Goal: Task Accomplishment & Management: Use online tool/utility

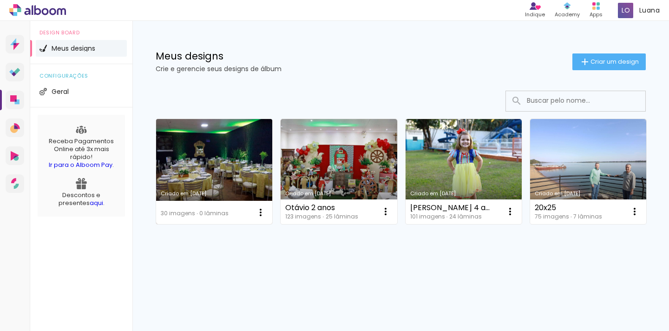
click at [217, 185] on link "Criado em [DATE]" at bounding box center [214, 171] width 116 height 105
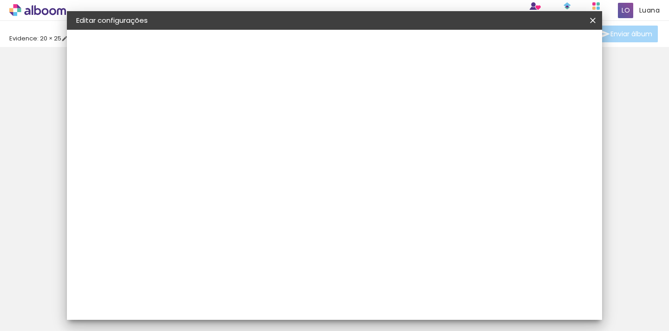
type input "5"
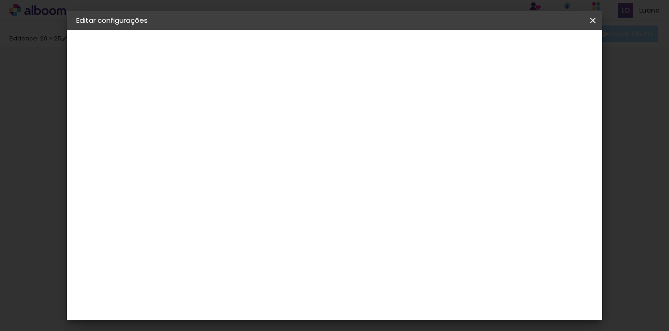
click at [118, 49] on div "1. Informações" at bounding box center [127, 49] width 102 height 11
click at [100, 65] on paper-button at bounding box center [127, 68] width 102 height 19
click at [228, 127] on input at bounding box center [228, 125] width 0 height 14
type input "Pascoal"
click at [0, 0] on slot "Avançar" at bounding box center [0, 0] width 0 height 0
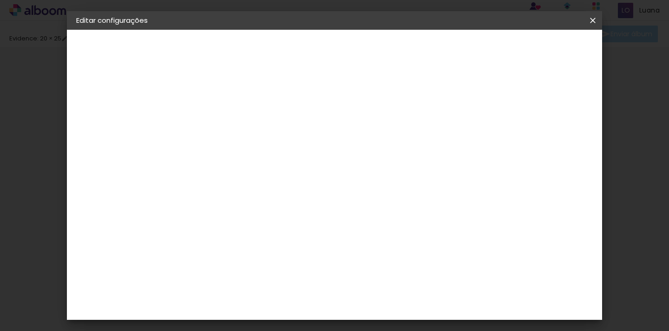
click at [299, 182] on input at bounding box center [252, 177] width 94 height 12
type input "ev"
type paper-input "ev"
click at [271, 205] on paper-item "Evidence" at bounding box center [245, 210] width 87 height 20
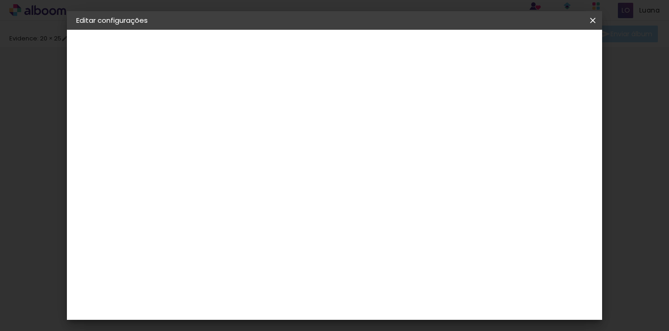
click at [112, 131] on iron-pages "Modelo Escolhendo modelo... Tamanho livre" at bounding box center [127, 135] width 102 height 19
click at [105, 134] on iron-pages "Modelo Escolhendo modelo... Tamanho livre" at bounding box center [127, 135] width 102 height 19
click at [169, 58] on div "1. Informações Preenchendo título... Pascoal 2. Especificações Fornecedor Escol…" at bounding box center [127, 44] width 121 height 28
click at [350, 109] on div "Fornecedor Escolha um fornecedor ou avance com o tamanho livre. Voltar Avançar" at bounding box center [292, 69] width 208 height 79
drag, startPoint x: 473, startPoint y: 238, endPoint x: 275, endPoint y: 160, distance: 213.0
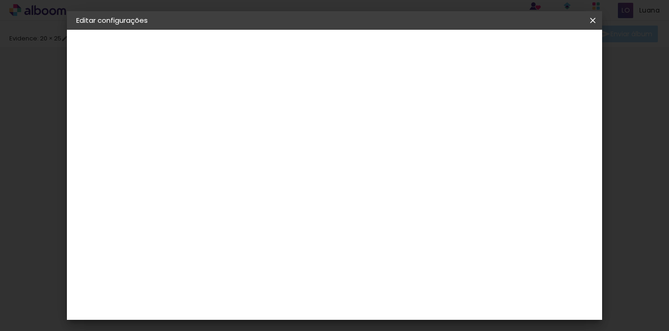
click at [382, 237] on album-spec-supplier-section at bounding box center [292, 173] width 180 height 166
click at [102, 137] on iron-pages "Modelo Escolhendo modelo... Tamanho livre" at bounding box center [127, 135] width 102 height 19
click at [99, 162] on div "3. Revisão" at bounding box center [127, 162] width 102 height 11
click at [87, 135] on iron-pages "Modelo Escolhendo modelo... Tamanho livre" at bounding box center [127, 135] width 102 height 19
click at [382, 105] on div "Avançado Tamanho Livre Sugerir uma encadernadora" at bounding box center [341, 149] width 83 height 118
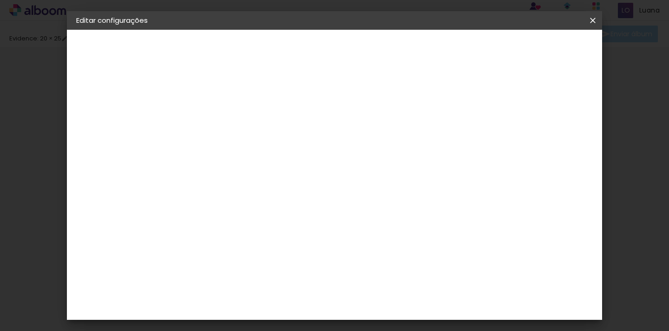
click at [0, 0] on slot "Voltar" at bounding box center [0, 0] width 0 height 0
click at [116, 66] on iron-pages "Preenchendo título... Pascoal" at bounding box center [127, 68] width 102 height 19
click at [228, 128] on input "Pascoal" at bounding box center [228, 125] width 0 height 14
click at [0, 0] on slot "Avançar" at bounding box center [0, 0] width 0 height 0
click at [102, 135] on iron-pages "Modelo Escolhendo modelo... Tamanho livre" at bounding box center [127, 135] width 102 height 19
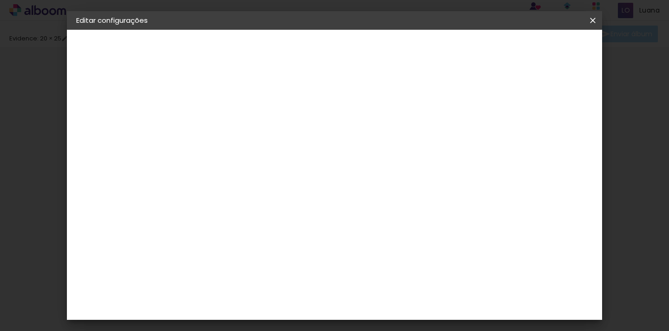
click at [102, 135] on iron-pages "Modelo Escolhendo modelo... Tamanho livre" at bounding box center [127, 135] width 102 height 19
click at [255, 211] on div "Evidence" at bounding box center [238, 209] width 33 height 7
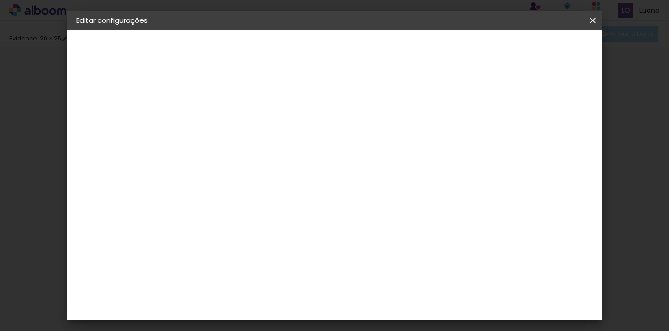
click at [255, 211] on div "Evidence" at bounding box center [238, 209] width 33 height 7
click at [248, 177] on input "ev" at bounding box center [245, 177] width 80 height 12
type input "e"
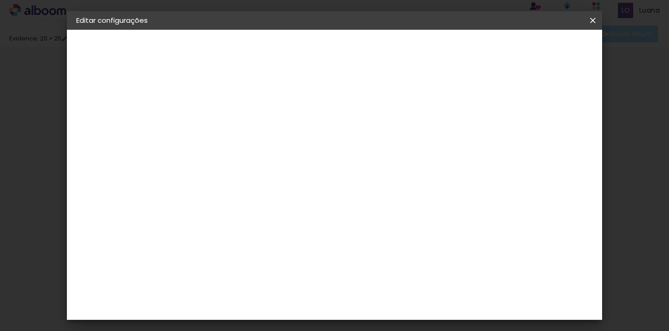
scroll to position [744, 0]
click at [248, 226] on div "Evidence" at bounding box center [238, 229] width 33 height 7
click at [247, 226] on div "Evidence" at bounding box center [238, 229] width 33 height 7
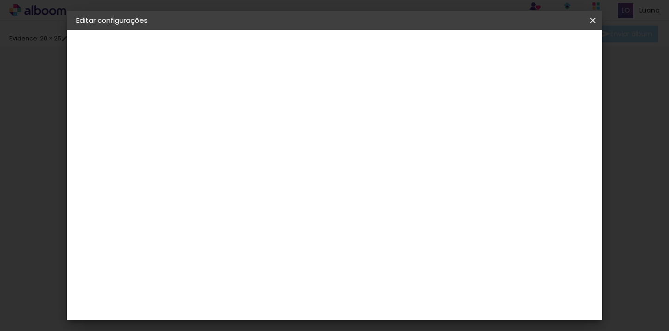
click at [247, 226] on div "Evidence" at bounding box center [238, 229] width 33 height 7
click at [402, 53] on paper-button "Avançar" at bounding box center [379, 49] width 46 height 16
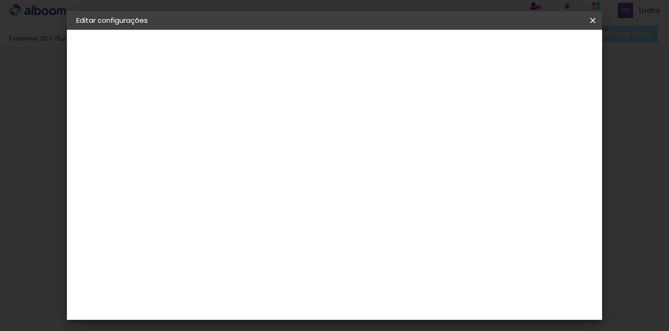
click at [264, 155] on input "text" at bounding box center [246, 162] width 36 height 14
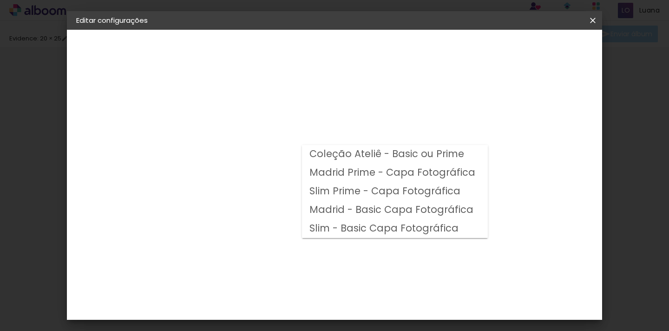
click at [0, 0] on slot "Madrid Prime - Capa Fotográfica" at bounding box center [0, 0] width 0 height 0
type input "Madrid Prime - Capa Fotográfica"
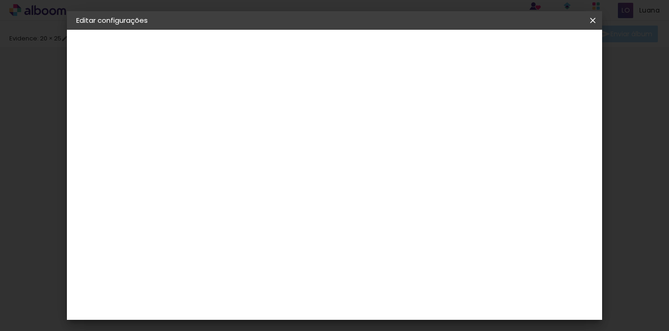
scroll to position [352, 0]
click at [0, 0] on slot "Avançar" at bounding box center [0, 0] width 0 height 0
click at [426, 49] on span "Salvar configurações" at bounding box center [401, 52] width 47 height 13
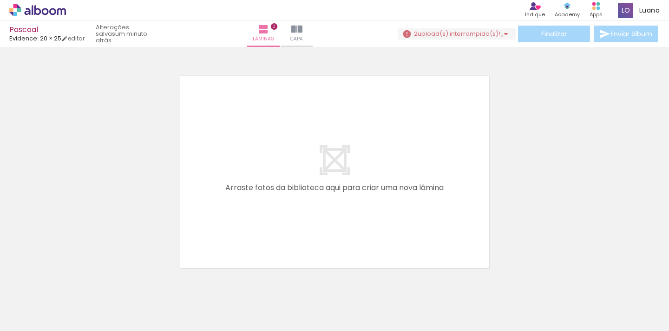
click at [501, 36] on iron-icon at bounding box center [506, 33] width 11 height 11
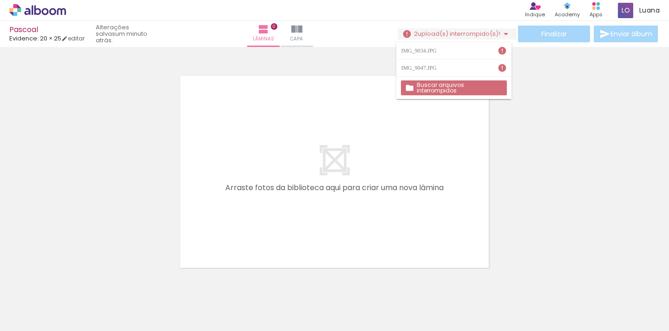
click at [0, 0] on slot "Buscar arquivos interrompidos" at bounding box center [0, 0] width 0 height 0
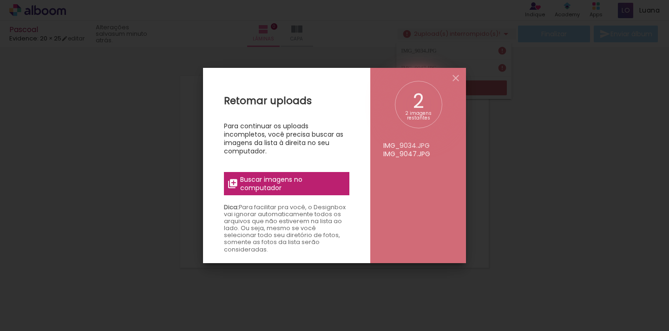
click at [331, 182] on span "Buscar imagens no computador" at bounding box center [292, 183] width 104 height 17
click at [0, 0] on input "file" at bounding box center [0, 0] width 0 height 0
click at [296, 183] on span "Buscar imagens no computador" at bounding box center [292, 183] width 104 height 17
click at [0, 0] on input "file" at bounding box center [0, 0] width 0 height 0
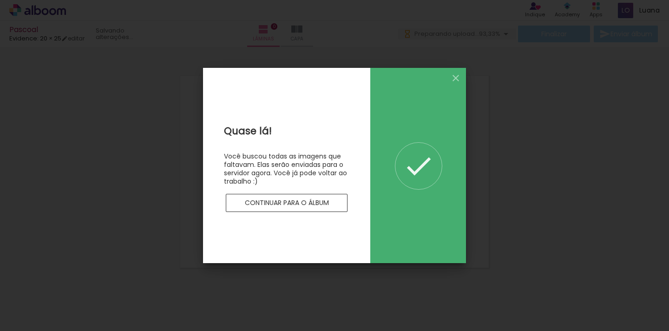
click at [0, 0] on slot "Continuar para o álbum" at bounding box center [0, 0] width 0 height 0
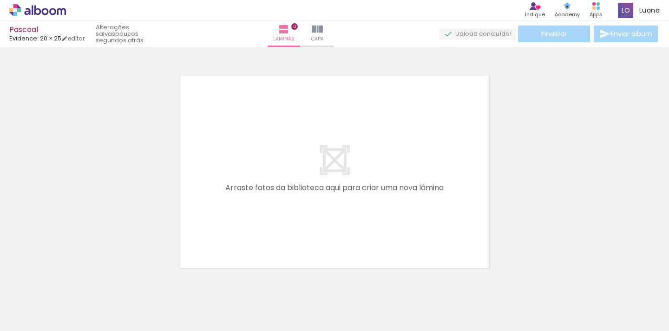
click at [31, 320] on span "Adicionar Fotos" at bounding box center [33, 318] width 28 height 10
click at [0, 0] on input "file" at bounding box center [0, 0] width 0 height 0
click at [198, 295] on div at bounding box center [197, 299] width 46 height 31
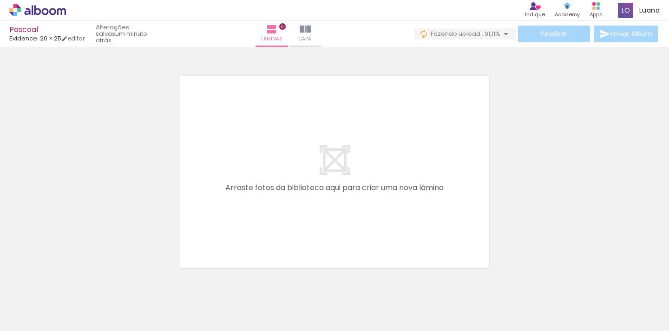
click at [198, 295] on div at bounding box center [197, 299] width 46 height 31
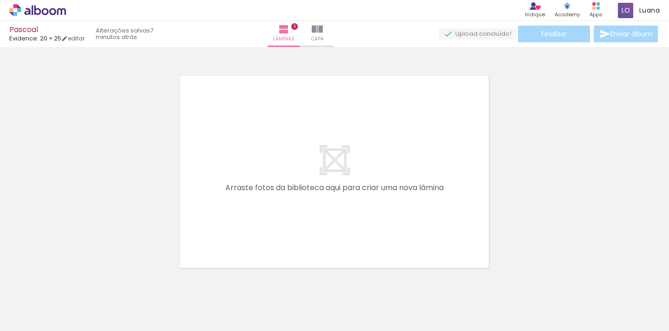
scroll to position [0, 1752]
click at [45, 315] on span "Adicionar Fotos" at bounding box center [33, 318] width 28 height 10
click at [0, 0] on input "file" at bounding box center [0, 0] width 0 height 0
click at [221, 294] on iron-image at bounding box center [197, 299] width 48 height 33
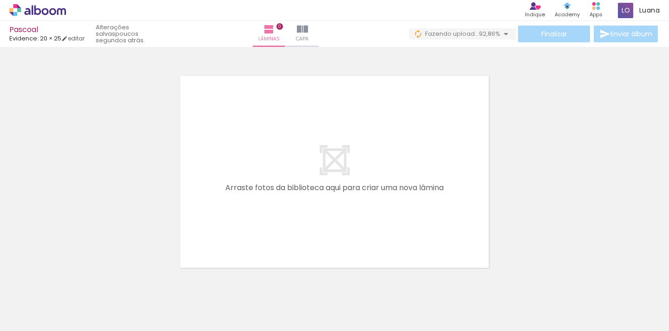
click at [220, 294] on div at bounding box center [197, 299] width 46 height 31
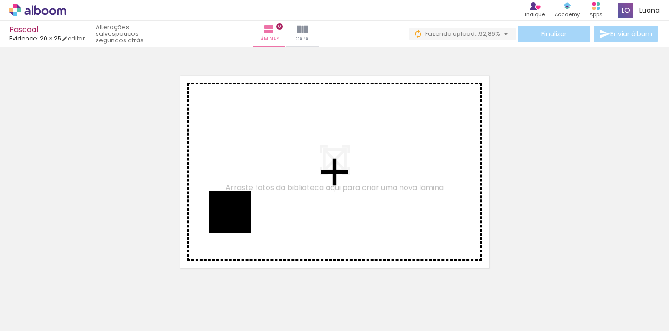
drag, startPoint x: 211, startPoint y: 310, endPoint x: 237, endPoint y: 218, distance: 94.9
click at [237, 218] on quentale-workspace at bounding box center [334, 165] width 669 height 331
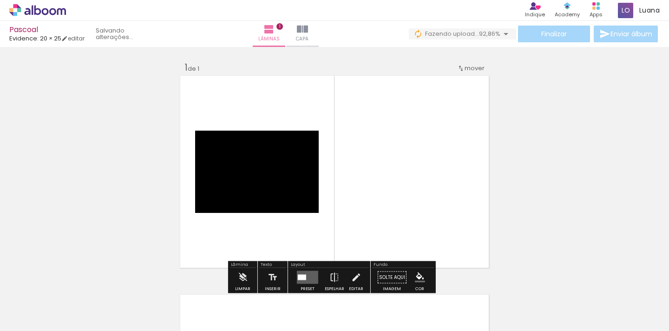
scroll to position [12, 0]
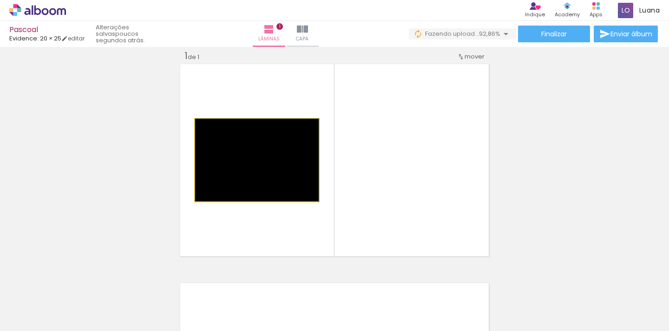
click at [261, 174] on quentale-photo at bounding box center [257, 160] width 124 height 82
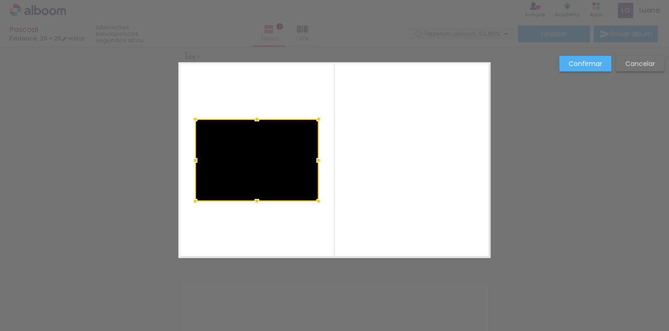
click at [604, 60] on paper-button "Confirmar" at bounding box center [586, 64] width 52 height 16
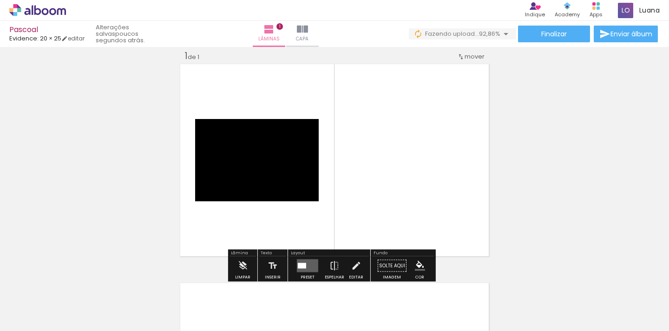
drag, startPoint x: 271, startPoint y: 135, endPoint x: 100, endPoint y: 148, distance: 172.0
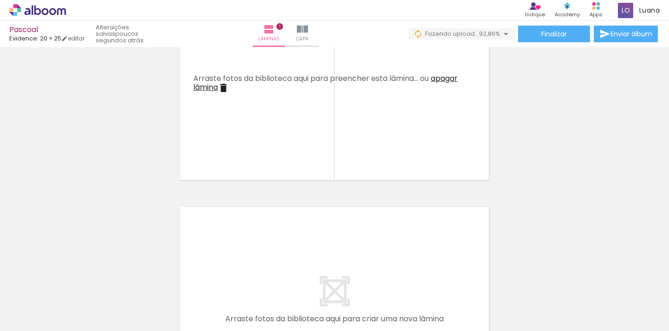
scroll to position [0, 0]
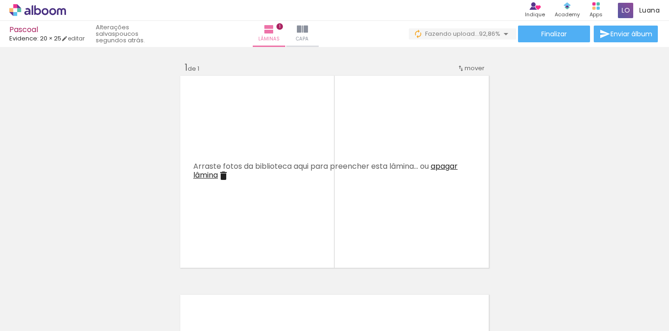
click at [218, 175] on iron-icon at bounding box center [223, 175] width 11 height 11
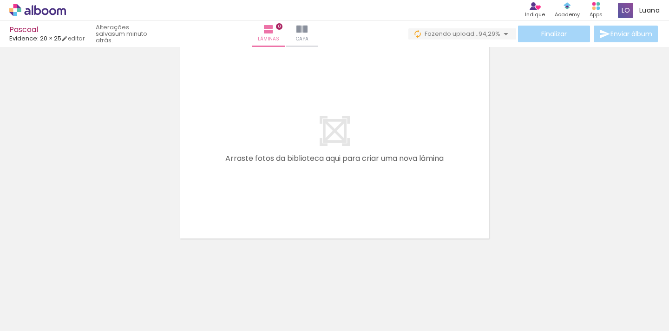
scroll to position [0, 29]
click at [32, 315] on span "Adicionar Fotos" at bounding box center [33, 318] width 28 height 10
click at [0, 0] on input "file" at bounding box center [0, 0] width 0 height 0
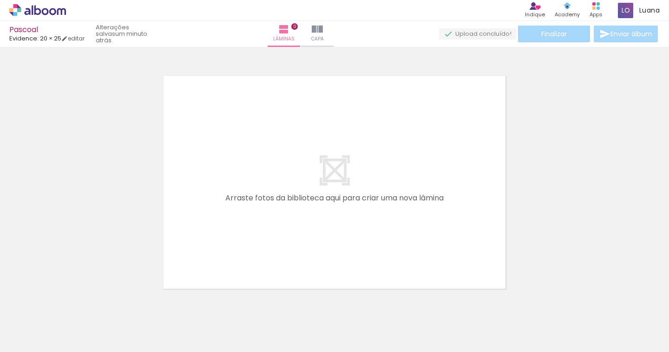
click at [180, 302] on iron-icon at bounding box center [177, 302] width 10 height 10
click at [181, 302] on iron-icon at bounding box center [177, 302] width 10 height 10
click at [33, 337] on span "Adicionar Fotos" at bounding box center [33, 339] width 28 height 10
click at [0, 0] on input "file" at bounding box center [0, 0] width 0 height 0
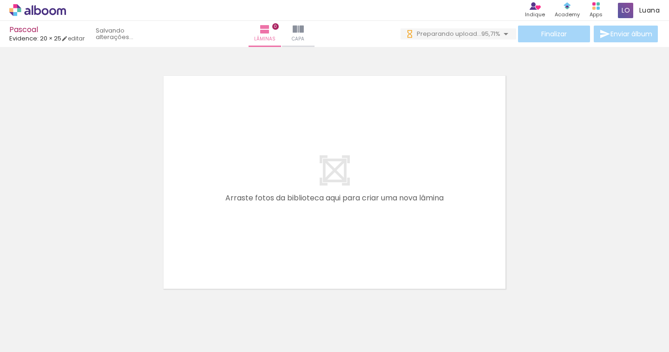
scroll to position [0, 496]
click at [102, 299] on iron-icon at bounding box center [97, 302] width 10 height 10
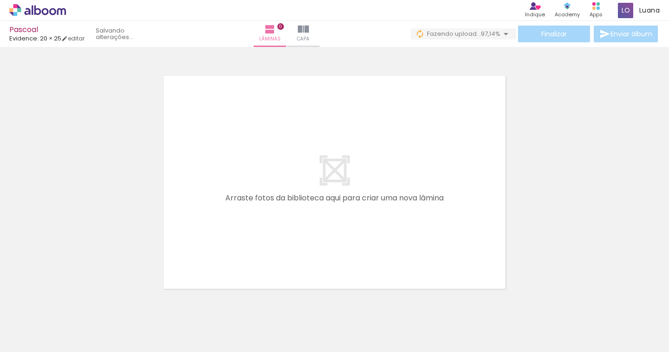
click at [102, 299] on iron-icon at bounding box center [97, 302] width 10 height 10
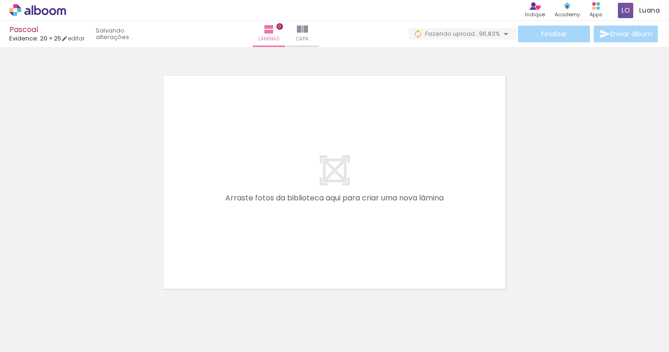
click at [102, 299] on iron-icon at bounding box center [97, 302] width 10 height 10
click at [37, 334] on span "Adicionar Fotos" at bounding box center [33, 339] width 28 height 10
click at [0, 0] on input "file" at bounding box center [0, 0] width 0 height 0
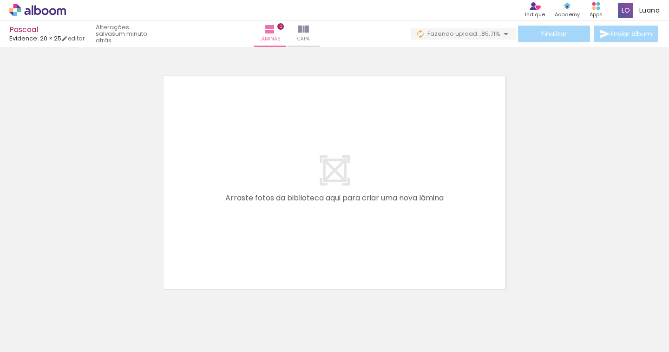
click at [326, 301] on iron-icon at bounding box center [323, 302] width 10 height 10
click at [41, 341] on span "Adicionar Fotos" at bounding box center [33, 339] width 28 height 10
click at [0, 0] on input "file" at bounding box center [0, 0] width 0 height 0
click at [326, 301] on iron-icon at bounding box center [323, 302] width 10 height 10
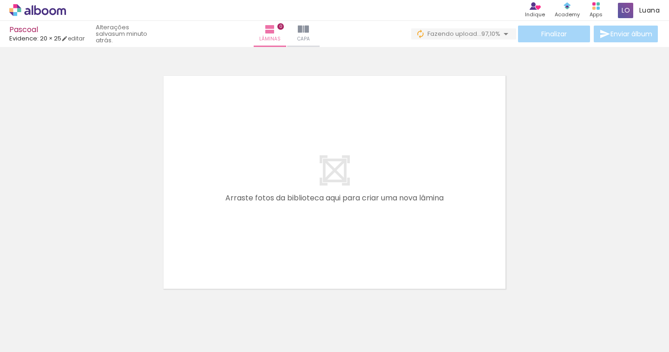
click at [483, 301] on iron-icon at bounding box center [479, 302] width 10 height 10
click at [46, 339] on span "Adicionar Fotos" at bounding box center [33, 339] width 28 height 10
click at [0, 0] on input "file" at bounding box center [0, 0] width 0 height 0
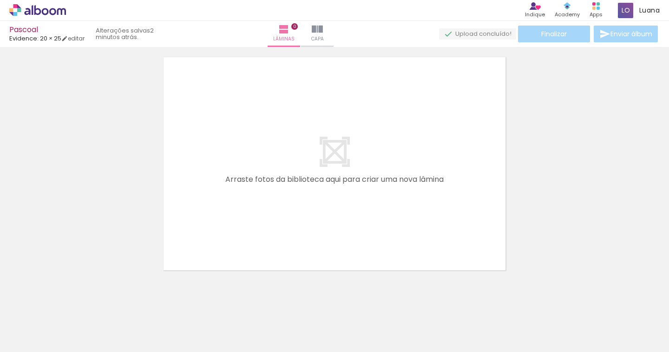
scroll to position [29, 0]
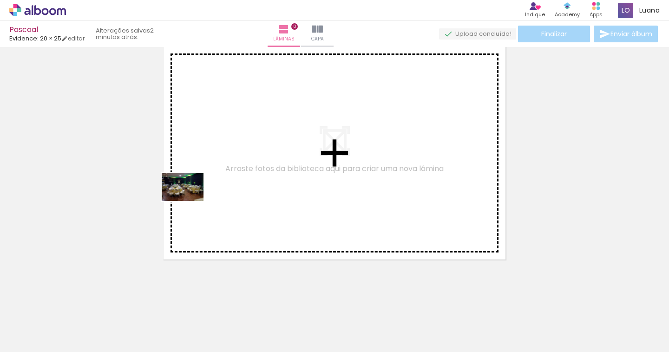
drag, startPoint x: 93, startPoint y: 328, endPoint x: 182, endPoint y: 248, distance: 119.1
click at [190, 200] on quentale-workspace at bounding box center [334, 176] width 669 height 352
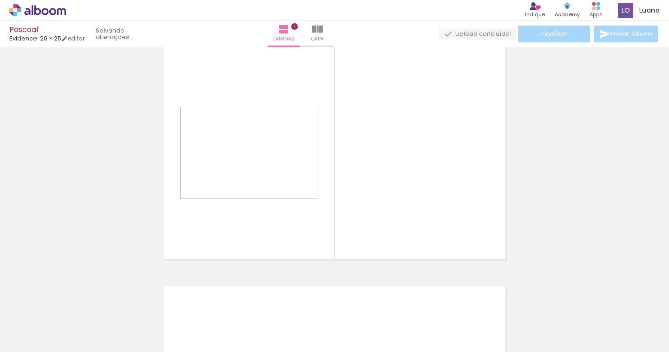
scroll to position [12, 0]
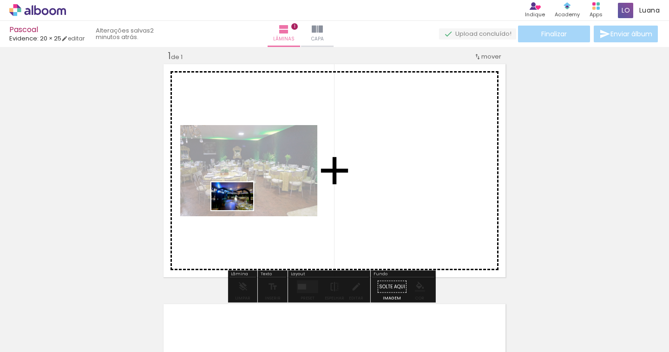
drag, startPoint x: 162, startPoint y: 303, endPoint x: 239, endPoint y: 210, distance: 121.1
click at [239, 210] on quentale-workspace at bounding box center [334, 176] width 669 height 352
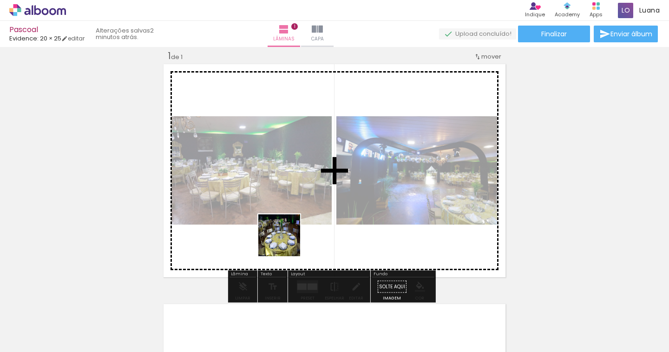
drag, startPoint x: 212, startPoint y: 318, endPoint x: 289, endPoint y: 240, distance: 109.4
click at [289, 240] on quentale-workspace at bounding box center [334, 176] width 669 height 352
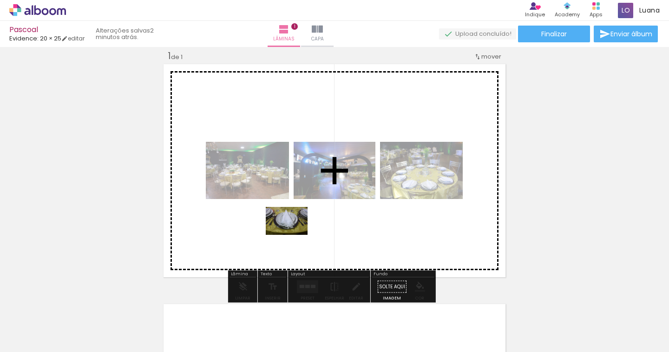
drag, startPoint x: 255, startPoint y: 309, endPoint x: 294, endPoint y: 235, distance: 83.6
click at [294, 235] on quentale-workspace at bounding box center [334, 176] width 669 height 352
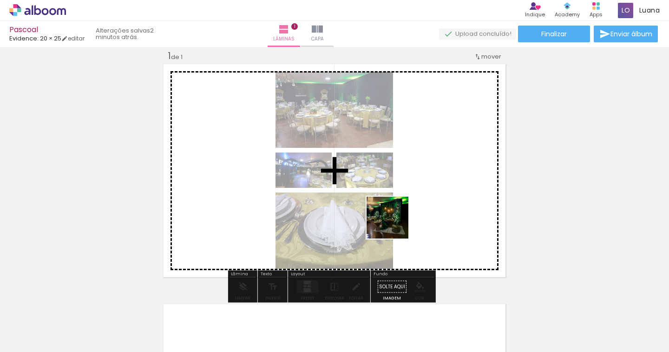
drag, startPoint x: 296, startPoint y: 316, endPoint x: 431, endPoint y: 194, distance: 182.6
click at [431, 194] on quentale-workspace at bounding box center [334, 176] width 669 height 352
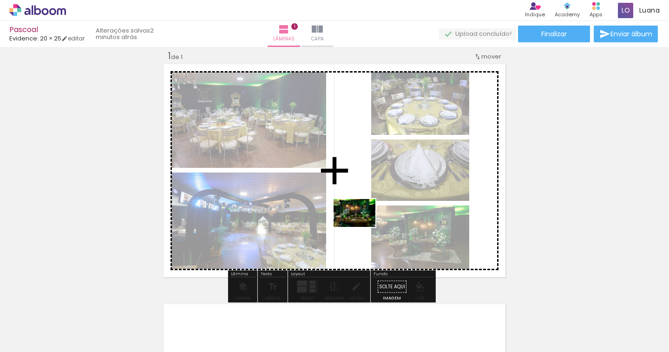
drag, startPoint x: 359, startPoint y: 323, endPoint x: 154, endPoint y: 351, distance: 206.5
click at [362, 223] on quentale-workspace at bounding box center [334, 176] width 669 height 352
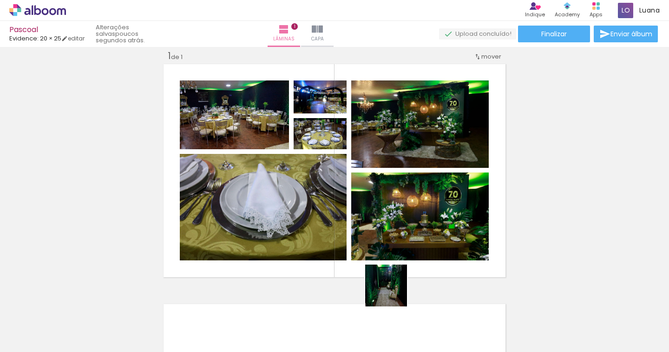
drag, startPoint x: 393, startPoint y: 324, endPoint x: 436, endPoint y: 311, distance: 45.6
click at [394, 239] on quentale-workspace at bounding box center [334, 176] width 669 height 352
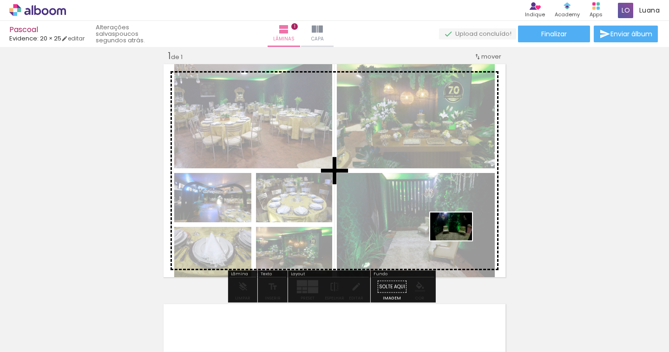
drag, startPoint x: 456, startPoint y: 320, endPoint x: 458, endPoint y: 240, distance: 80.0
click at [458, 240] on quentale-workspace at bounding box center [334, 176] width 669 height 352
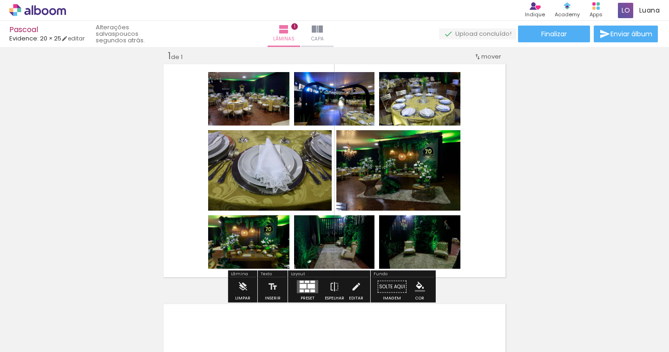
click at [311, 290] on div at bounding box center [312, 291] width 5 height 3
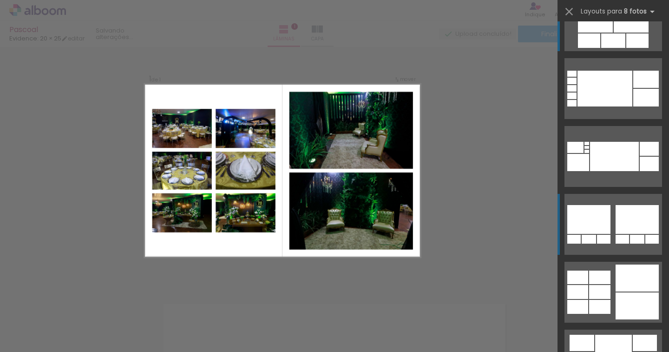
scroll to position [93, 0]
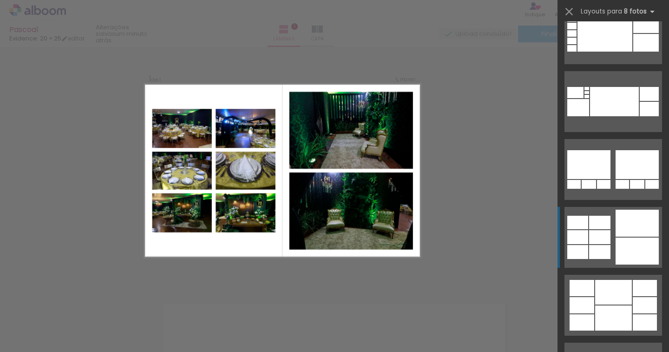
click at [616, 259] on div at bounding box center [637, 250] width 43 height 27
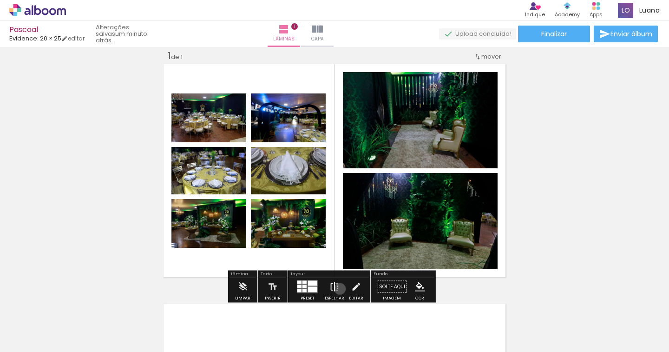
click at [338, 289] on paper-button "Espelhar" at bounding box center [335, 289] width 24 height 24
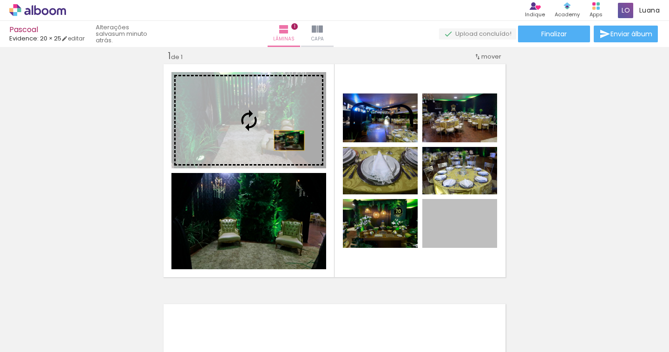
drag, startPoint x: 455, startPoint y: 246, endPoint x: 285, endPoint y: 140, distance: 200.1
click at [0, 0] on slot at bounding box center [0, 0] width 0 height 0
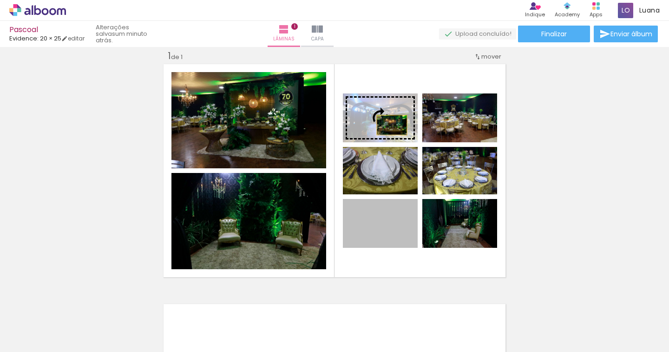
drag, startPoint x: 394, startPoint y: 233, endPoint x: 388, endPoint y: 125, distance: 108.5
click at [0, 0] on slot at bounding box center [0, 0] width 0 height 0
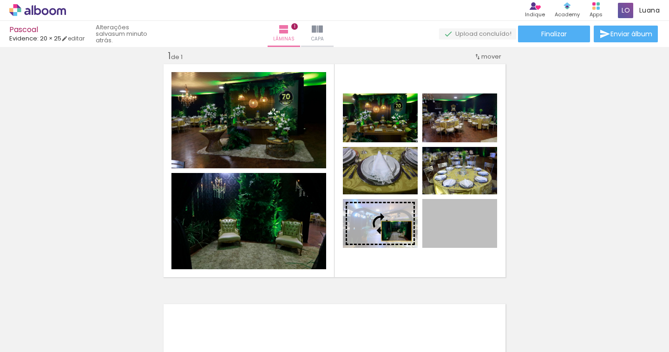
drag, startPoint x: 460, startPoint y: 236, endPoint x: 393, endPoint y: 231, distance: 67.5
click at [0, 0] on slot at bounding box center [0, 0] width 0 height 0
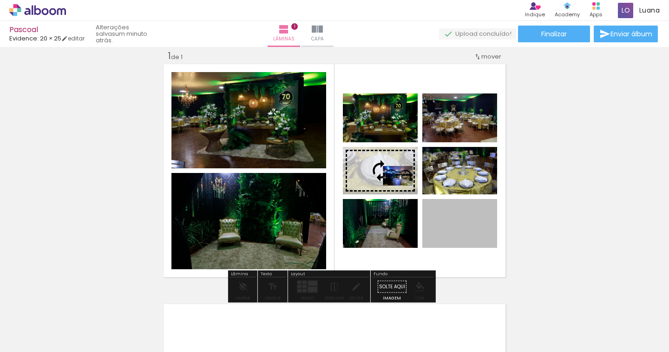
drag, startPoint x: 454, startPoint y: 230, endPoint x: 394, endPoint y: 176, distance: 80.3
click at [0, 0] on slot at bounding box center [0, 0] width 0 height 0
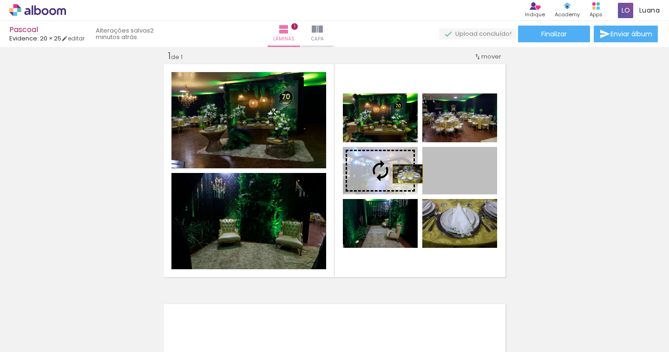
drag, startPoint x: 482, startPoint y: 177, endPoint x: 398, endPoint y: 174, distance: 84.2
click at [0, 0] on slot at bounding box center [0, 0] width 0 height 0
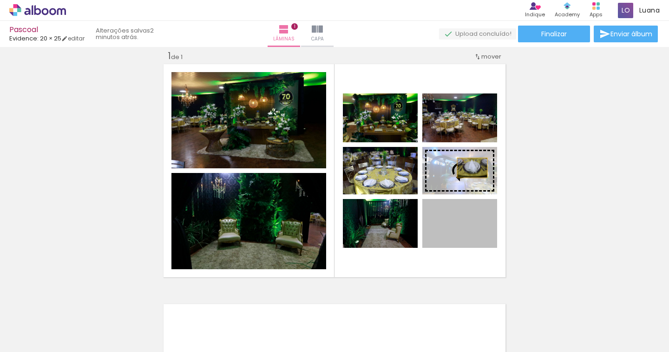
drag, startPoint x: 461, startPoint y: 225, endPoint x: 468, endPoint y: 167, distance: 59.0
click at [0, 0] on slot at bounding box center [0, 0] width 0 height 0
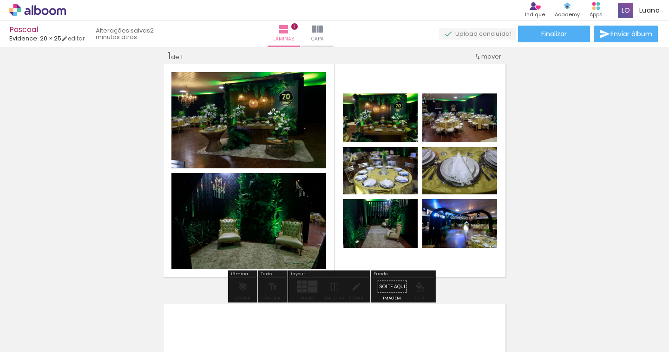
drag, startPoint x: 448, startPoint y: 180, endPoint x: 452, endPoint y: 222, distance: 42.5
click at [0, 0] on slot at bounding box center [0, 0] width 0 height 0
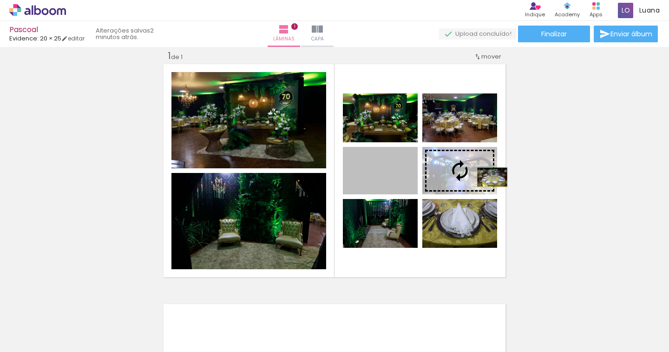
drag, startPoint x: 388, startPoint y: 181, endPoint x: 489, endPoint y: 177, distance: 101.4
click at [0, 0] on slot at bounding box center [0, 0] width 0 height 0
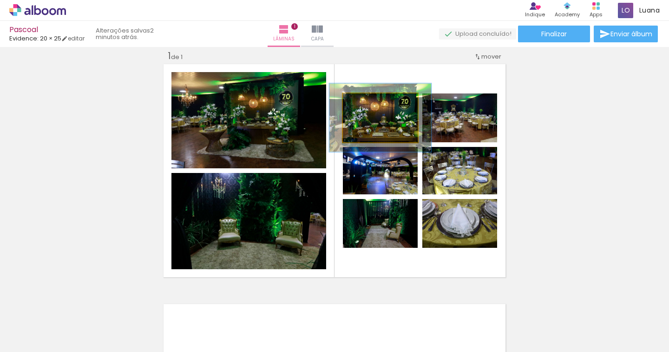
drag, startPoint x: 366, startPoint y: 103, endPoint x: 378, endPoint y: 101, distance: 11.8
type paper-slider "136"
click at [378, 101] on div at bounding box center [376, 103] width 15 height 15
click at [395, 133] on quentale-photo at bounding box center [380, 117] width 75 height 49
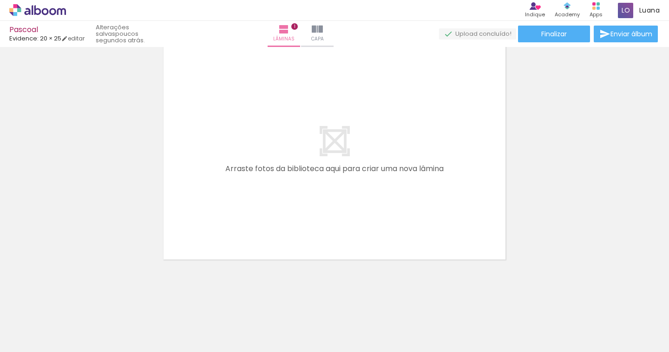
scroll to position [0, 323]
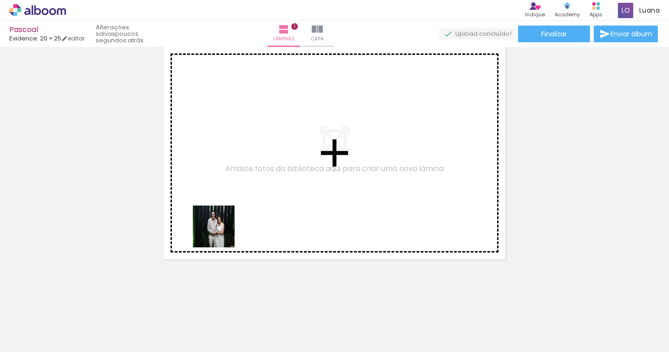
drag, startPoint x: 196, startPoint y: 324, endPoint x: 267, endPoint y: 325, distance: 71.1
click at [223, 228] on quentale-workspace at bounding box center [334, 176] width 669 height 352
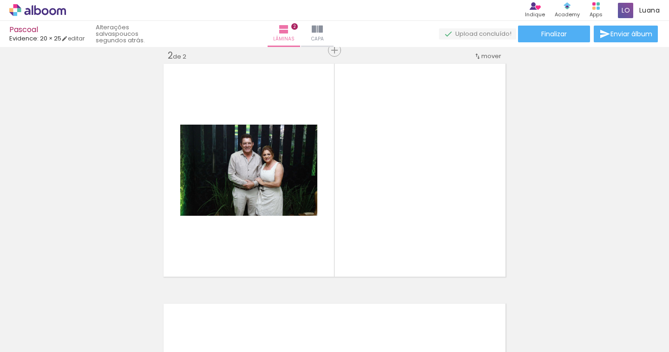
scroll to position [251, 0]
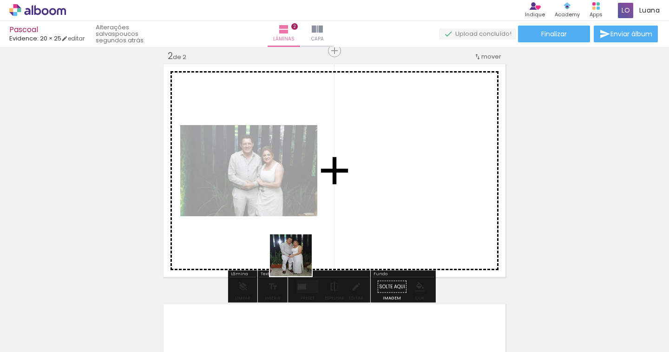
drag, startPoint x: 255, startPoint y: 328, endPoint x: 308, endPoint y: 250, distance: 94.4
click at [308, 250] on quentale-workspace at bounding box center [334, 176] width 669 height 352
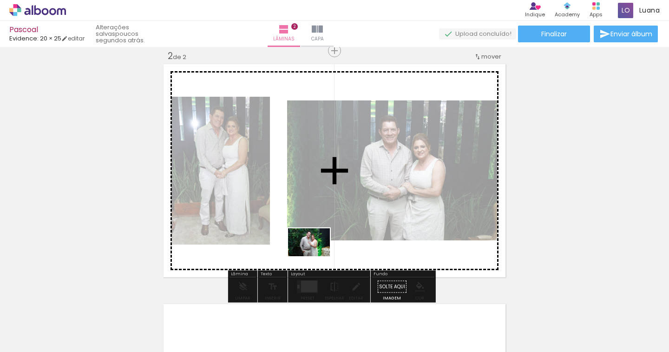
drag, startPoint x: 309, startPoint y: 321, endPoint x: 316, endPoint y: 256, distance: 65.0
click at [316, 256] on quentale-workspace at bounding box center [334, 176] width 669 height 352
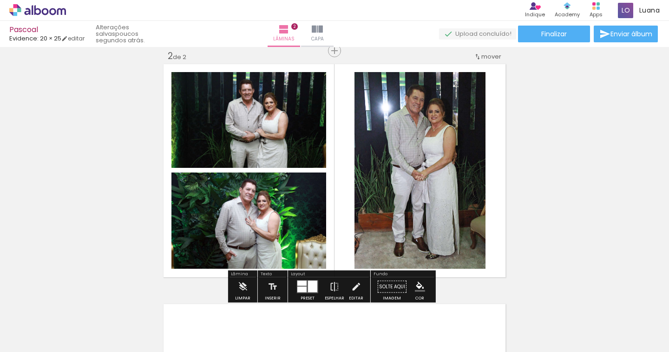
click at [310, 285] on div at bounding box center [312, 287] width 9 height 12
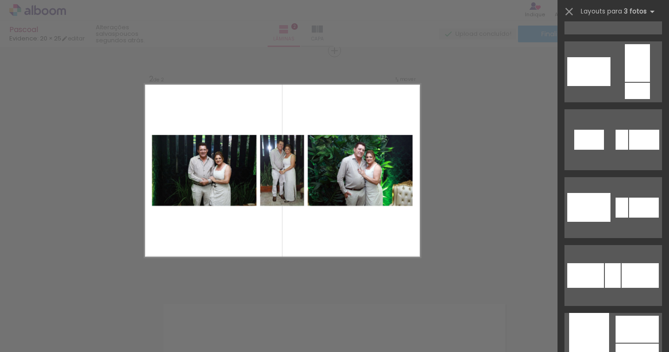
scroll to position [1255, 0]
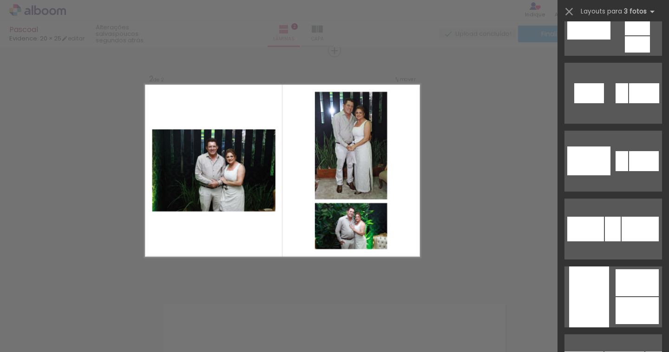
click at [576, 11] on div "Layouts para 3 fotos Procurando layouts para mais de 3 fotos? É só colocar mais…" at bounding box center [614, 11] width 112 height 23
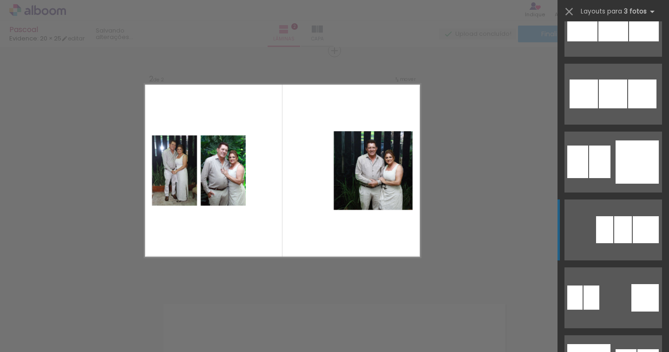
scroll to position [10689, 0]
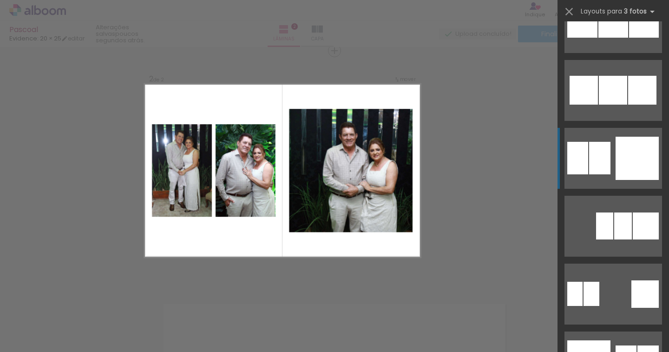
click at [629, 162] on div at bounding box center [637, 158] width 43 height 43
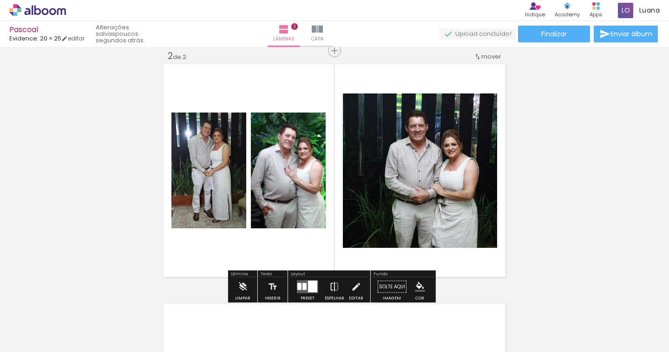
click at [329, 285] on iron-icon at bounding box center [334, 286] width 10 height 19
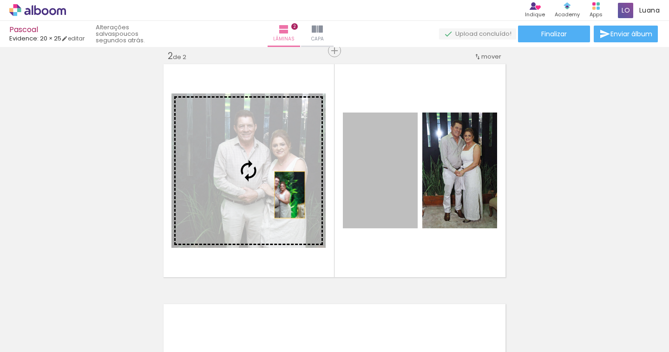
drag, startPoint x: 372, startPoint y: 190, endPoint x: 286, endPoint y: 195, distance: 86.6
click at [0, 0] on slot at bounding box center [0, 0] width 0 height 0
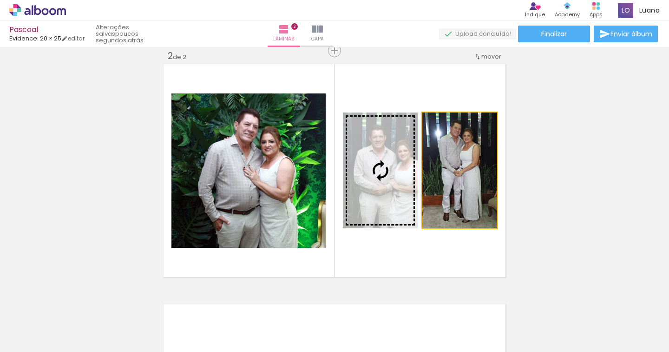
drag, startPoint x: 440, startPoint y: 162, endPoint x: 381, endPoint y: 171, distance: 60.1
click at [0, 0] on slot at bounding box center [0, 0] width 0 height 0
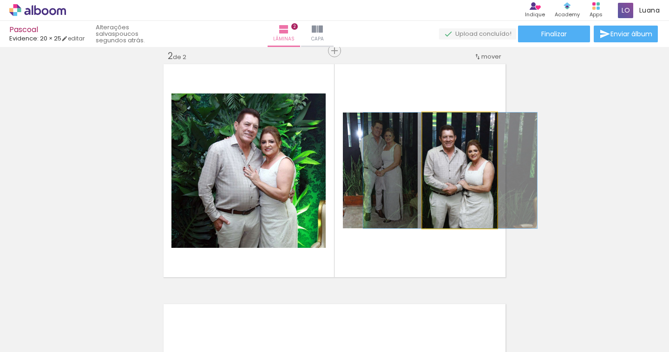
drag, startPoint x: 444, startPoint y: 171, endPoint x: 435, endPoint y: 172, distance: 9.3
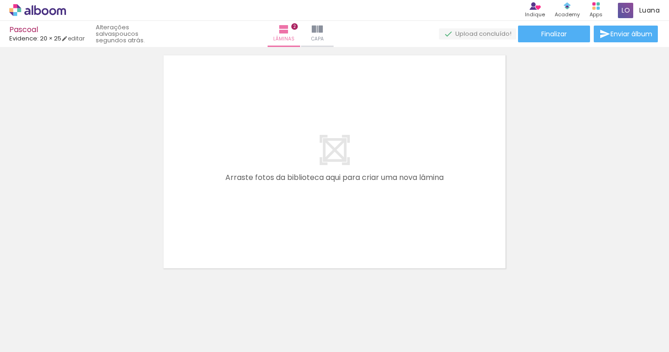
scroll to position [509, 0]
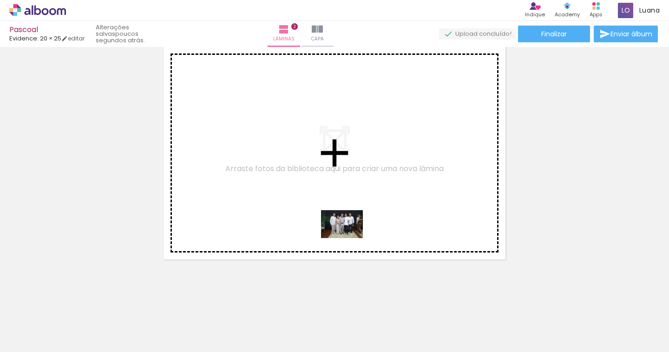
drag, startPoint x: 350, startPoint y: 323, endPoint x: 349, endPoint y: 238, distance: 85.1
click at [349, 238] on quentale-workspace at bounding box center [334, 176] width 669 height 352
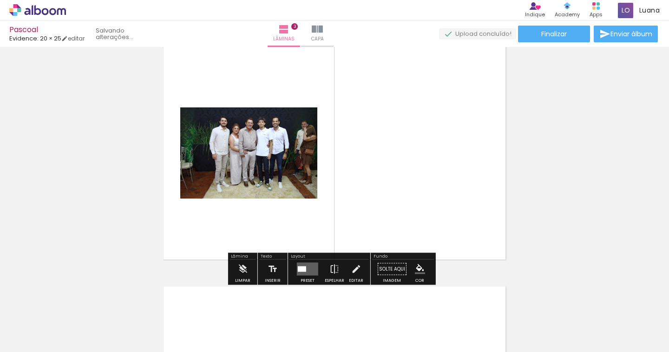
scroll to position [491, 0]
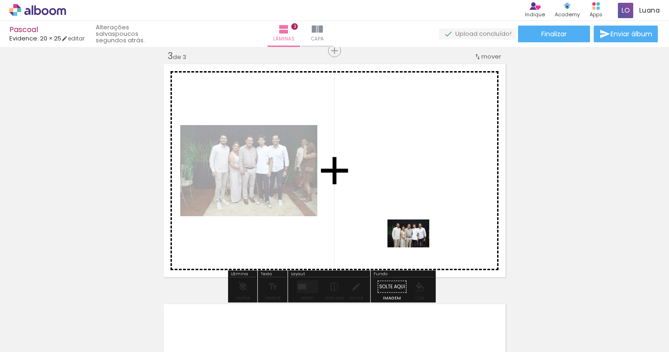
drag, startPoint x: 399, startPoint y: 321, endPoint x: 416, endPoint y: 247, distance: 76.2
click at [416, 247] on quentale-workspace at bounding box center [334, 176] width 669 height 352
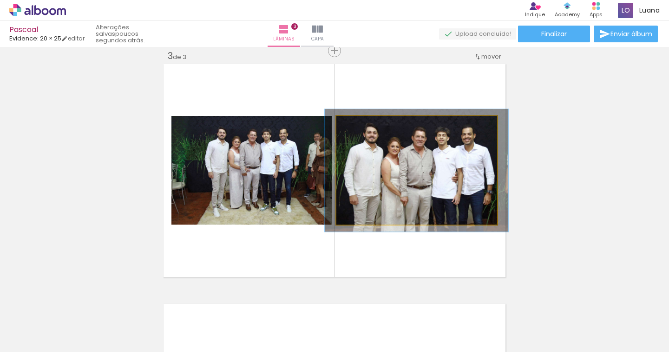
type paper-slider "113"
click at [362, 125] on div at bounding box center [362, 126] width 15 height 15
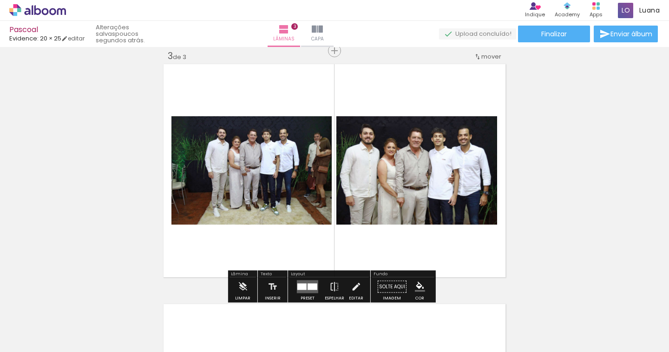
click at [279, 160] on quentale-photo at bounding box center [251, 170] width 160 height 108
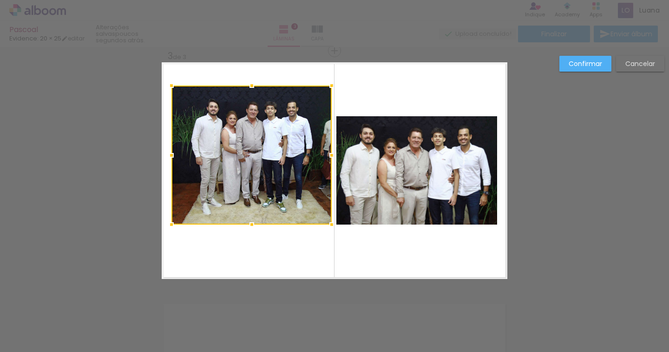
drag, startPoint x: 248, startPoint y: 113, endPoint x: 254, endPoint y: 82, distance: 31.3
click at [254, 82] on div at bounding box center [252, 85] width 19 height 19
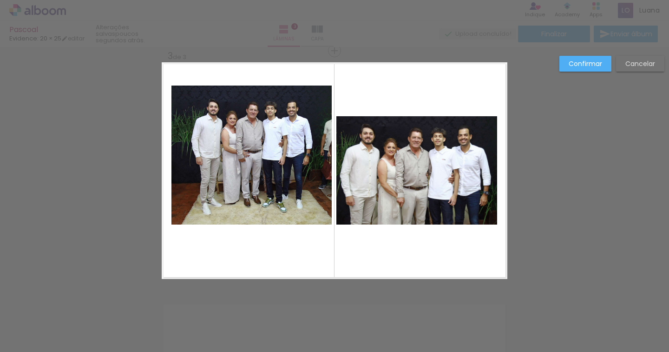
click at [251, 211] on quentale-photo at bounding box center [251, 155] width 160 height 139
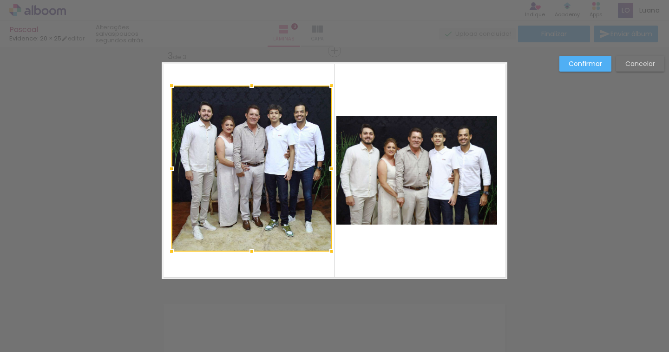
drag, startPoint x: 249, startPoint y: 228, endPoint x: 253, endPoint y: 255, distance: 27.2
click at [253, 255] on div at bounding box center [252, 251] width 19 height 19
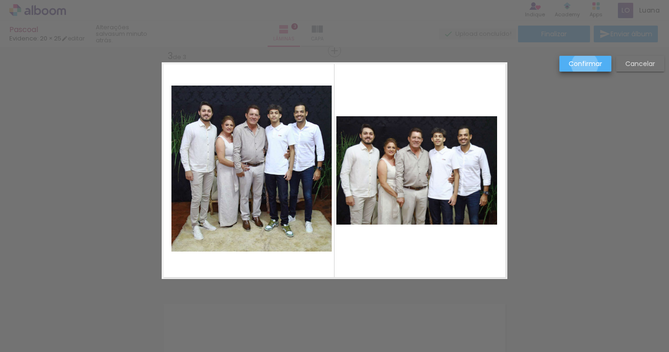
click at [0, 0] on slot "Confirmar" at bounding box center [0, 0] width 0 height 0
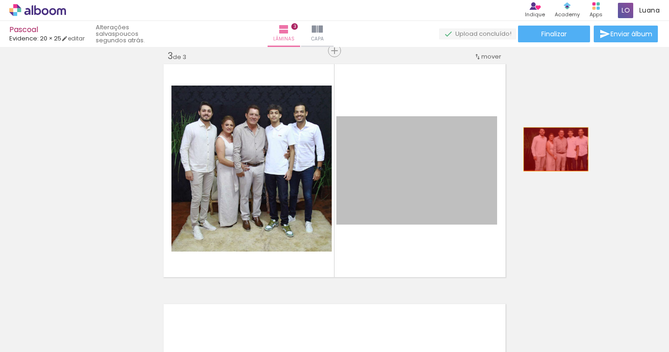
drag, startPoint x: 421, startPoint y: 176, endPoint x: 552, endPoint y: 149, distance: 134.2
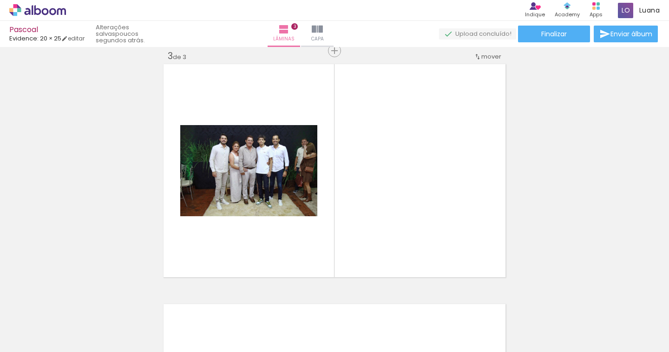
scroll to position [0, 424]
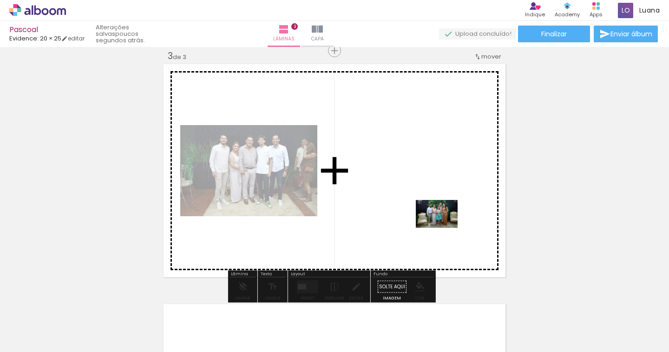
drag, startPoint x: 615, startPoint y: 328, endPoint x: 444, endPoint y: 228, distance: 198.1
click at [444, 228] on quentale-workspace at bounding box center [334, 176] width 669 height 352
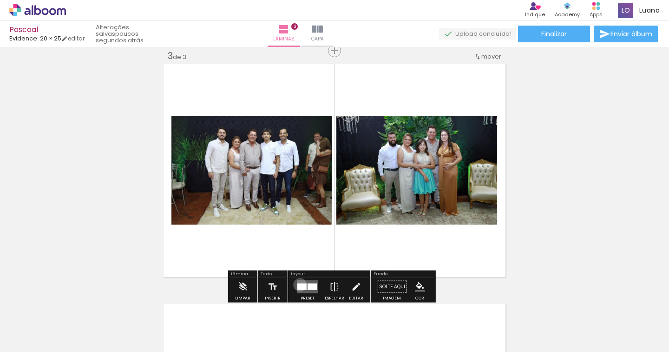
click at [298, 284] on div at bounding box center [301, 286] width 9 height 7
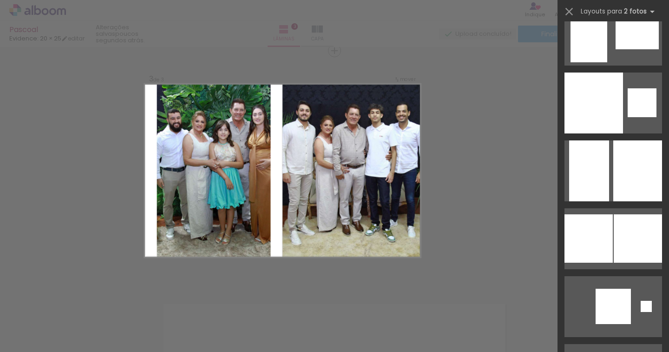
scroll to position [3439, 0]
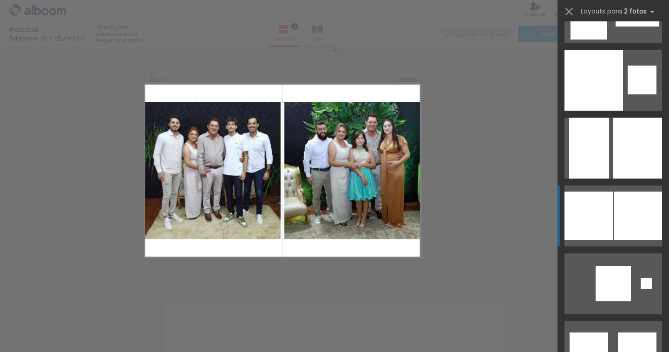
click at [645, 208] on div at bounding box center [638, 215] width 48 height 48
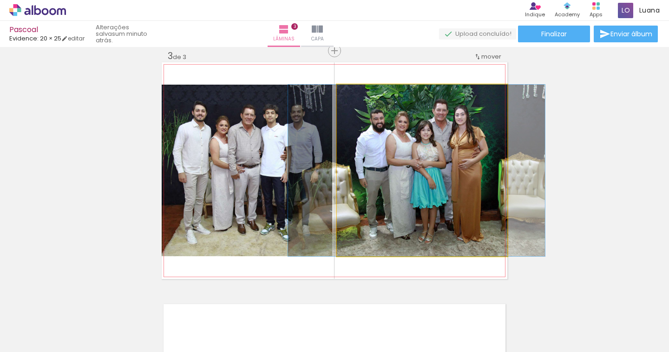
drag, startPoint x: 441, startPoint y: 214, endPoint x: 435, endPoint y: 215, distance: 5.7
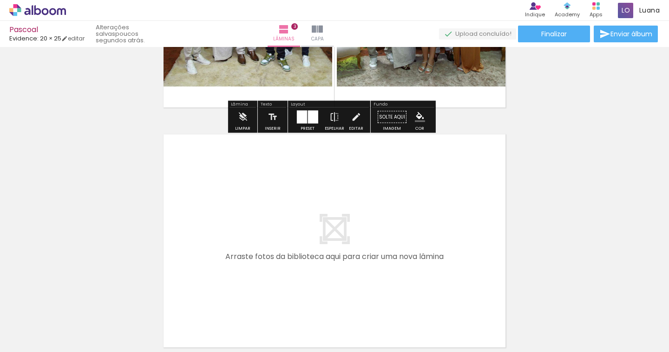
scroll to position [677, 0]
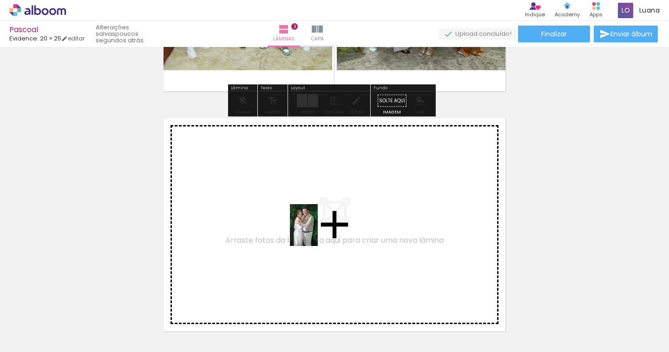
drag, startPoint x: 327, startPoint y: 318, endPoint x: 318, endPoint y: 232, distance: 86.9
click at [318, 232] on quentale-workspace at bounding box center [334, 176] width 669 height 352
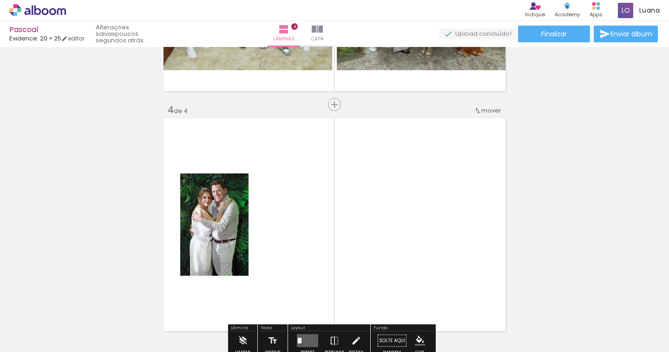
scroll to position [731, 0]
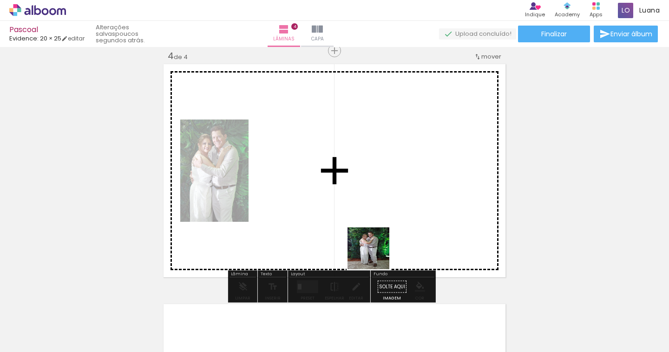
drag, startPoint x: 373, startPoint y: 315, endPoint x: 376, endPoint y: 250, distance: 64.6
click at [376, 250] on quentale-workspace at bounding box center [334, 176] width 669 height 352
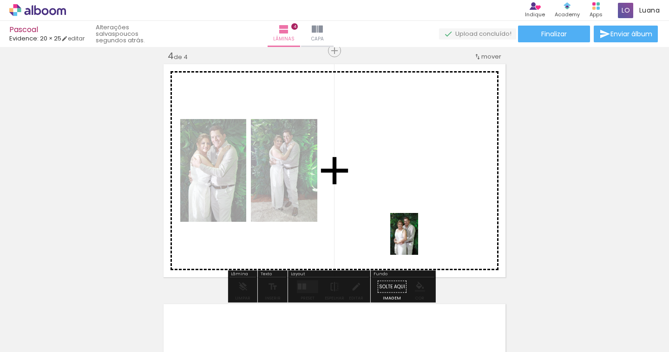
drag, startPoint x: 418, startPoint y: 314, endPoint x: 418, endPoint y: 241, distance: 73.4
click at [418, 241] on quentale-workspace at bounding box center [334, 176] width 669 height 352
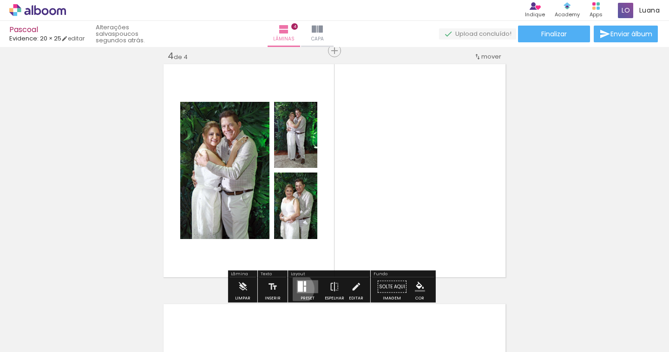
click at [298, 289] on div at bounding box center [300, 286] width 5 height 11
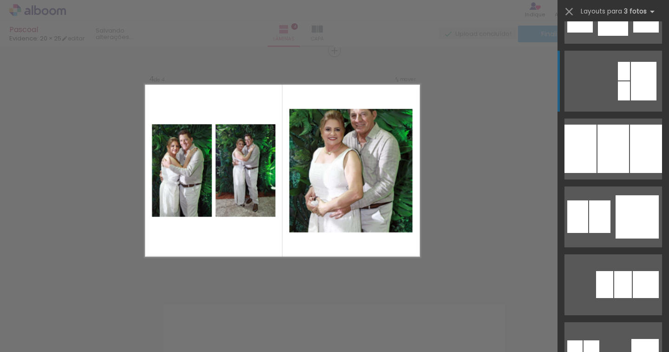
scroll to position [976, 0]
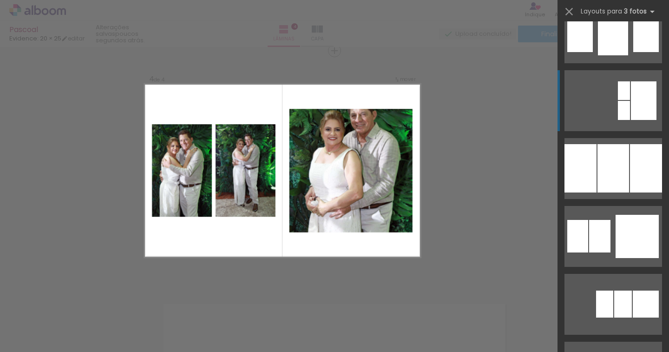
click at [647, 233] on div at bounding box center [637, 236] width 43 height 43
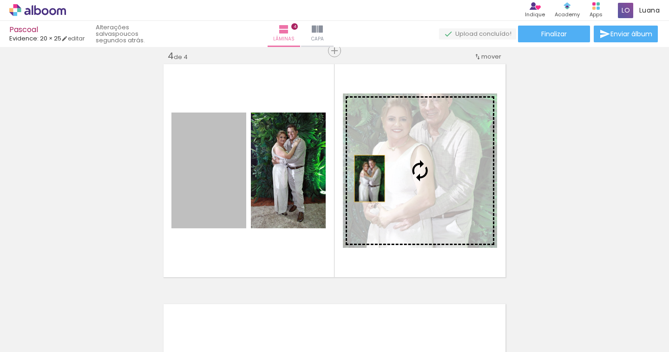
drag, startPoint x: 205, startPoint y: 178, endPoint x: 382, endPoint y: 175, distance: 177.1
click at [0, 0] on slot at bounding box center [0, 0] width 0 height 0
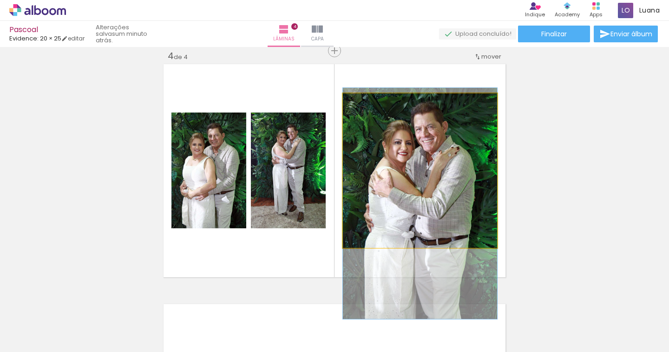
drag, startPoint x: 456, startPoint y: 180, endPoint x: 455, endPoint y: 213, distance: 33.0
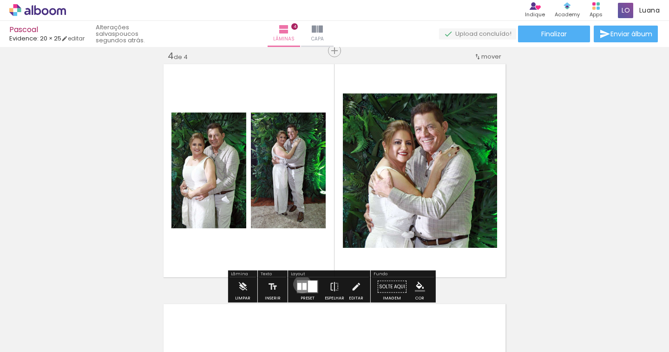
click at [303, 284] on div at bounding box center [305, 286] width 4 height 7
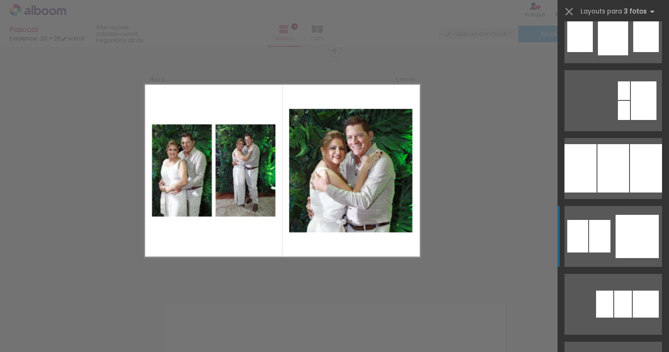
scroll to position [1153, 0]
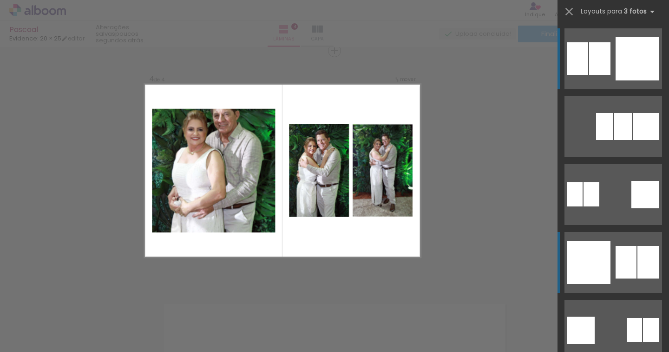
click at [644, 268] on div at bounding box center [648, 262] width 21 height 33
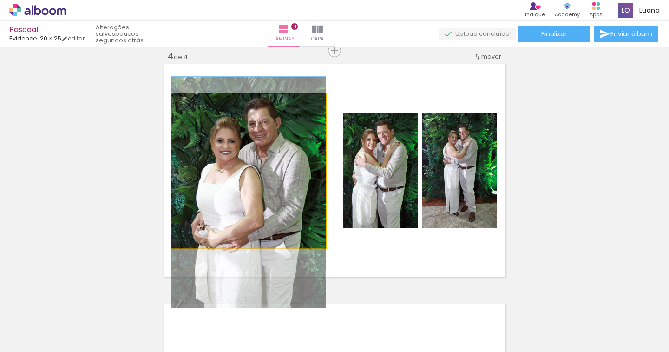
drag, startPoint x: 277, startPoint y: 159, endPoint x: 269, endPoint y: 181, distance: 23.1
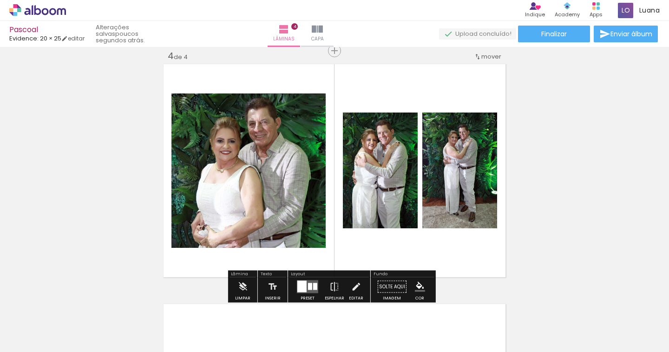
click at [299, 283] on div at bounding box center [301, 287] width 9 height 12
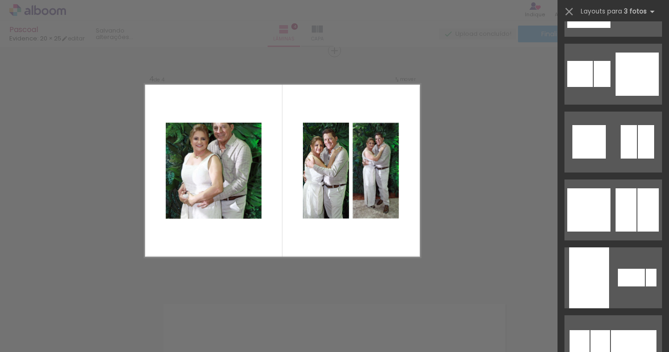
scroll to position [1682, 0]
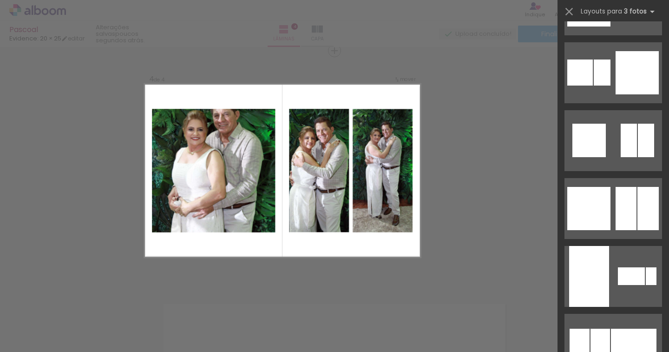
click at [642, 186] on quentale-layouter at bounding box center [614, 208] width 98 height 61
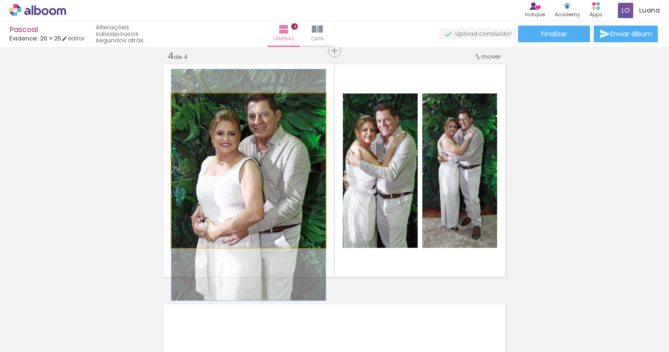
drag, startPoint x: 267, startPoint y: 140, endPoint x: 267, endPoint y: 155, distance: 14.4
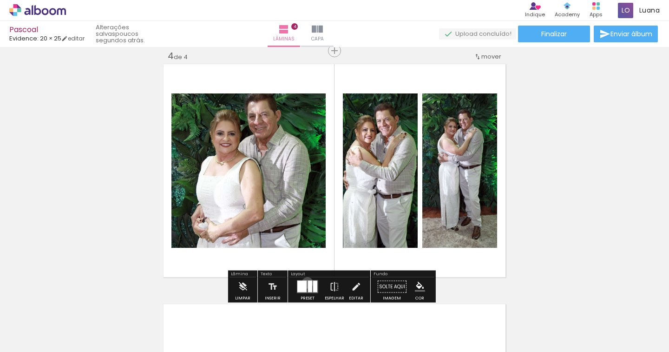
click at [306, 283] on quentale-layouter at bounding box center [307, 286] width 21 height 13
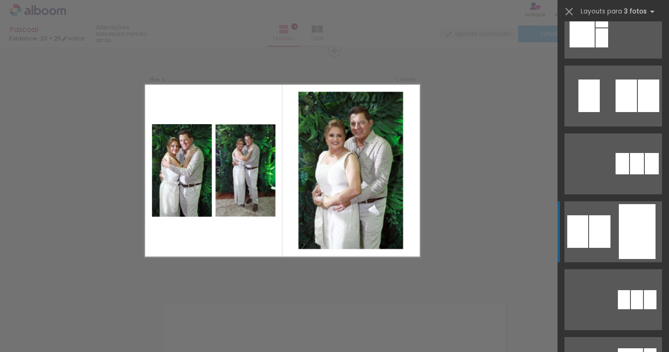
scroll to position [46, 0]
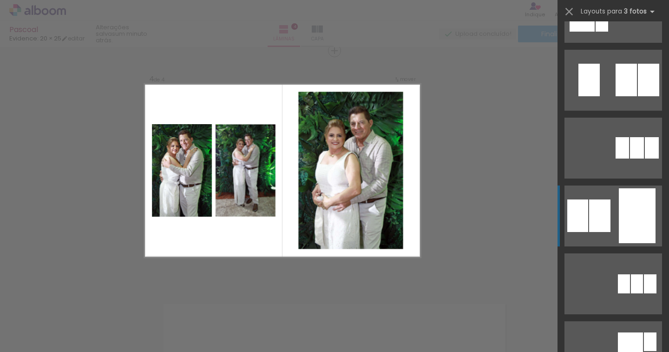
click at [637, 233] on div at bounding box center [637, 215] width 37 height 55
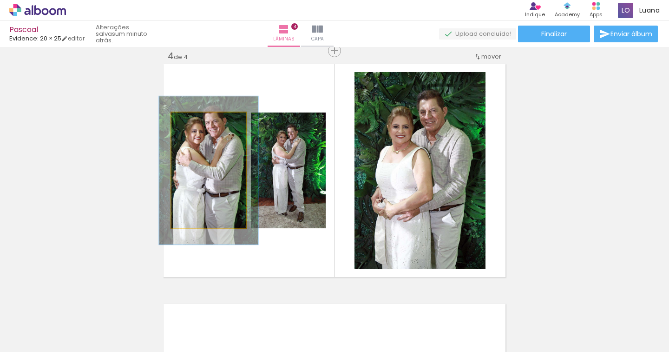
drag, startPoint x: 190, startPoint y: 120, endPoint x: 198, endPoint y: 119, distance: 8.9
type paper-slider "128"
click at [198, 119] on div at bounding box center [202, 122] width 8 height 8
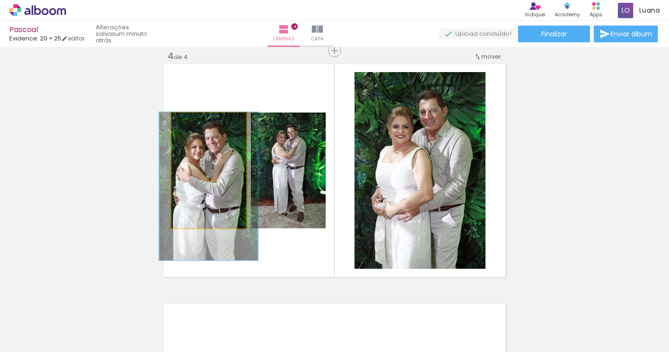
drag, startPoint x: 225, startPoint y: 174, endPoint x: 225, endPoint y: 193, distance: 19.1
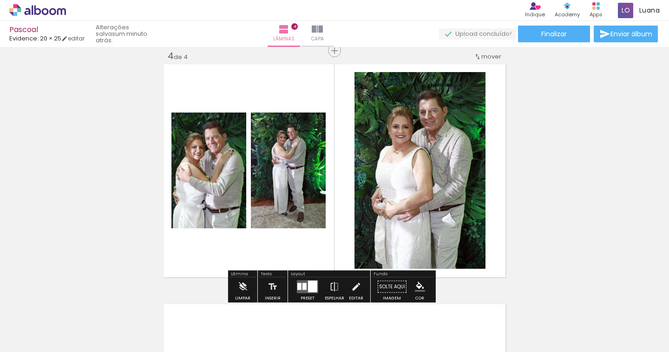
click at [407, 158] on quentale-photo at bounding box center [420, 170] width 131 height 197
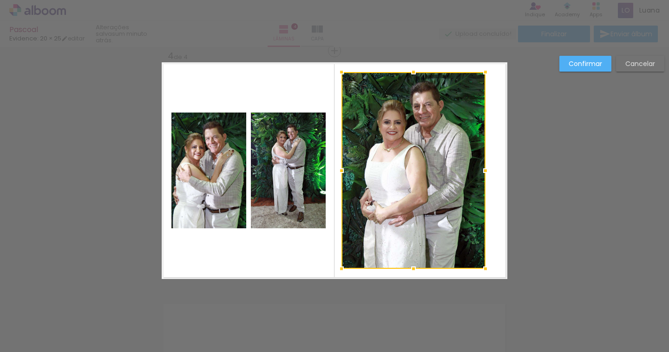
drag, startPoint x: 354, startPoint y: 167, endPoint x: 343, endPoint y: 169, distance: 11.7
click at [343, 169] on div at bounding box center [341, 170] width 19 height 19
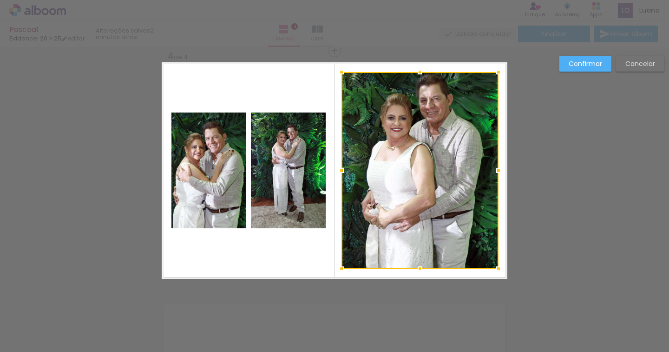
drag, startPoint x: 484, startPoint y: 172, endPoint x: 497, endPoint y: 171, distance: 13.1
click at [497, 171] on div at bounding box center [498, 170] width 19 height 19
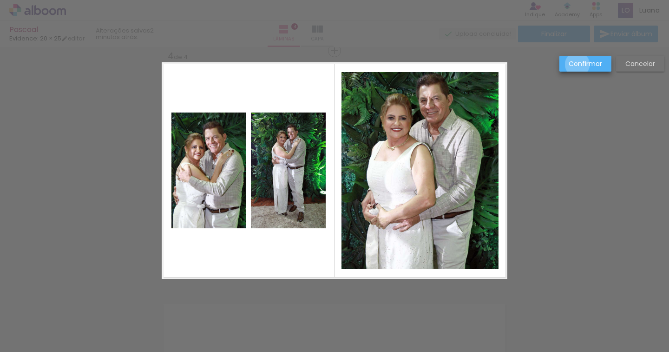
click at [0, 0] on slot "Confirmar" at bounding box center [0, 0] width 0 height 0
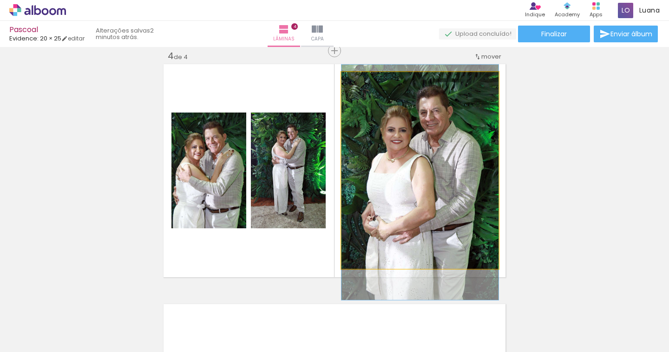
drag, startPoint x: 451, startPoint y: 113, endPoint x: 453, endPoint y: 125, distance: 12.2
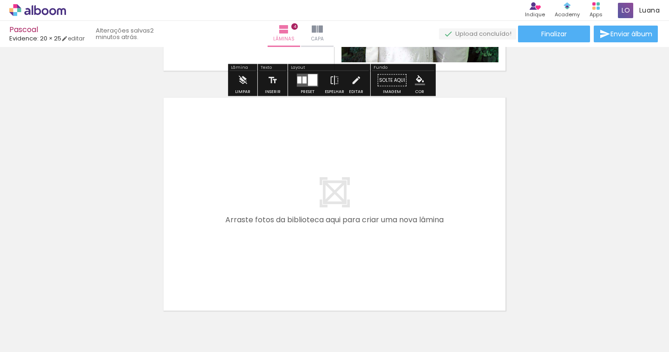
scroll to position [963, 0]
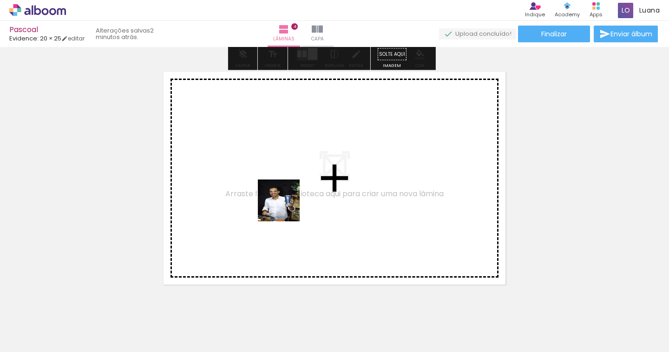
drag, startPoint x: 276, startPoint y: 314, endPoint x: 286, endPoint y: 206, distance: 108.8
click at [286, 206] on quentale-workspace at bounding box center [334, 176] width 669 height 352
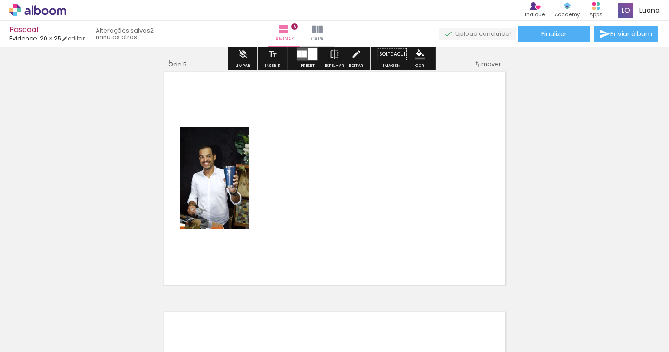
scroll to position [971, 0]
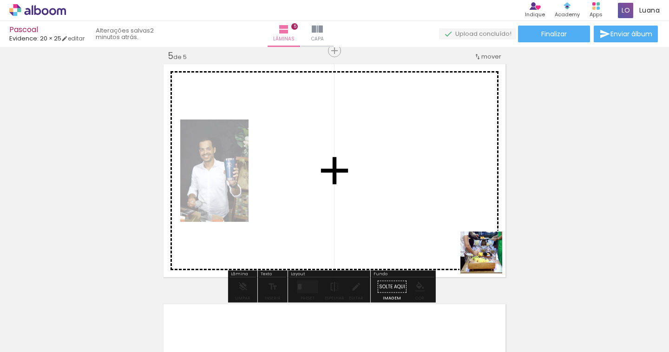
drag, startPoint x: 522, startPoint y: 310, endPoint x: 394, endPoint y: 187, distance: 178.2
click at [394, 187] on quentale-workspace at bounding box center [334, 176] width 669 height 352
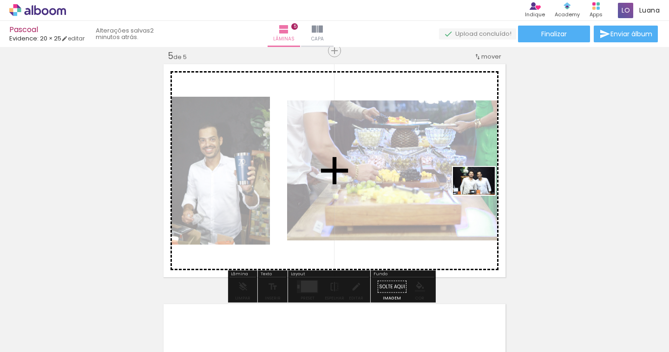
drag, startPoint x: 579, startPoint y: 319, endPoint x: 481, endPoint y: 195, distance: 158.5
click at [481, 195] on quentale-workspace at bounding box center [334, 176] width 669 height 352
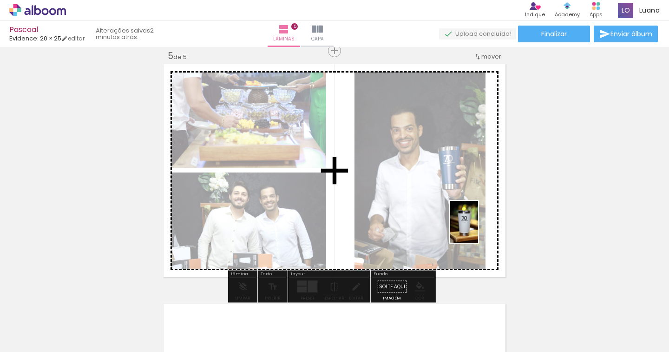
drag, startPoint x: 623, startPoint y: 318, endPoint x: 478, endPoint y: 228, distance: 170.7
click at [478, 228] on quentale-workspace at bounding box center [334, 176] width 669 height 352
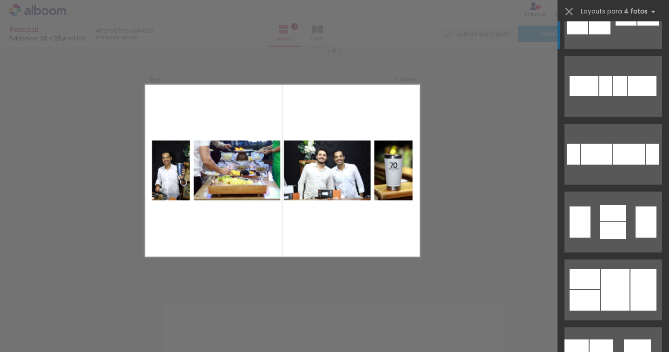
scroll to position [325, 0]
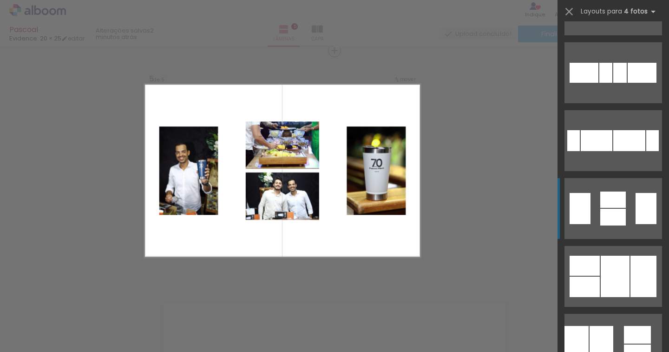
click at [612, 219] on div at bounding box center [613, 217] width 26 height 17
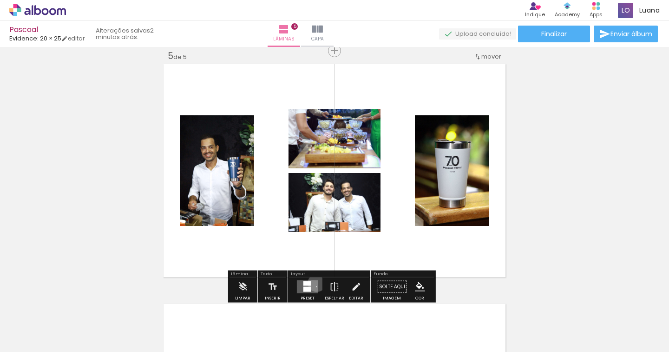
click at [315, 283] on quentale-layouter at bounding box center [307, 286] width 21 height 13
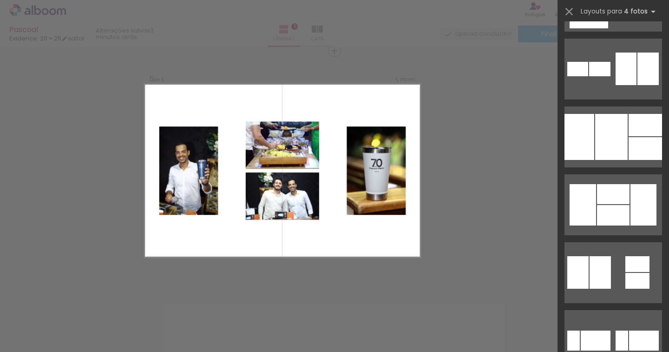
scroll to position [986, 0]
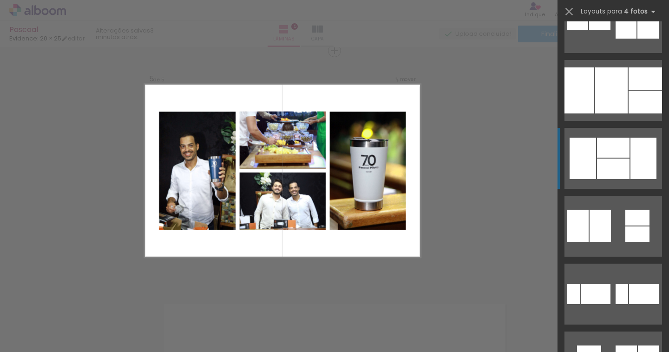
click at [640, 165] on div at bounding box center [644, 158] width 26 height 41
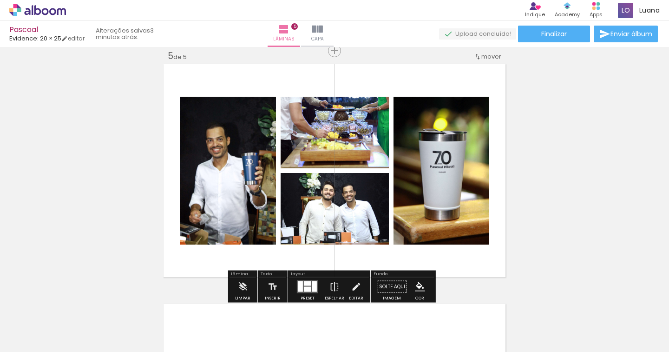
drag, startPoint x: 305, startPoint y: 287, endPoint x: 310, endPoint y: 281, distance: 7.6
click at [305, 287] on div at bounding box center [307, 289] width 7 height 5
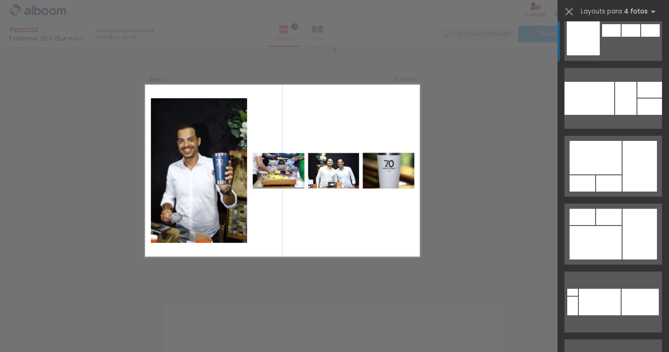
scroll to position [5547, 0]
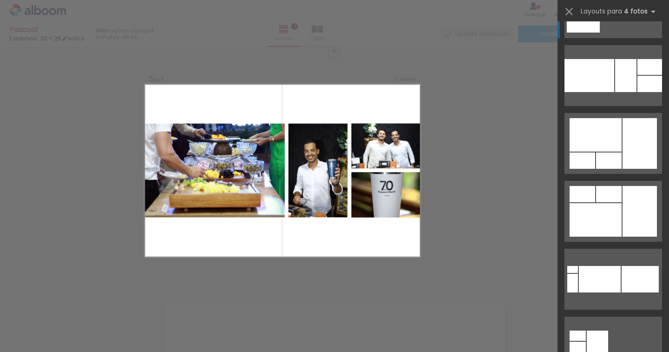
click at [639, 81] on div at bounding box center [650, 84] width 25 height 16
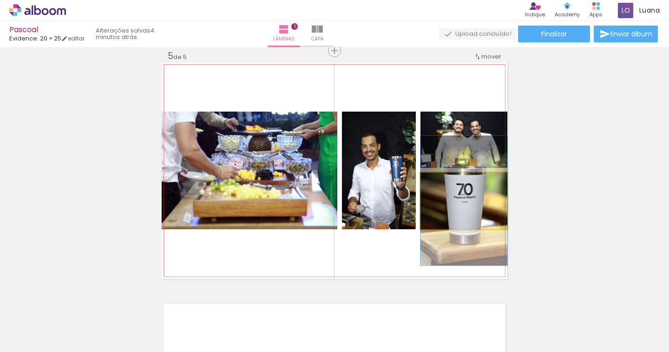
click at [461, 211] on quentale-photo at bounding box center [464, 200] width 87 height 57
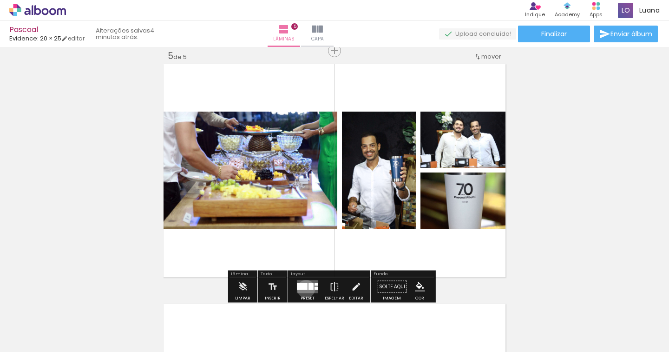
click at [304, 289] on div at bounding box center [302, 286] width 11 height 7
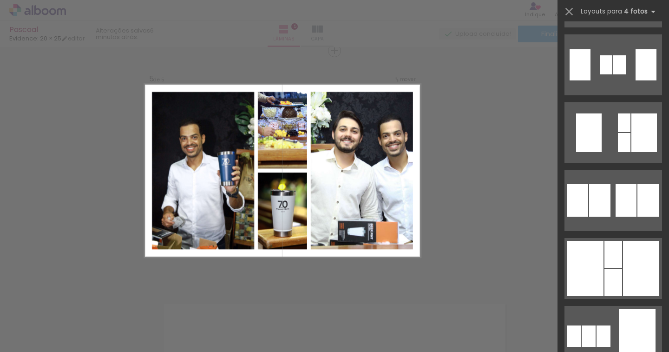
scroll to position [19599, 0]
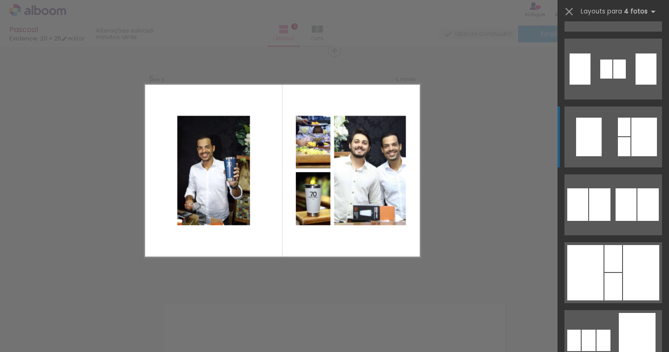
click at [619, 132] on div at bounding box center [624, 127] width 13 height 19
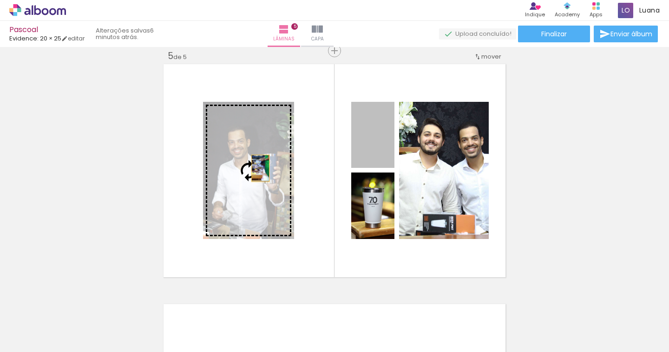
drag, startPoint x: 378, startPoint y: 151, endPoint x: 257, endPoint y: 168, distance: 122.6
click at [0, 0] on slot at bounding box center [0, 0] width 0 height 0
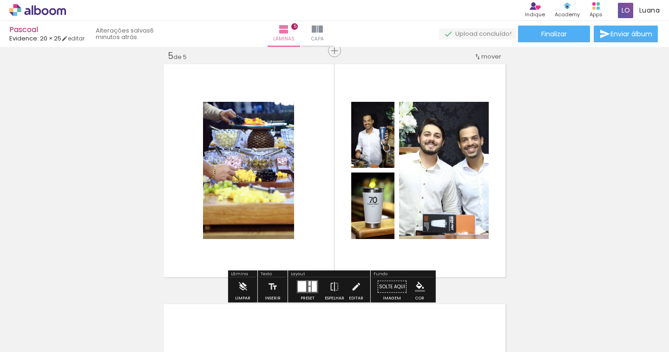
click at [257, 168] on quentale-photo at bounding box center [248, 170] width 91 height 137
click at [270, 173] on quentale-photo at bounding box center [248, 170] width 91 height 137
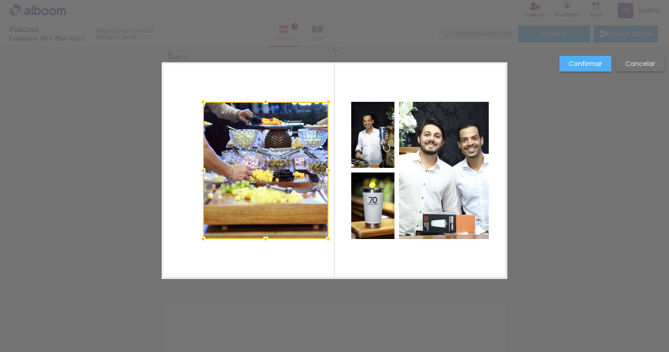
drag, startPoint x: 286, startPoint y: 173, endPoint x: 320, endPoint y: 175, distance: 34.0
click at [320, 175] on div at bounding box center [328, 170] width 19 height 19
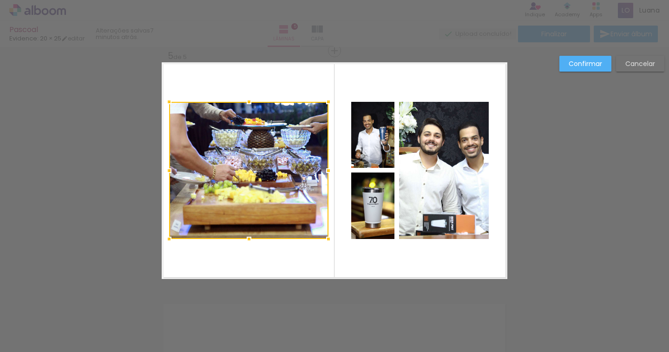
drag, startPoint x: 194, startPoint y: 178, endPoint x: 160, endPoint y: 183, distance: 34.3
click at [162, 183] on album-spread "5 de 5" at bounding box center [335, 170] width 346 height 217
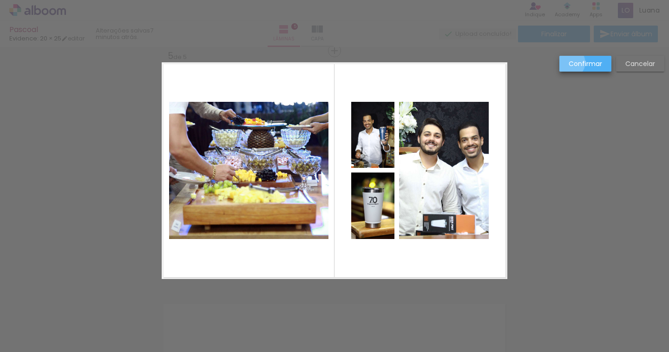
click at [0, 0] on slot "Confirmar" at bounding box center [0, 0] width 0 height 0
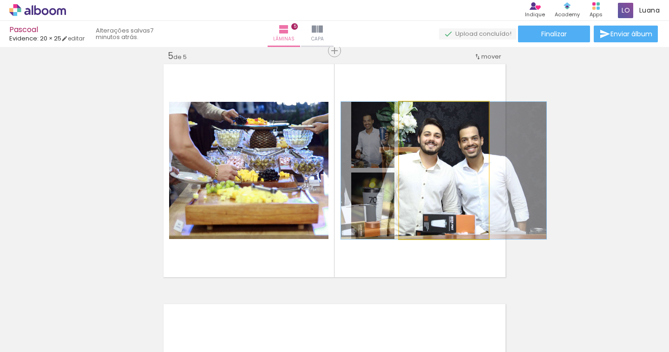
click at [471, 181] on quentale-photo at bounding box center [444, 170] width 90 height 137
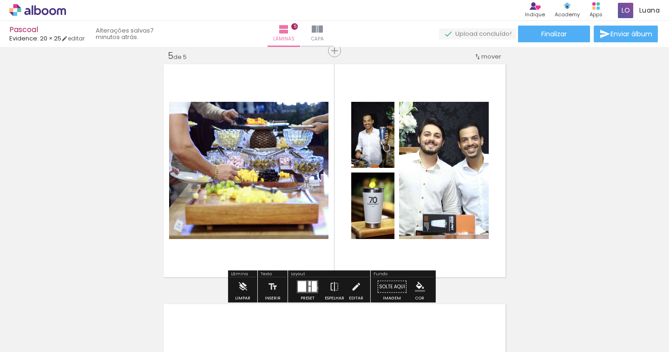
click at [315, 288] on div at bounding box center [314, 286] width 5 height 11
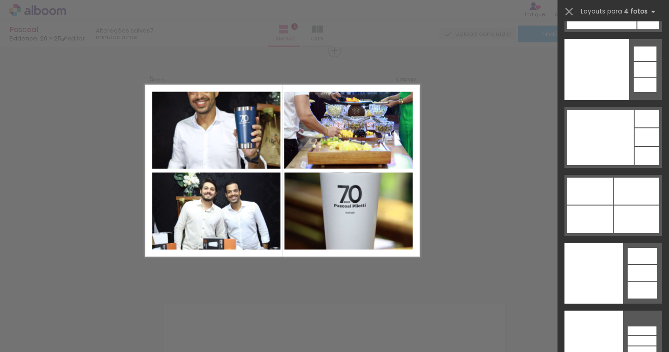
scroll to position [24978, 0]
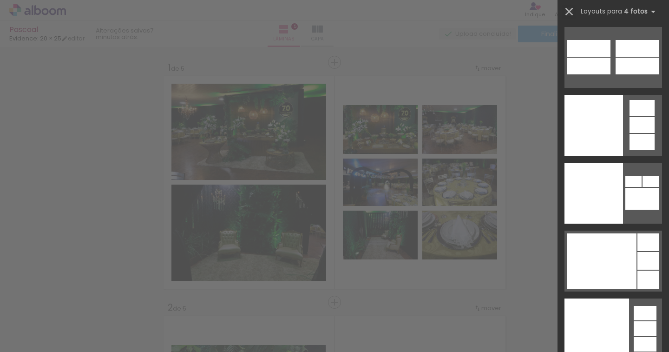
scroll to position [971, 0]
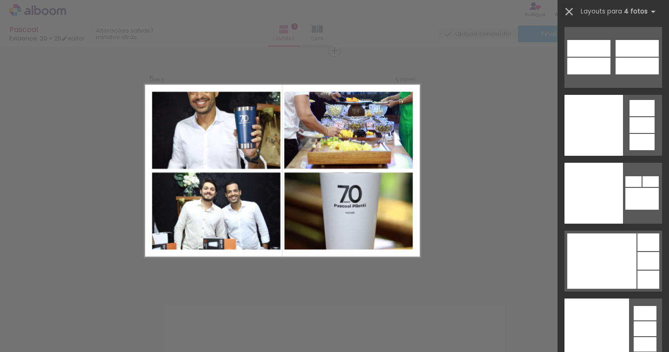
click at [566, 13] on iron-icon at bounding box center [569, 11] width 13 height 13
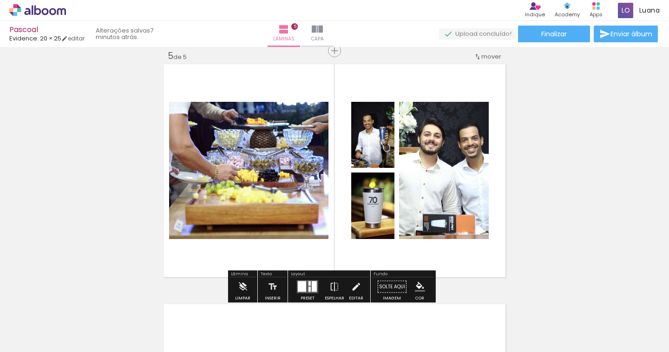
scroll to position [0, 557]
click at [297, 291] on quentale-layouter at bounding box center [307, 286] width 21 height 13
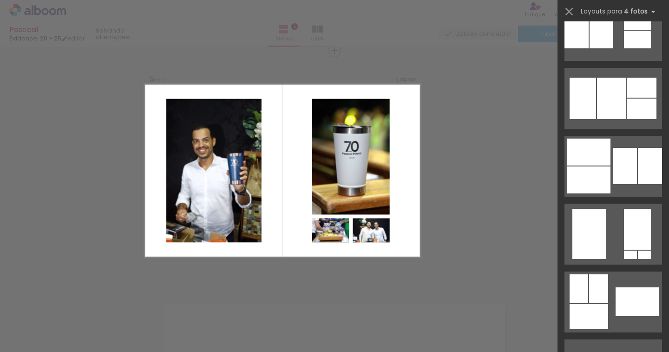
scroll to position [697, 0]
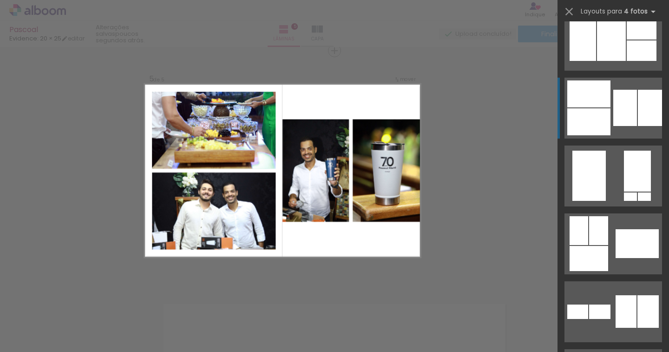
click at [595, 102] on div at bounding box center [588, 93] width 43 height 27
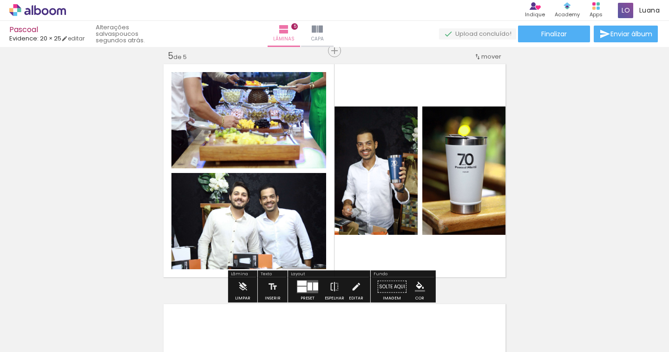
click at [405, 177] on quentale-photo at bounding box center [376, 170] width 83 height 128
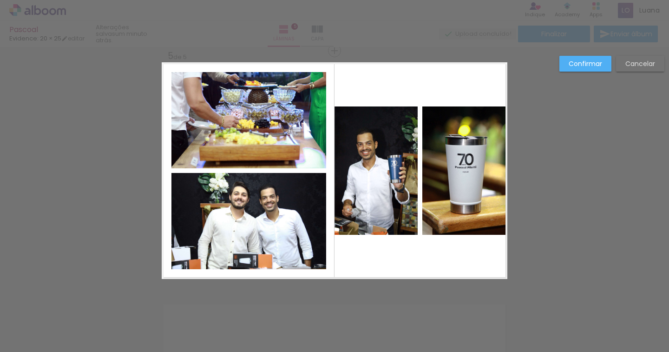
click at [368, 176] on quentale-photo at bounding box center [376, 170] width 83 height 128
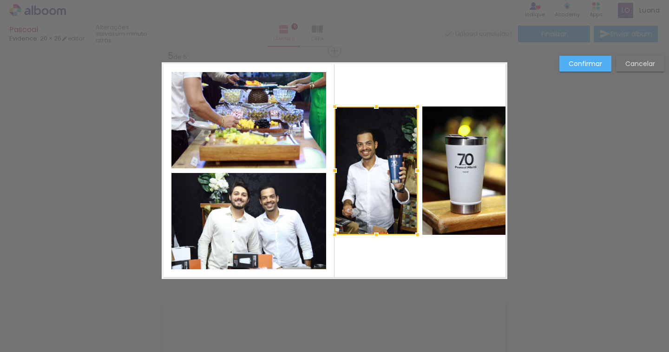
click at [458, 184] on quentale-photo at bounding box center [464, 170] width 85 height 128
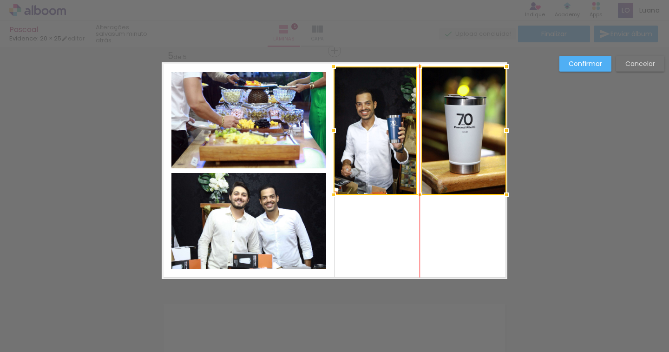
drag, startPoint x: 457, startPoint y: 201, endPoint x: 455, endPoint y: 161, distance: 40.0
click at [455, 161] on div at bounding box center [420, 130] width 173 height 128
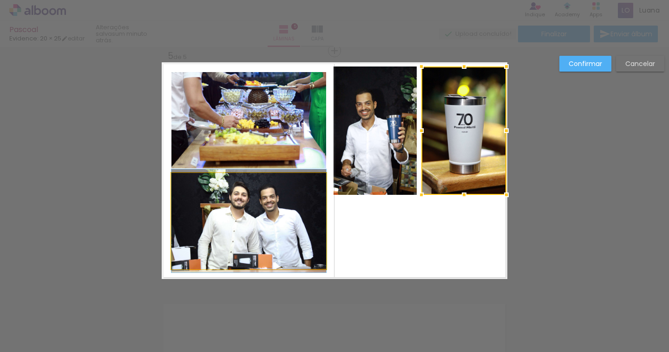
click at [276, 236] on quentale-photo at bounding box center [248, 221] width 155 height 96
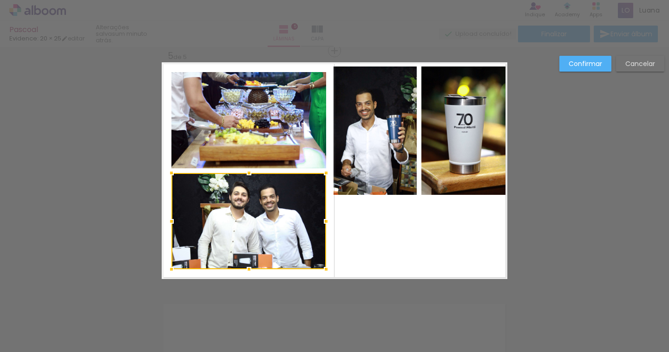
click at [270, 224] on div at bounding box center [248, 221] width 155 height 96
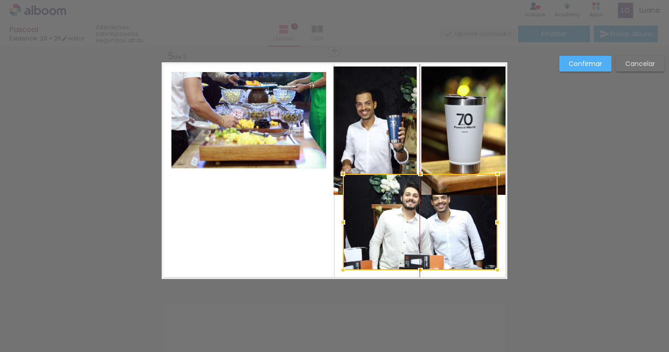
drag, startPoint x: 266, startPoint y: 225, endPoint x: 438, endPoint y: 226, distance: 172.0
click at [438, 226] on div at bounding box center [420, 222] width 155 height 96
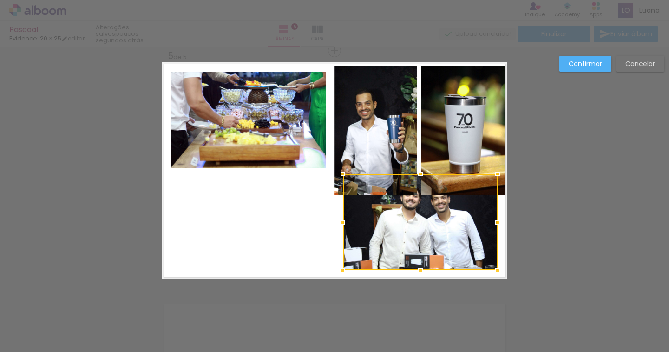
click at [377, 126] on quentale-photo at bounding box center [375, 130] width 83 height 128
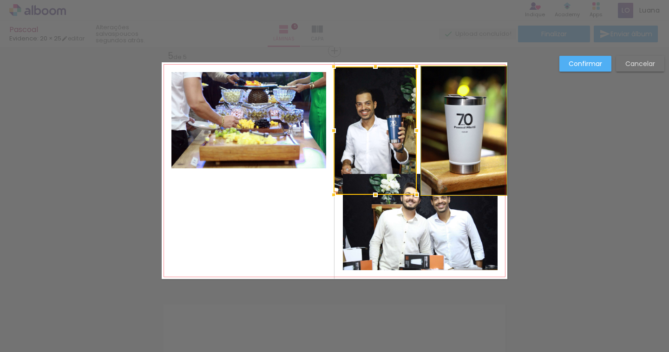
click at [447, 123] on quentale-photo at bounding box center [464, 130] width 85 height 128
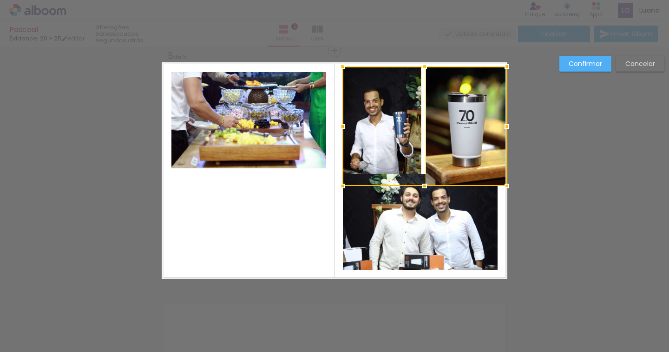
drag, startPoint x: 329, startPoint y: 198, endPoint x: 337, endPoint y: 189, distance: 11.8
click at [337, 189] on div at bounding box center [342, 186] width 19 height 19
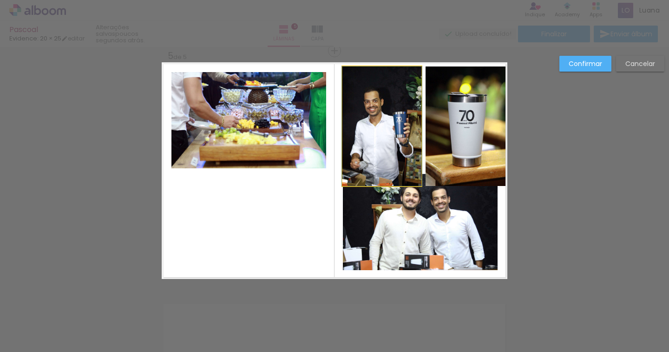
click at [369, 150] on quentale-photo at bounding box center [382, 125] width 79 height 119
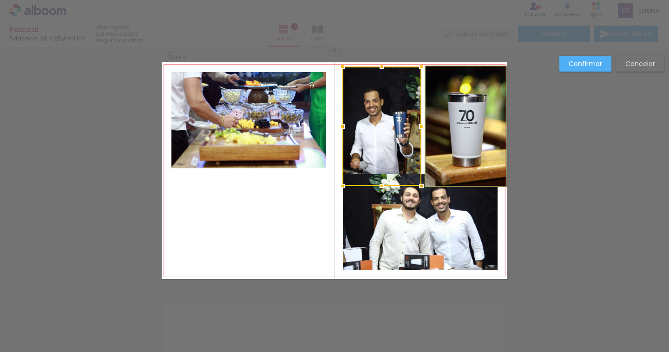
click at [451, 132] on quentale-photo at bounding box center [466, 125] width 81 height 119
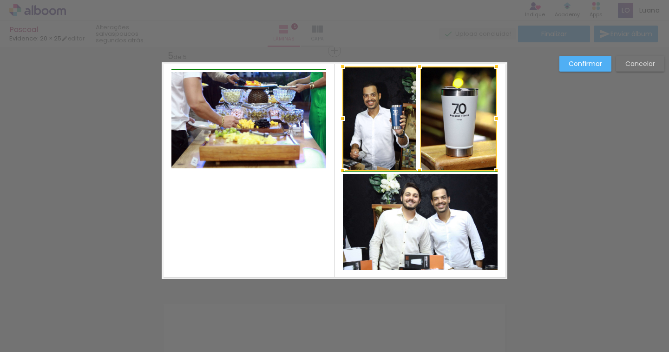
drag, startPoint x: 507, startPoint y: 184, endPoint x: 494, endPoint y: 169, distance: 19.5
click at [494, 169] on div at bounding box center [496, 170] width 19 height 19
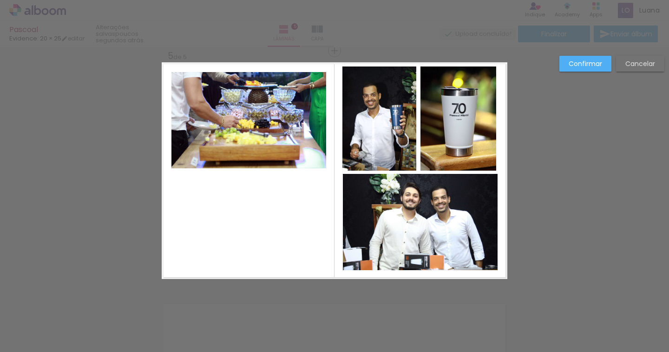
click at [294, 124] on quentale-photo at bounding box center [248, 120] width 155 height 96
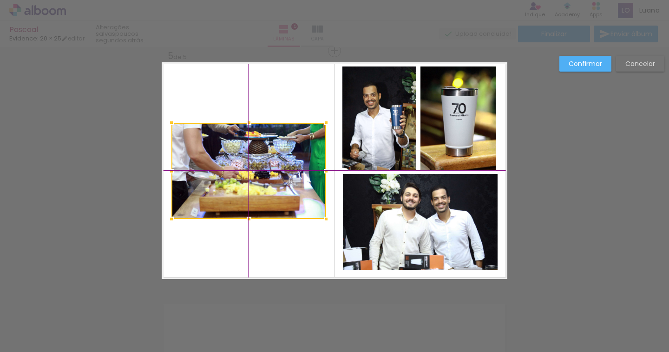
drag, startPoint x: 242, startPoint y: 121, endPoint x: 237, endPoint y: 164, distance: 43.5
click at [237, 164] on div at bounding box center [248, 171] width 155 height 96
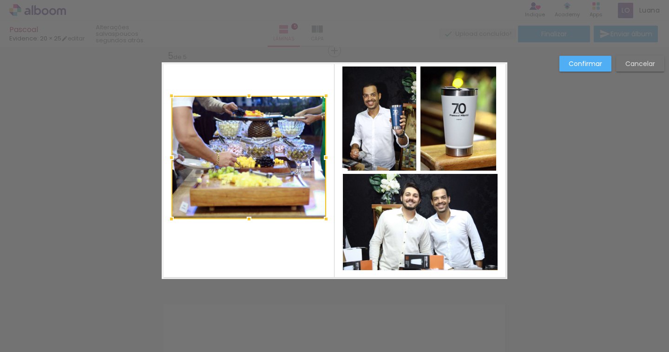
drag, startPoint x: 248, startPoint y: 119, endPoint x: 253, endPoint y: 99, distance: 20.1
click at [253, 99] on div at bounding box center [249, 95] width 19 height 19
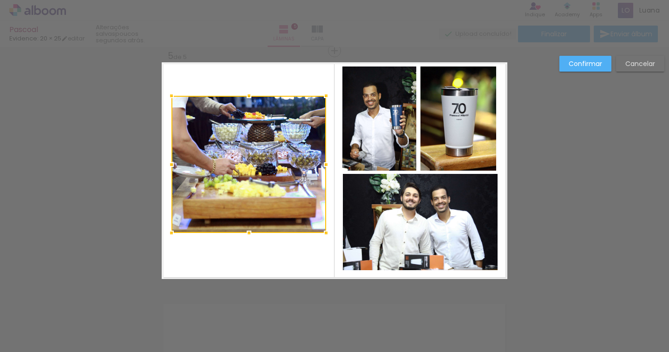
drag, startPoint x: 251, startPoint y: 216, endPoint x: 252, endPoint y: 230, distance: 14.0
click at [252, 230] on div at bounding box center [249, 233] width 19 height 19
click at [252, 195] on div at bounding box center [248, 164] width 155 height 137
click at [257, 166] on div at bounding box center [248, 164] width 155 height 137
click at [277, 78] on quentale-layouter at bounding box center [335, 170] width 346 height 217
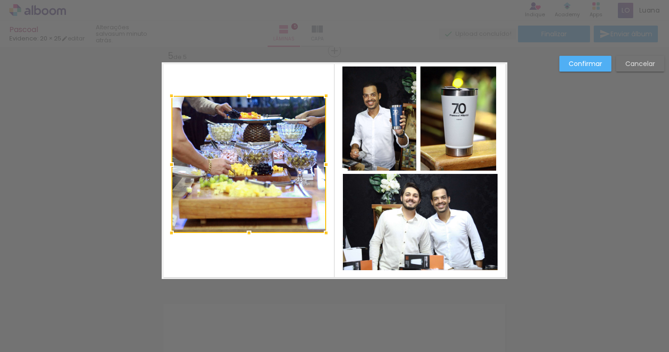
click at [231, 158] on div at bounding box center [248, 164] width 155 height 137
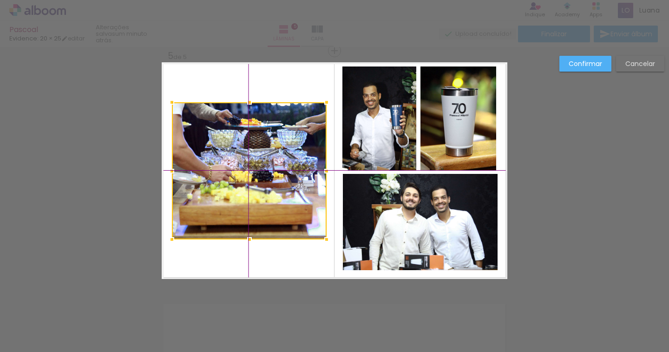
drag, startPoint x: 243, startPoint y: 144, endPoint x: 242, endPoint y: 149, distance: 5.3
click at [242, 149] on div at bounding box center [249, 170] width 155 height 137
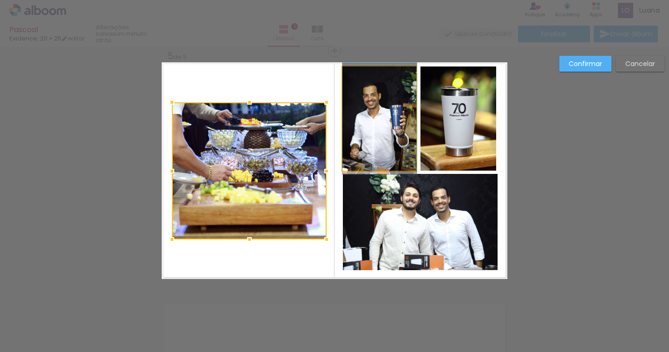
click at [376, 104] on quentale-photo at bounding box center [380, 118] width 74 height 104
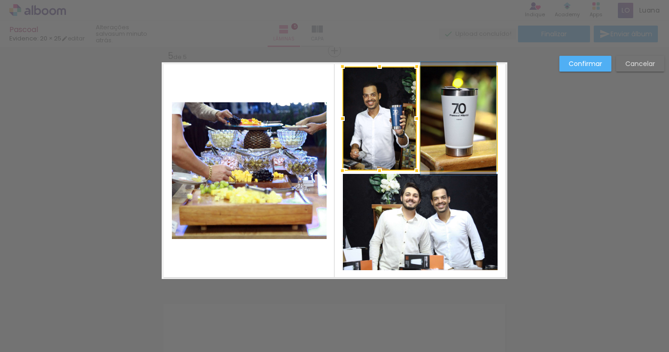
click at [442, 100] on quentale-photo at bounding box center [459, 118] width 76 height 104
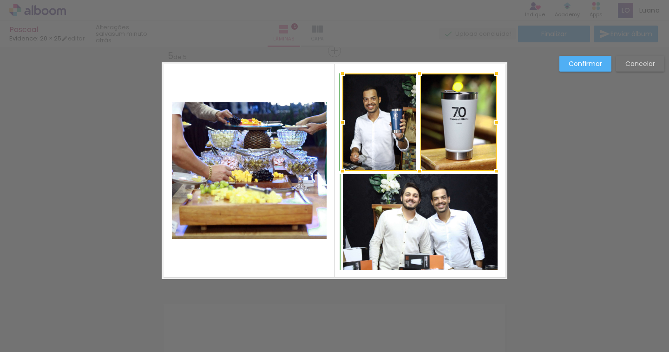
click at [420, 72] on div at bounding box center [419, 73] width 19 height 19
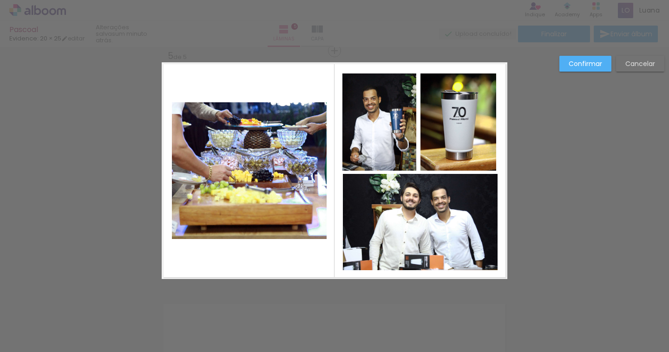
click at [608, 59] on paper-button "Confirmar" at bounding box center [586, 64] width 52 height 16
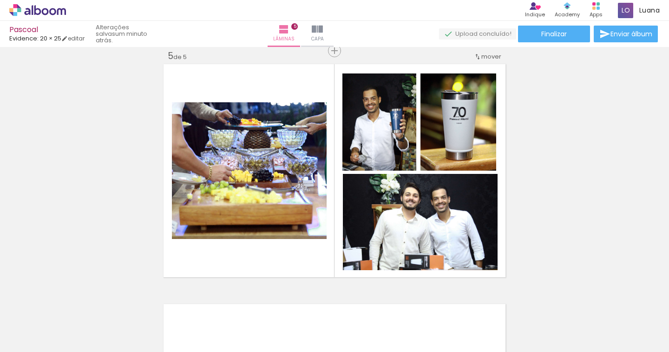
scroll to position [0, 744]
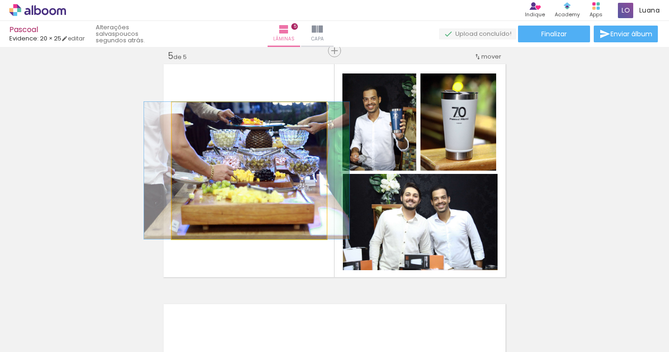
drag, startPoint x: 230, startPoint y: 188, endPoint x: 231, endPoint y: 169, distance: 19.6
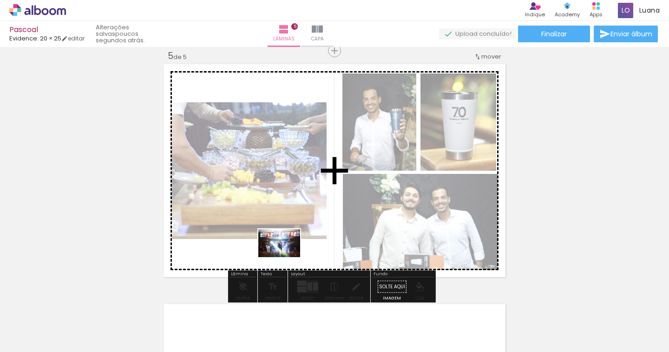
drag, startPoint x: 502, startPoint y: 315, endPoint x: 286, endPoint y: 257, distance: 223.7
click at [286, 257] on quentale-workspace at bounding box center [334, 176] width 669 height 352
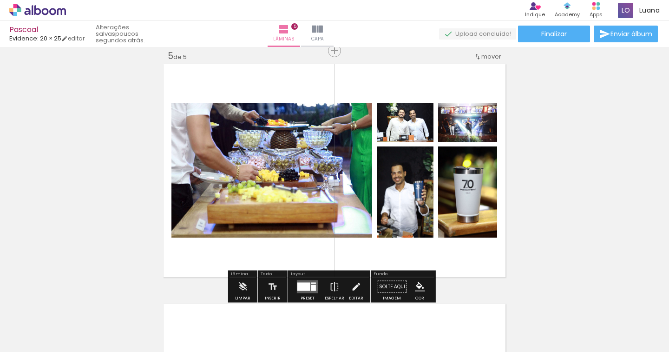
click at [308, 288] on div at bounding box center [303, 287] width 13 height 8
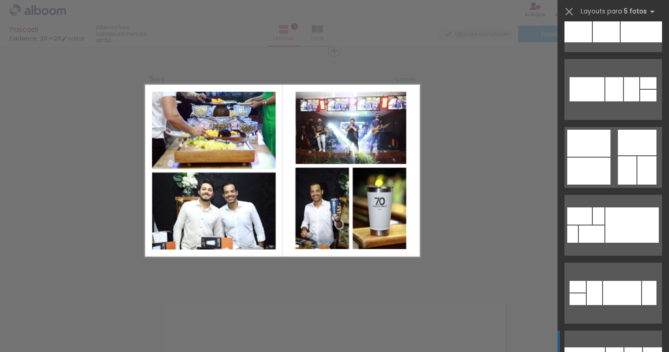
scroll to position [2277, 0]
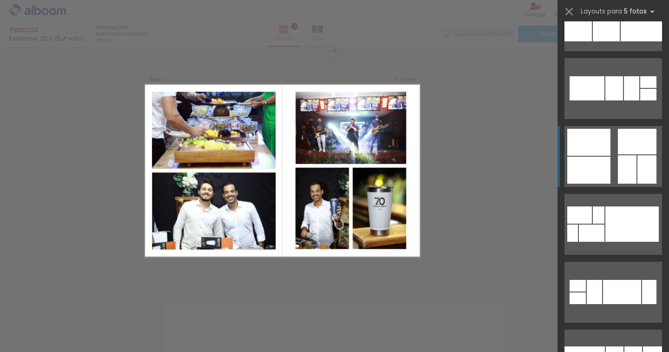
click at [608, 163] on quentale-layouter at bounding box center [614, 156] width 98 height 61
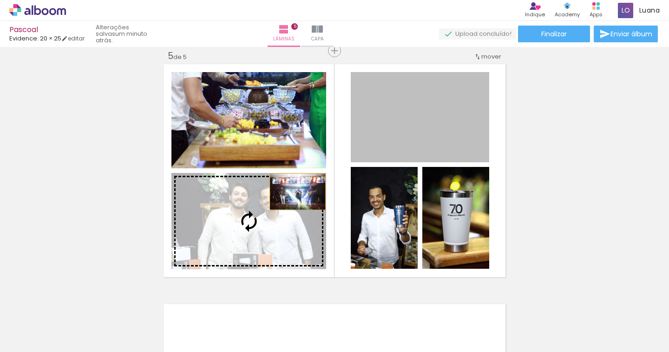
drag, startPoint x: 429, startPoint y: 129, endPoint x: 294, endPoint y: 191, distance: 148.9
click at [0, 0] on slot at bounding box center [0, 0] width 0 height 0
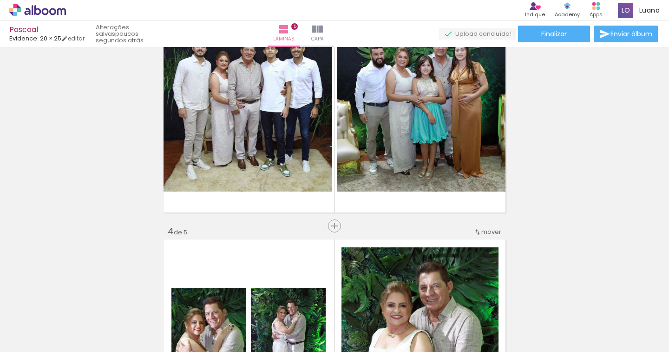
scroll to position [553, 0]
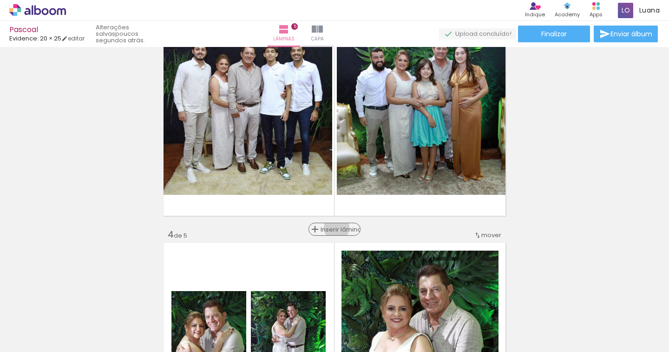
click at [333, 228] on span "Inserir lâmina" at bounding box center [339, 229] width 36 height 6
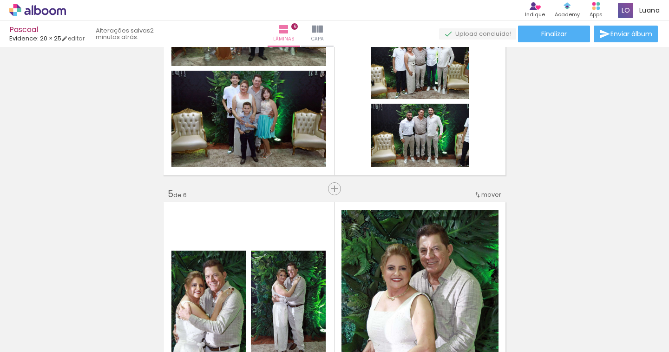
scroll to position [864, 0]
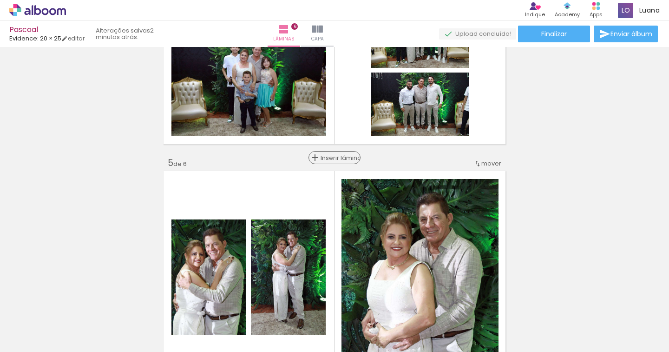
drag, startPoint x: 335, startPoint y: 159, endPoint x: 330, endPoint y: 162, distance: 5.4
click at [335, 159] on span "Inserir lâmina" at bounding box center [339, 158] width 36 height 6
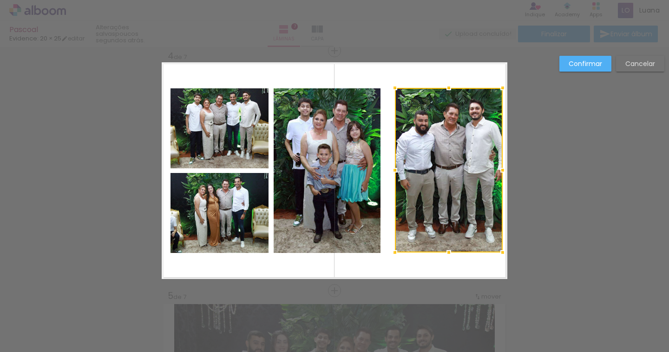
scroll to position [0, 1106]
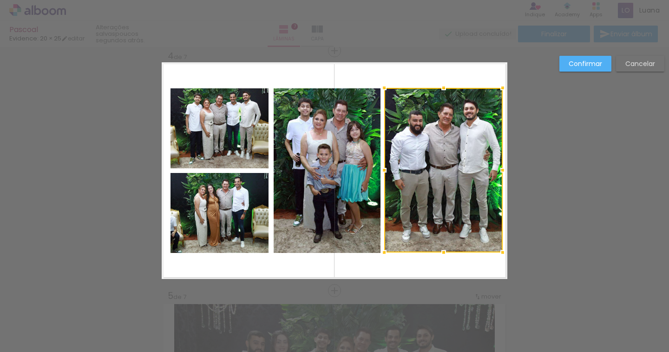
drag, startPoint x: 394, startPoint y: 170, endPoint x: 383, endPoint y: 171, distance: 10.3
click at [383, 171] on div at bounding box center [384, 170] width 19 height 19
click at [263, 157] on quentale-photo at bounding box center [220, 128] width 98 height 80
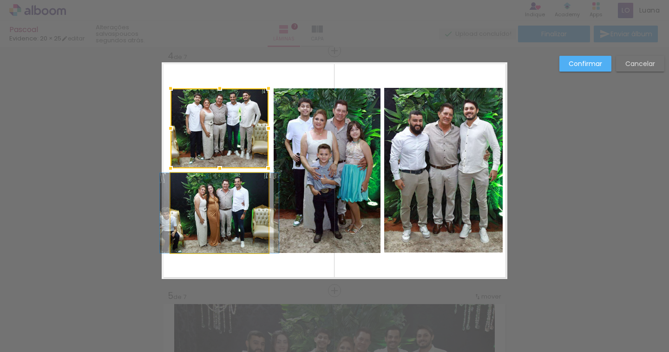
click at [244, 203] on quentale-photo at bounding box center [220, 213] width 98 height 80
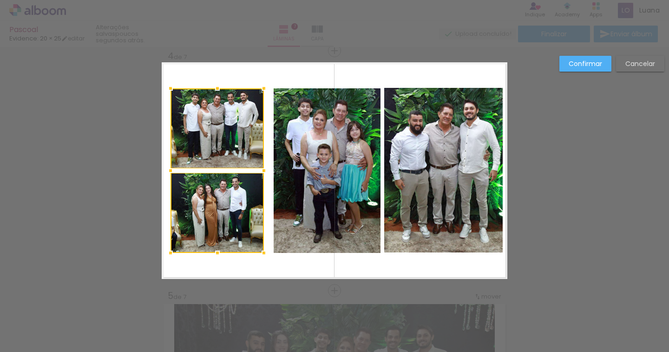
click at [262, 171] on div at bounding box center [264, 170] width 19 height 19
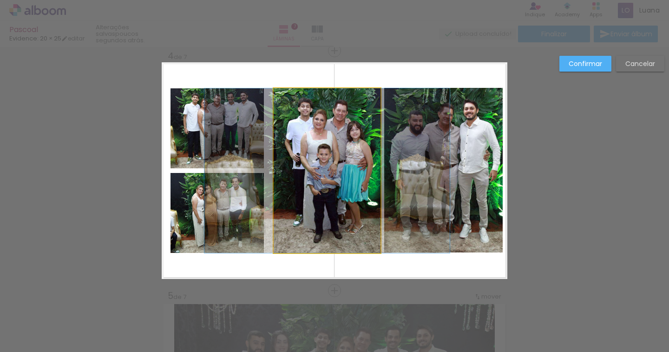
click at [309, 164] on quentale-photo at bounding box center [327, 170] width 107 height 165
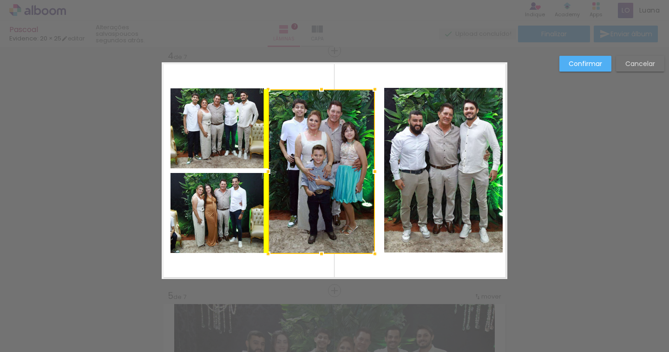
drag, startPoint x: 349, startPoint y: 165, endPoint x: 343, endPoint y: 166, distance: 5.2
click at [343, 166] on div at bounding box center [321, 171] width 107 height 165
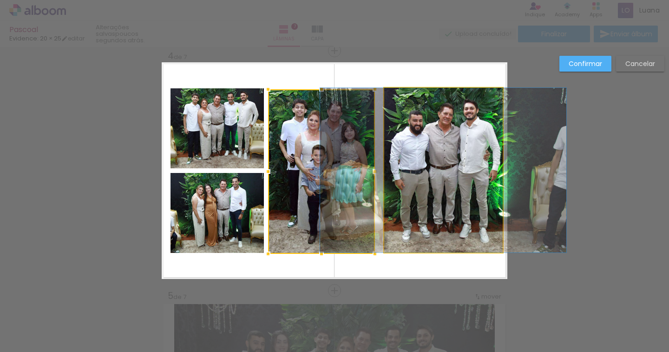
click at [434, 166] on quentale-photo at bounding box center [443, 170] width 119 height 165
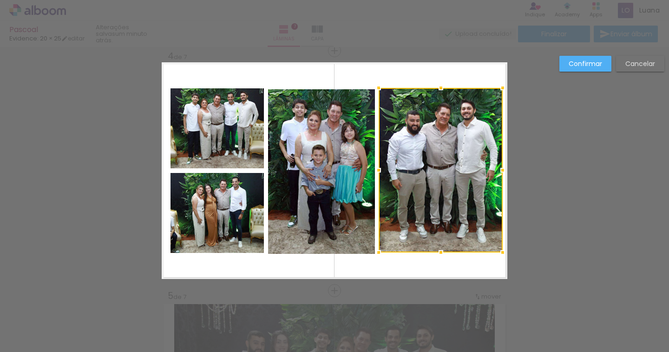
drag, startPoint x: 386, startPoint y: 168, endPoint x: 380, endPoint y: 169, distance: 6.1
click at [380, 169] on div at bounding box center [378, 170] width 19 height 19
click at [0, 0] on slot "Confirmar" at bounding box center [0, 0] width 0 height 0
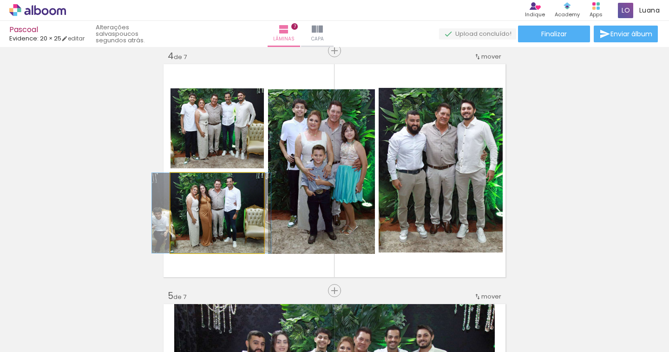
drag, startPoint x: 238, startPoint y: 231, endPoint x: 232, endPoint y: 232, distance: 5.7
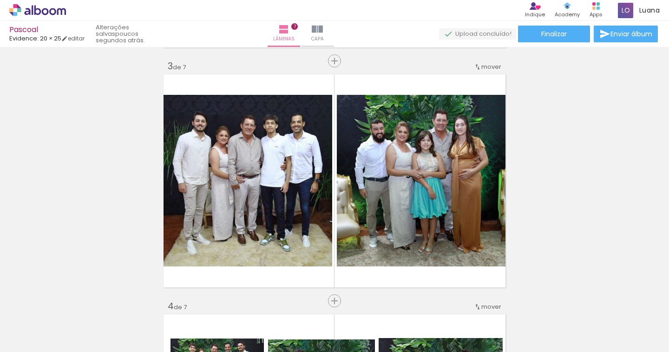
scroll to position [499, 0]
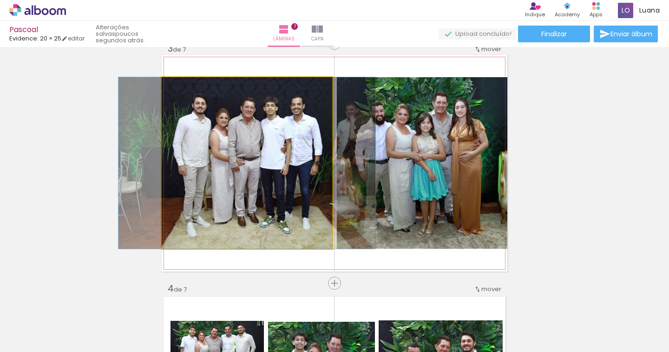
click at [270, 177] on quentale-photo at bounding box center [247, 162] width 171 height 171
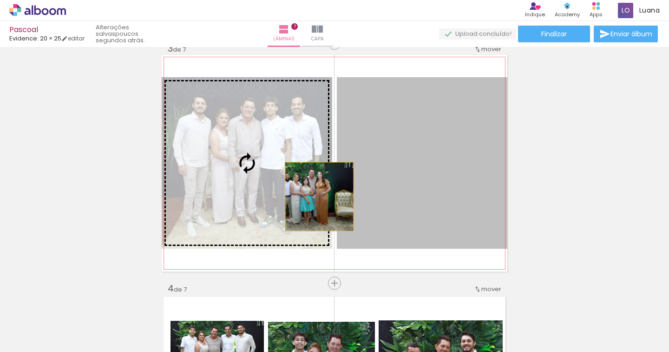
drag, startPoint x: 391, startPoint y: 197, endPoint x: 315, endPoint y: 197, distance: 75.8
click at [0, 0] on slot at bounding box center [0, 0] width 0 height 0
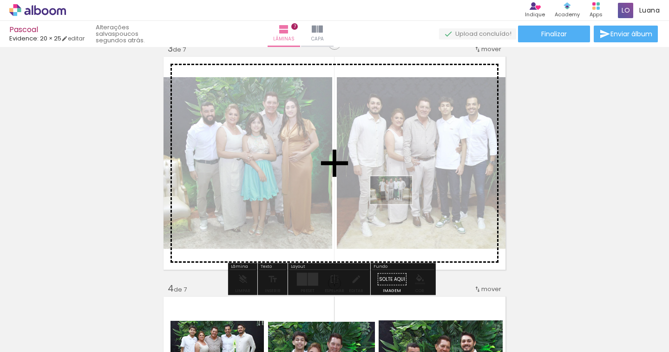
drag, startPoint x: 356, startPoint y: 317, endPoint x: 398, endPoint y: 204, distance: 120.9
click at [398, 204] on quentale-workspace at bounding box center [334, 176] width 669 height 352
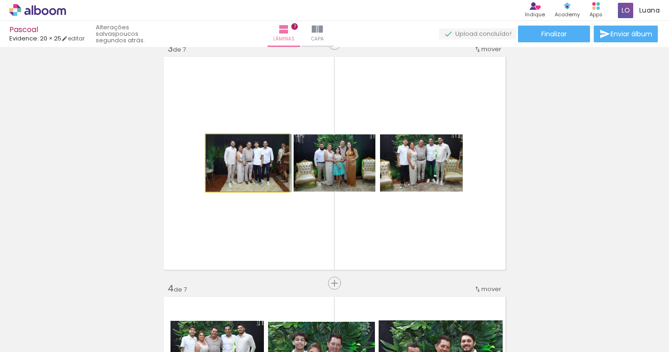
drag, startPoint x: 235, startPoint y: 171, endPoint x: 239, endPoint y: 162, distance: 10.2
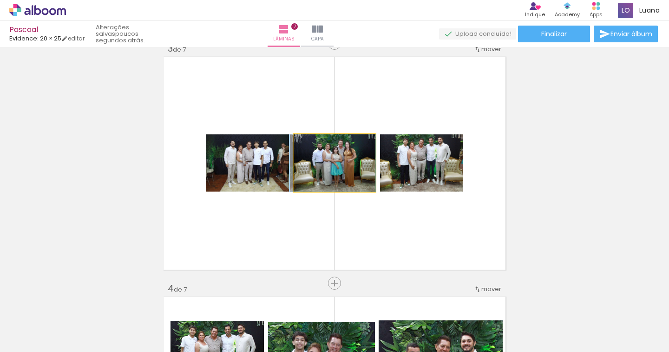
drag, startPoint x: 335, startPoint y: 176, endPoint x: 318, endPoint y: 170, distance: 17.6
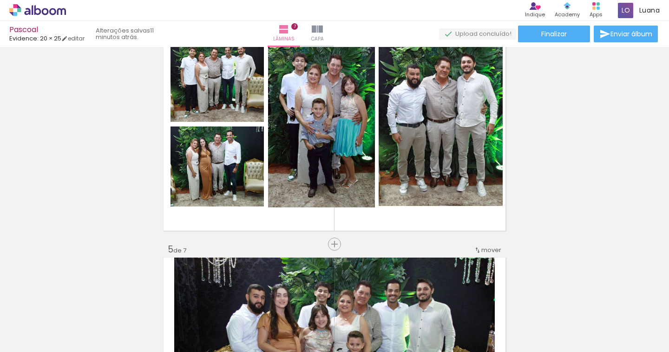
scroll to position [545, 0]
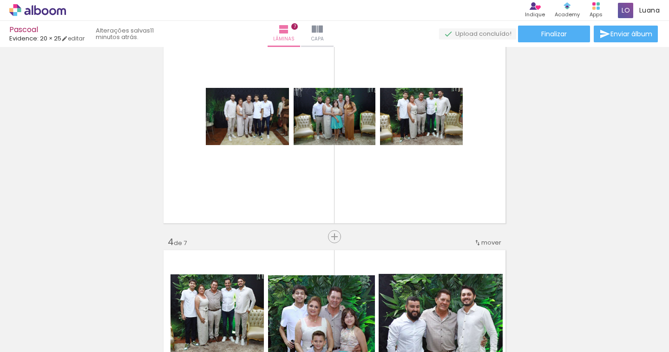
click at [477, 302] on iron-icon at bounding box center [476, 302] width 10 height 10
click at [43, 337] on span "Adicionar Fotos" at bounding box center [33, 339] width 28 height 10
click at [0, 0] on input "file" at bounding box center [0, 0] width 0 height 0
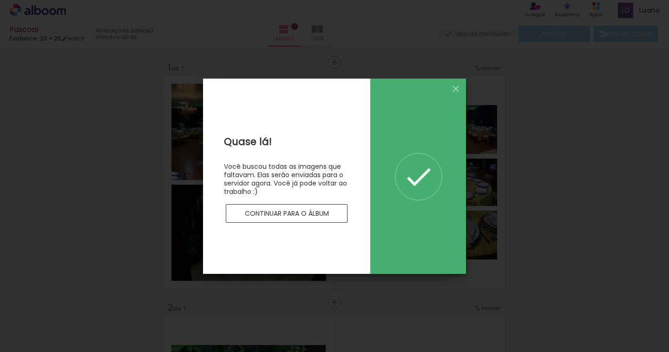
click at [287, 208] on paper-button "Continuar para o álbum" at bounding box center [287, 213] width 122 height 19
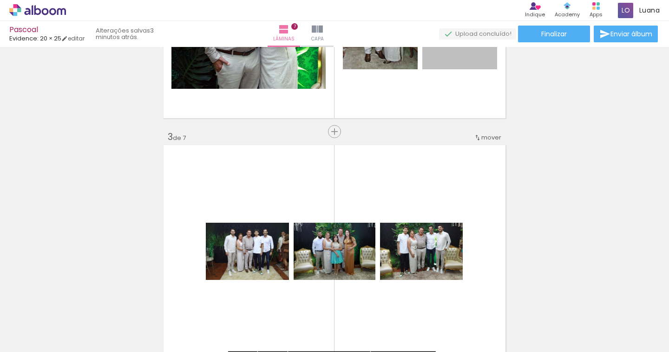
scroll to position [465, 0]
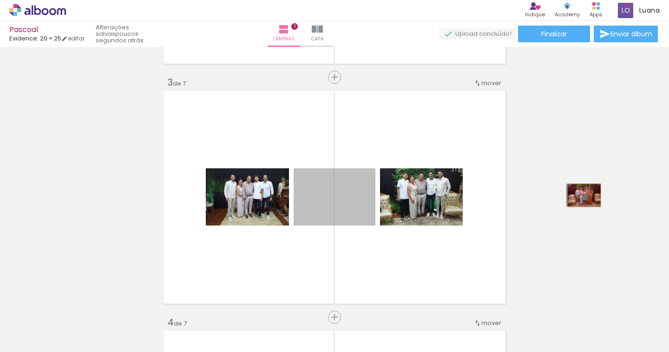
drag, startPoint x: 347, startPoint y: 191, endPoint x: 580, endPoint y: 195, distance: 233.3
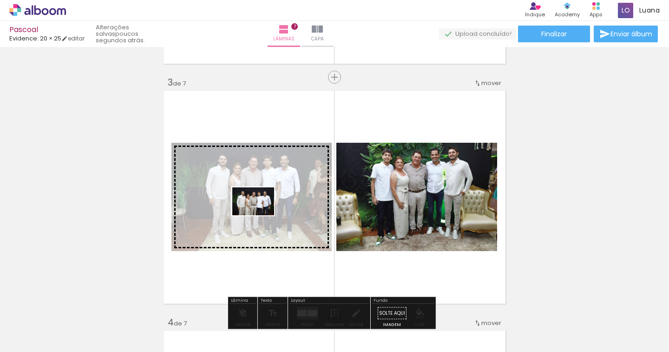
drag, startPoint x: 259, startPoint y: 317, endPoint x: 260, endPoint y: 214, distance: 102.7
click at [260, 214] on quentale-workspace at bounding box center [334, 176] width 669 height 352
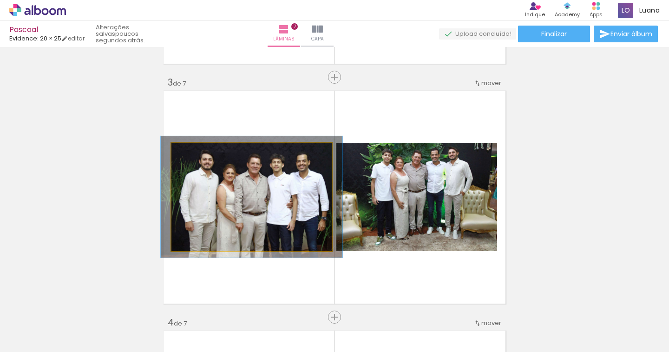
type paper-slider "112"
click at [193, 152] on div at bounding box center [197, 152] width 8 height 8
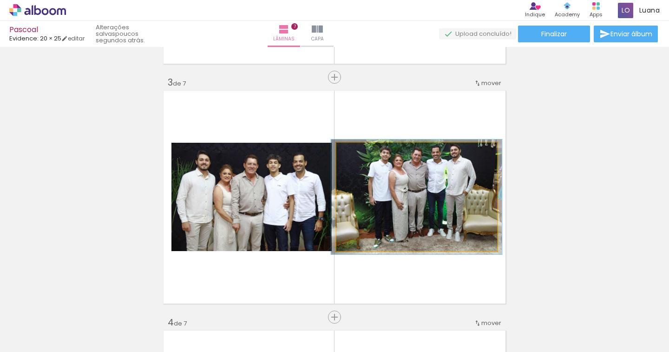
type paper-slider "106"
click at [359, 154] on div at bounding box center [360, 152] width 15 height 15
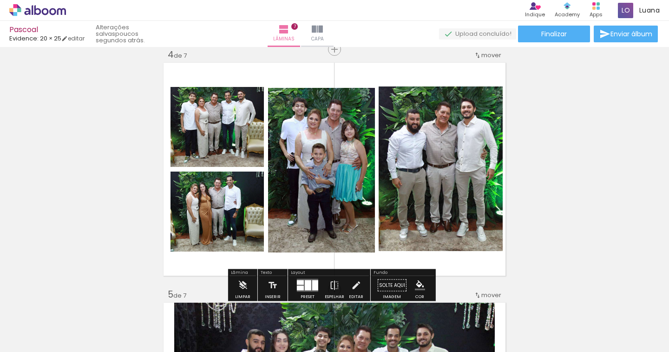
scroll to position [744, 0]
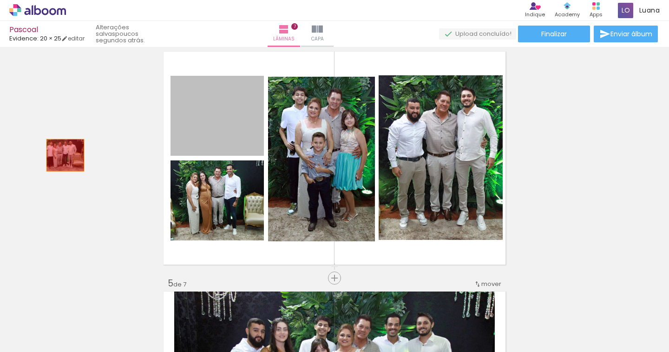
drag, startPoint x: 256, startPoint y: 132, endPoint x: 61, endPoint y: 155, distance: 195.7
click at [61, 155] on div "Inserir lâmina 1 de 7 Inserir lâmina 2 de 7 Inserir lâmina 3 de 7 Inserir lâmin…" at bounding box center [334, 266] width 669 height 1919
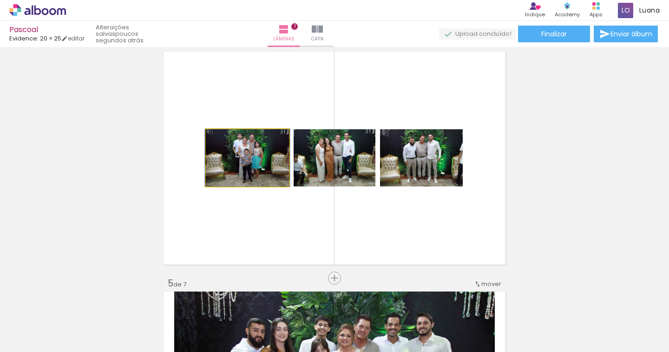
drag, startPoint x: 240, startPoint y: 171, endPoint x: 105, endPoint y: 171, distance: 134.8
click at [105, 171] on div "Inserir lâmina 1 de 7 Inserir lâmina 2 de 7 Inserir lâmina 3 de 7 Inserir lâmin…" at bounding box center [334, 266] width 669 height 1919
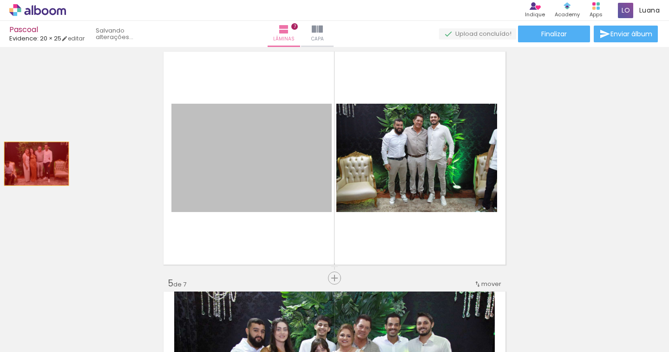
drag, startPoint x: 259, startPoint y: 164, endPoint x: 291, endPoint y: 162, distance: 32.1
click at [29, 164] on div "Inserir lâmina 1 de 7 Inserir lâmina 2 de 7 Inserir lâmina 3 de 7 Inserir lâmin…" at bounding box center [334, 266] width 669 height 1919
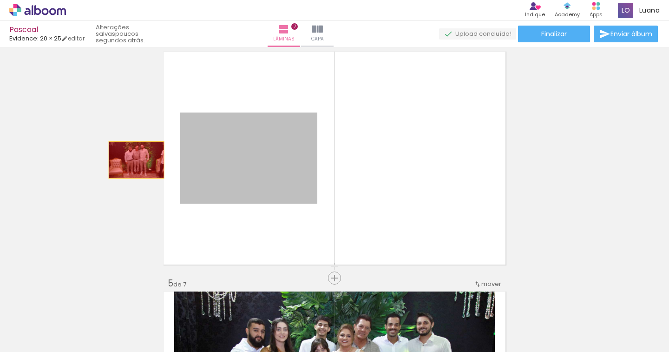
drag, startPoint x: 265, startPoint y: 160, endPoint x: 43, endPoint y: 154, distance: 222.2
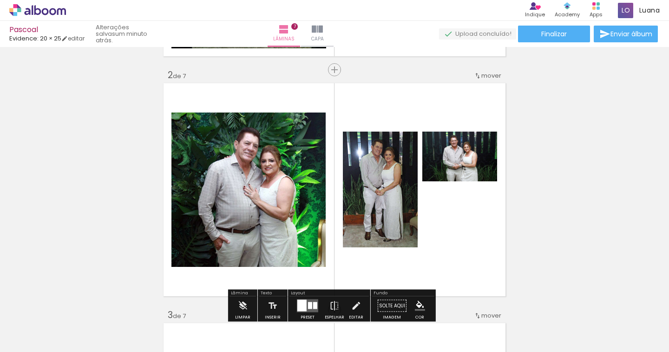
scroll to position [0, 290]
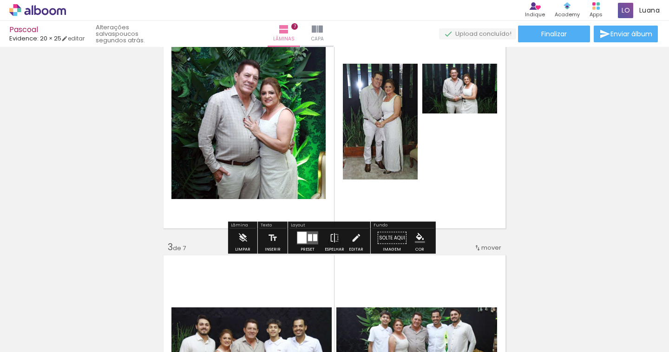
scroll to position [325, 0]
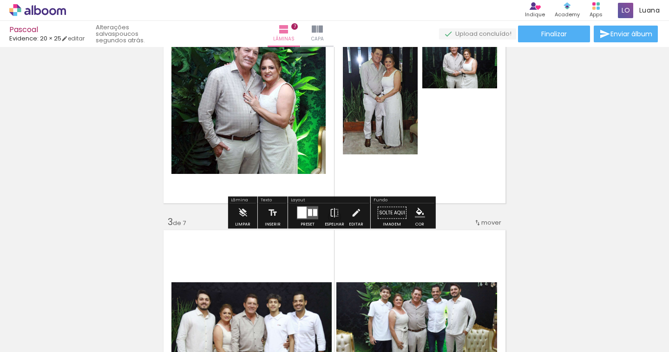
click at [305, 209] on quentale-layouter at bounding box center [307, 212] width 21 height 13
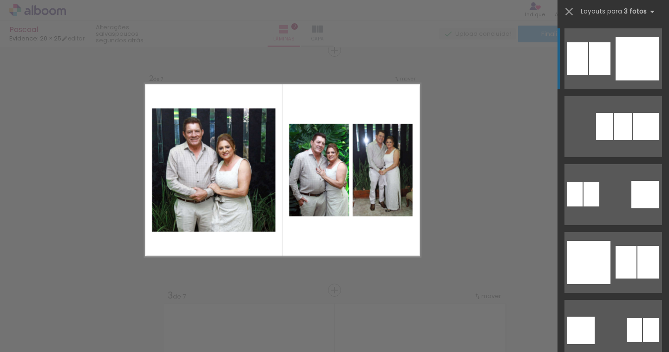
scroll to position [251, 0]
click at [631, 68] on div at bounding box center [637, 58] width 43 height 43
click at [607, 76] on quentale-layouter at bounding box center [614, 58] width 98 height 61
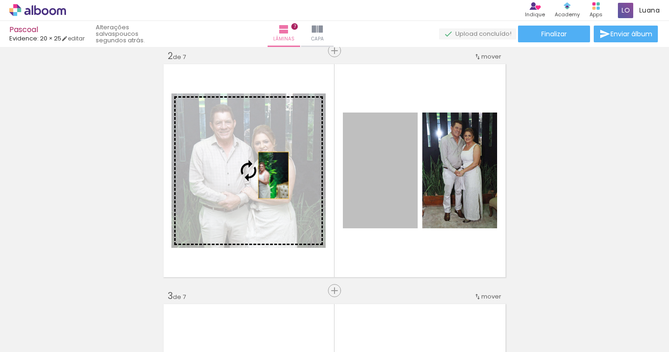
drag, startPoint x: 383, startPoint y: 175, endPoint x: 266, endPoint y: 175, distance: 117.1
click at [0, 0] on slot at bounding box center [0, 0] width 0 height 0
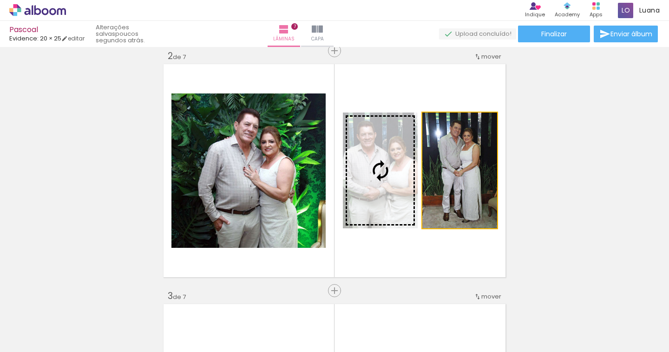
drag, startPoint x: 414, startPoint y: 175, endPoint x: 389, endPoint y: 175, distance: 25.1
click at [0, 0] on slot at bounding box center [0, 0] width 0 height 0
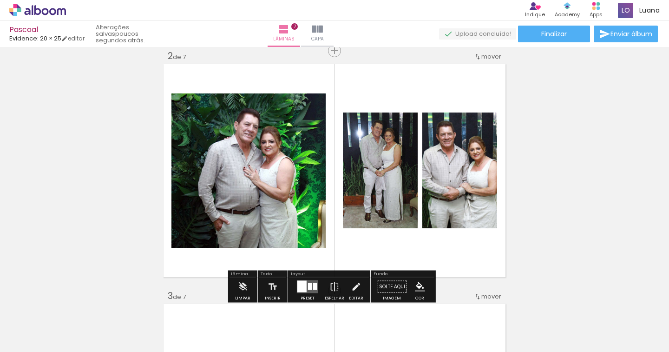
click at [313, 286] on div at bounding box center [315, 286] width 4 height 7
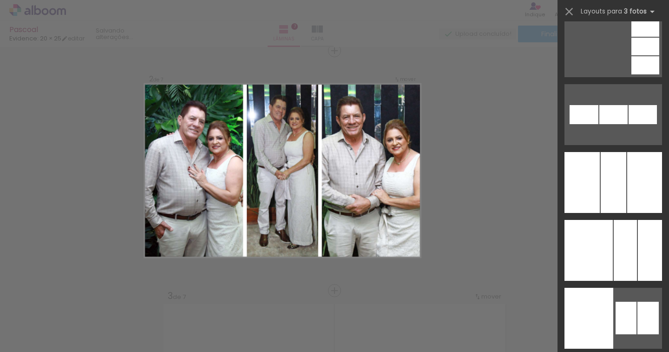
scroll to position [7143, 0]
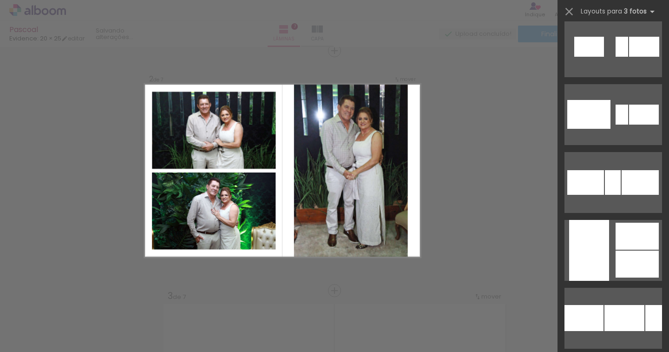
scroll to position [1348, 0]
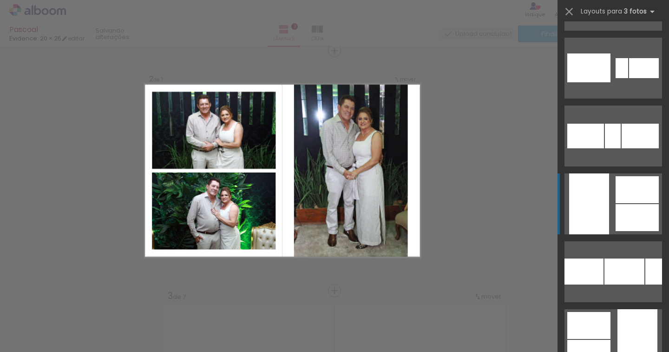
click at [616, 214] on div at bounding box center [637, 217] width 43 height 27
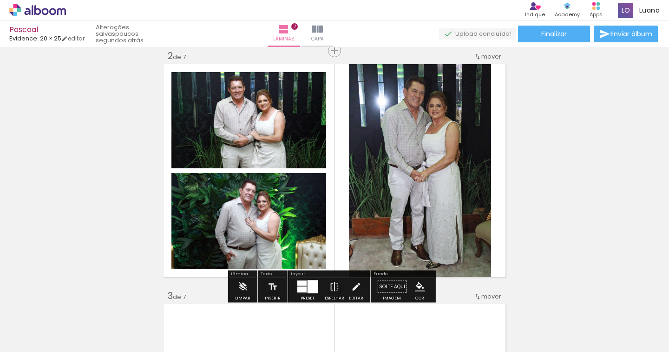
click at [310, 286] on div at bounding box center [313, 286] width 11 height 13
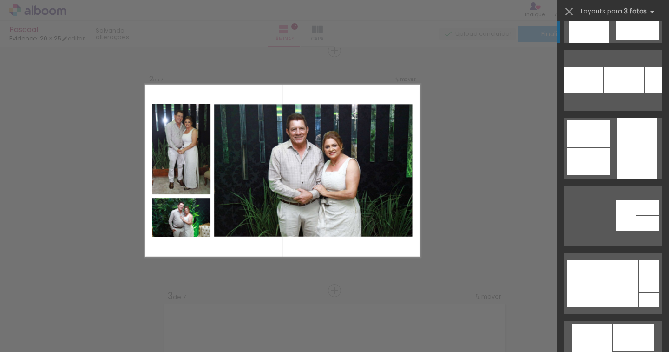
scroll to position [1632, 0]
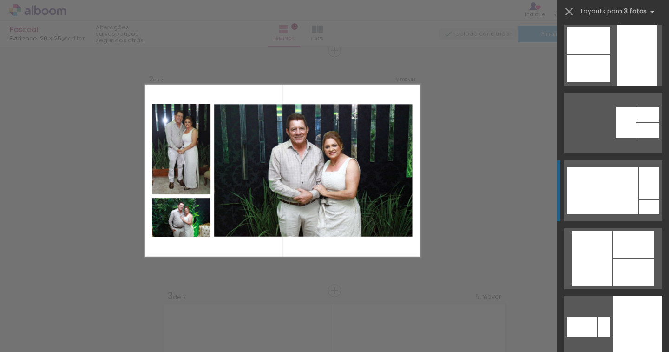
click at [606, 176] on div at bounding box center [602, 190] width 71 height 46
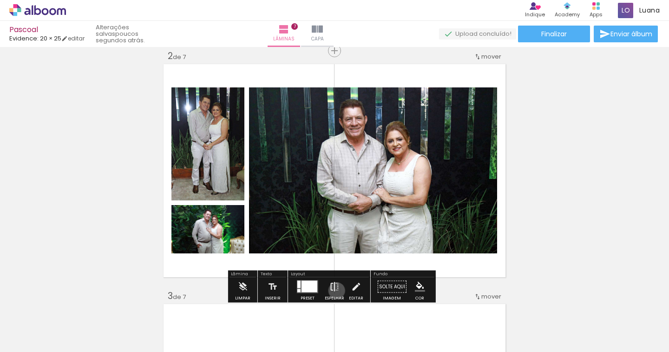
click at [335, 290] on iron-icon at bounding box center [334, 286] width 10 height 19
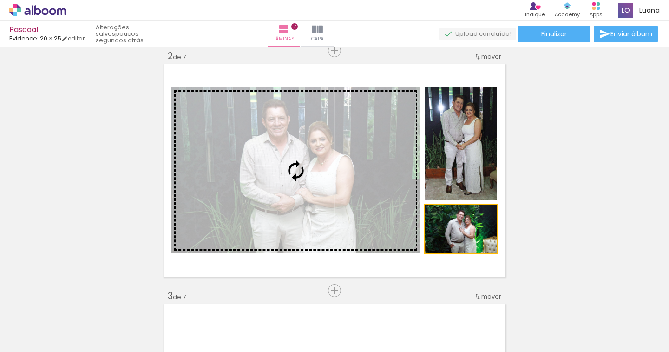
drag, startPoint x: 445, startPoint y: 236, endPoint x: 369, endPoint y: 232, distance: 76.3
click at [0, 0] on slot at bounding box center [0, 0] width 0 height 0
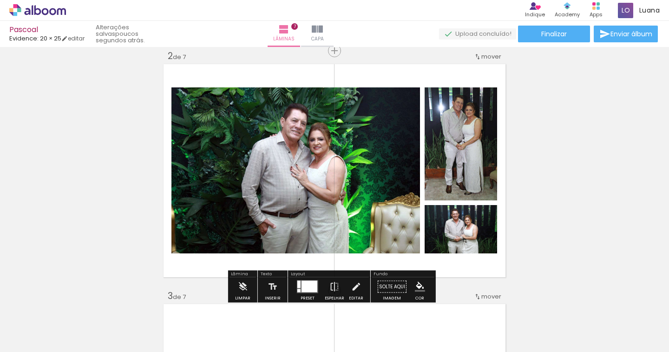
click at [305, 283] on div at bounding box center [310, 287] width 16 height 12
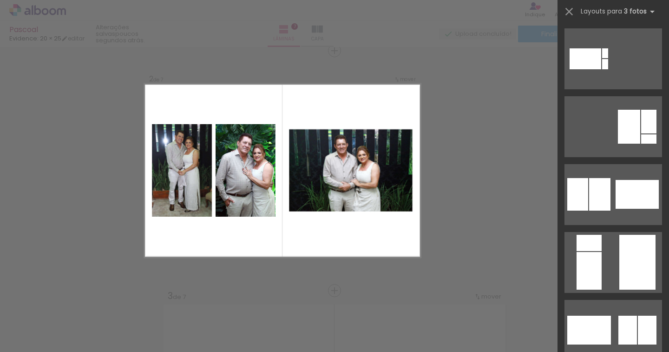
scroll to position [3818, 0]
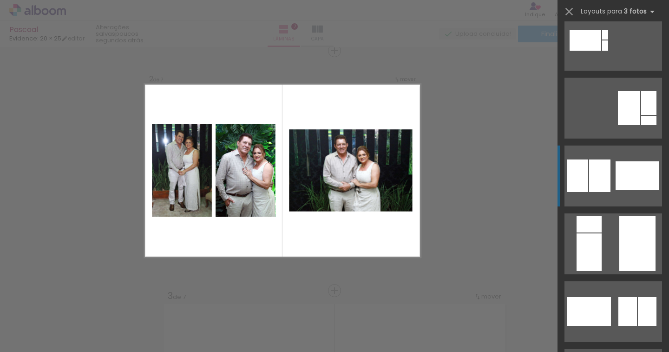
click at [624, 175] on div at bounding box center [637, 175] width 43 height 29
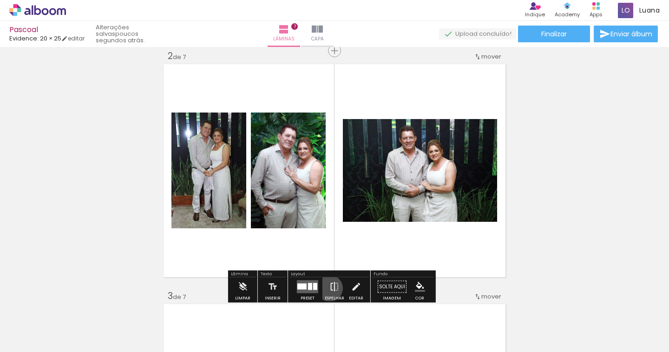
click at [329, 288] on iron-icon at bounding box center [334, 286] width 10 height 19
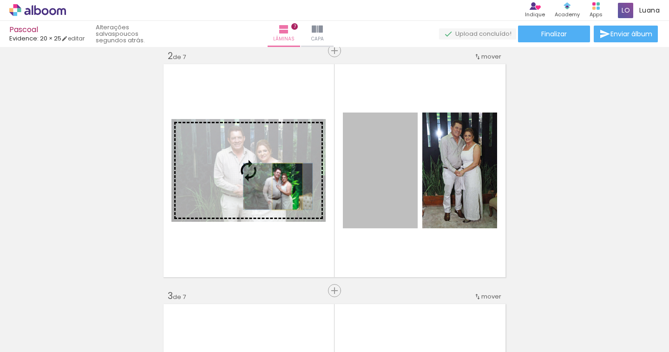
drag, startPoint x: 363, startPoint y: 184, endPoint x: 283, endPoint y: 186, distance: 79.5
click at [0, 0] on slot at bounding box center [0, 0] width 0 height 0
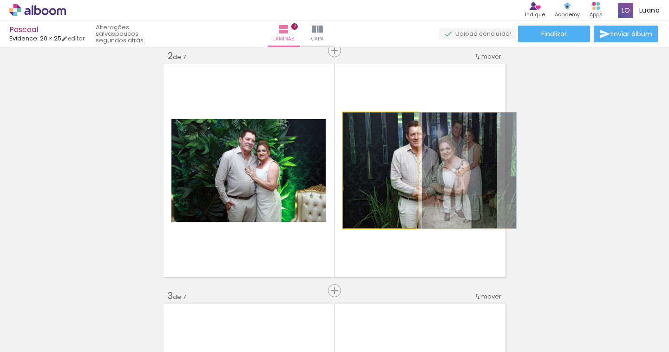
drag, startPoint x: 366, startPoint y: 190, endPoint x: 416, endPoint y: 185, distance: 50.4
click at [416, 185] on quentale-layouter at bounding box center [335, 170] width 346 height 217
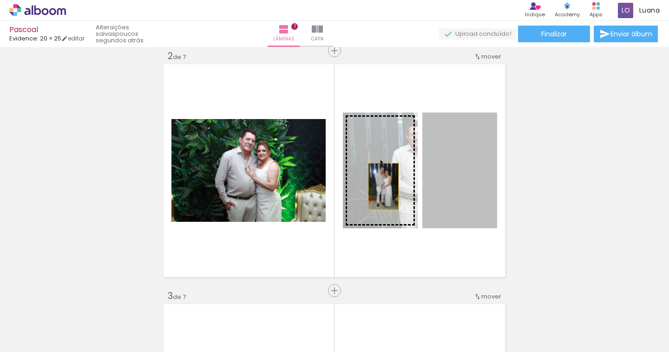
drag, startPoint x: 444, startPoint y: 182, endPoint x: 378, endPoint y: 186, distance: 65.7
click at [0, 0] on slot at bounding box center [0, 0] width 0 height 0
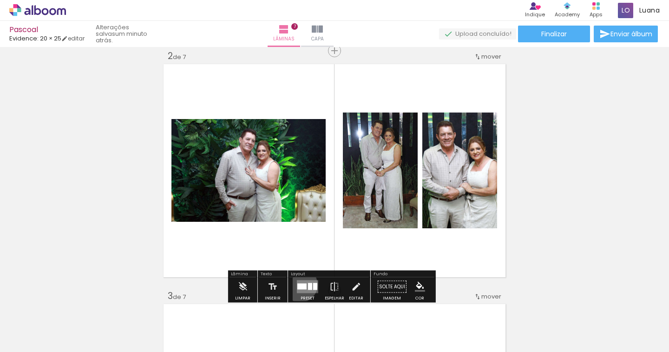
click at [298, 284] on div at bounding box center [301, 286] width 9 height 6
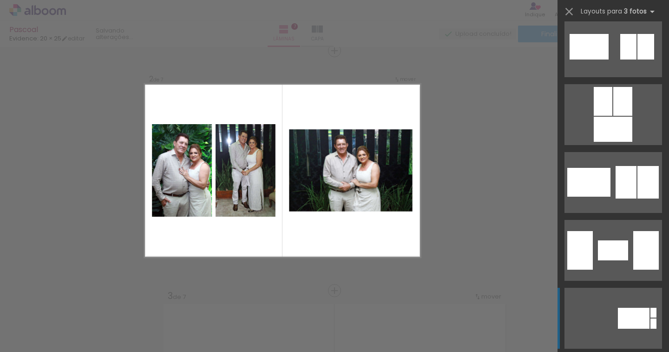
scroll to position [5283, 0]
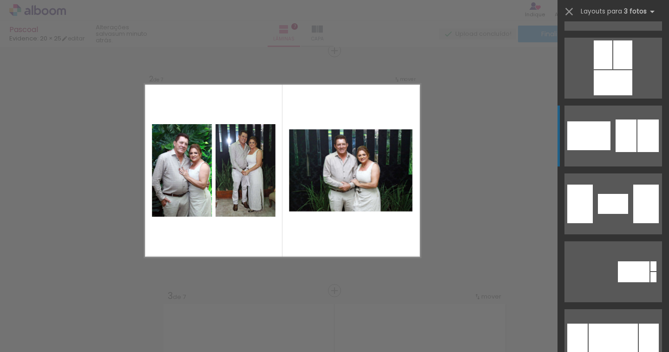
click at [638, 133] on div at bounding box center [648, 135] width 21 height 33
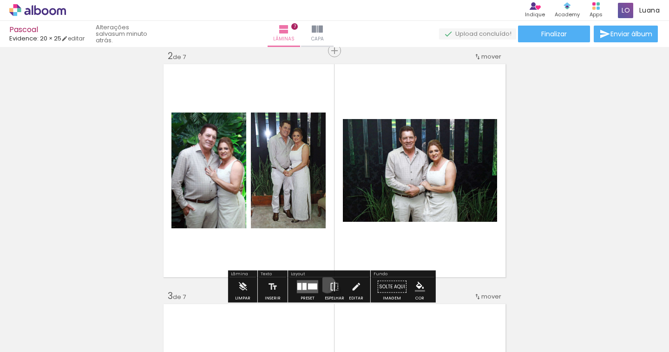
click at [325, 284] on paper-button "Espelhar" at bounding box center [335, 289] width 24 height 24
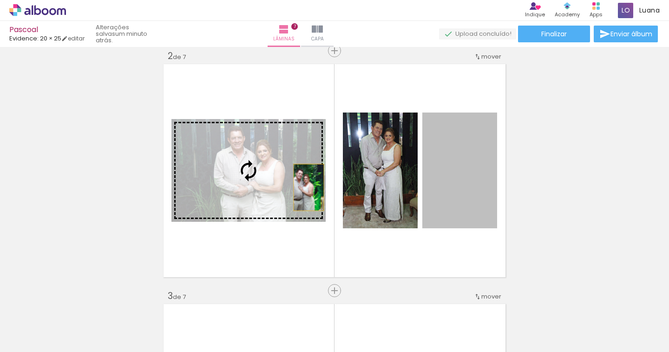
drag, startPoint x: 468, startPoint y: 193, endPoint x: 285, endPoint y: 187, distance: 183.2
click at [0, 0] on slot at bounding box center [0, 0] width 0 height 0
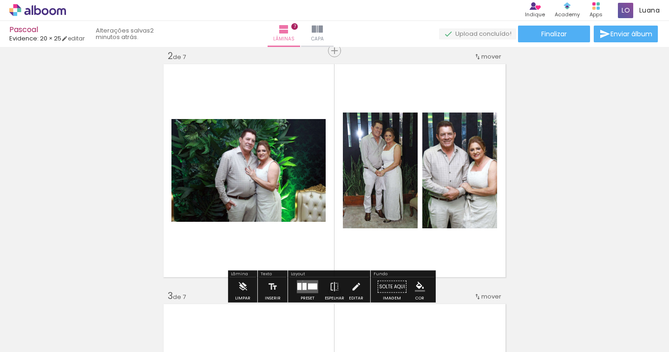
click at [301, 281] on quentale-layouter at bounding box center [307, 286] width 21 height 13
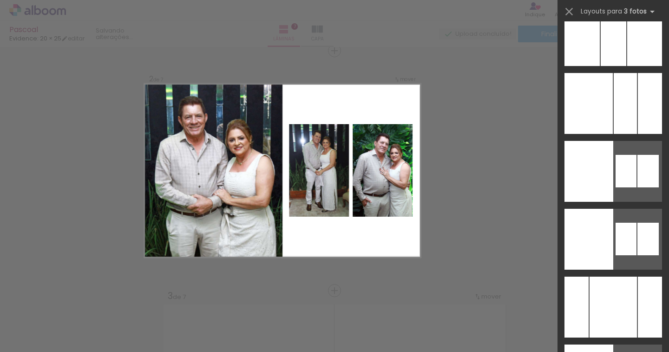
scroll to position [8846, 0]
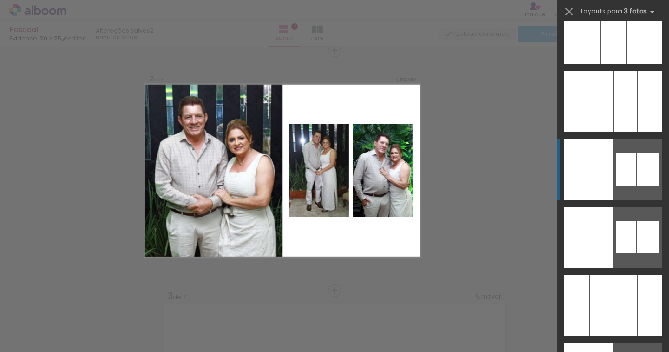
click at [625, 167] on div at bounding box center [626, 169] width 21 height 33
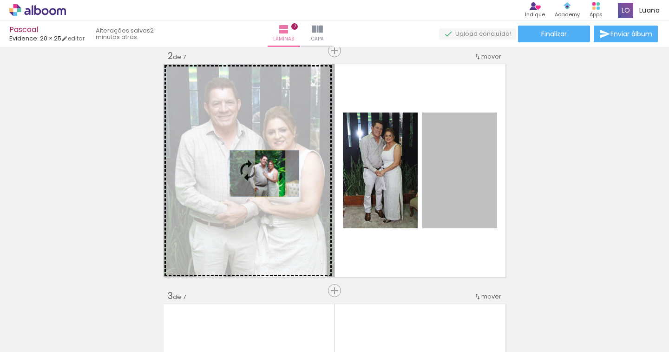
drag, startPoint x: 441, startPoint y: 180, endPoint x: 266, endPoint y: 173, distance: 174.9
click at [0, 0] on slot at bounding box center [0, 0] width 0 height 0
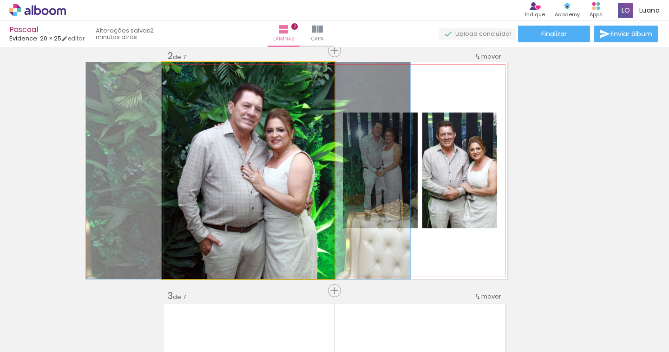
click at [264, 173] on quentale-photo at bounding box center [248, 170] width 173 height 217
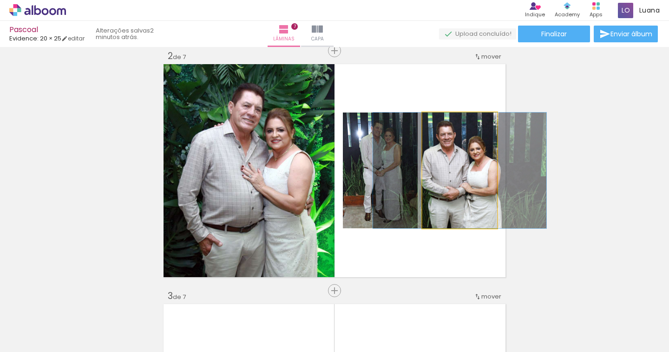
click at [465, 193] on quentale-photo at bounding box center [459, 170] width 75 height 116
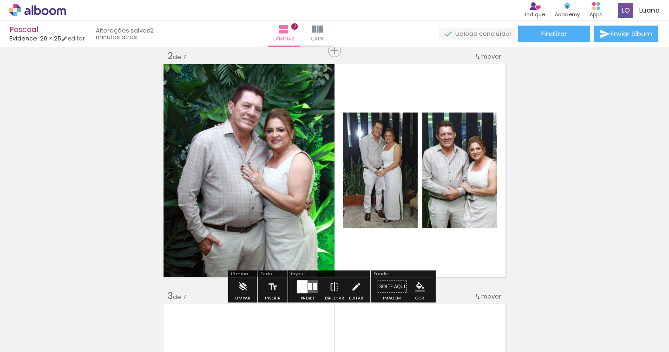
click at [265, 147] on quentale-photo at bounding box center [248, 170] width 173 height 217
drag, startPoint x: 265, startPoint y: 147, endPoint x: 253, endPoint y: 94, distance: 54.8
click at [265, 147] on quentale-photo at bounding box center [248, 170] width 173 height 217
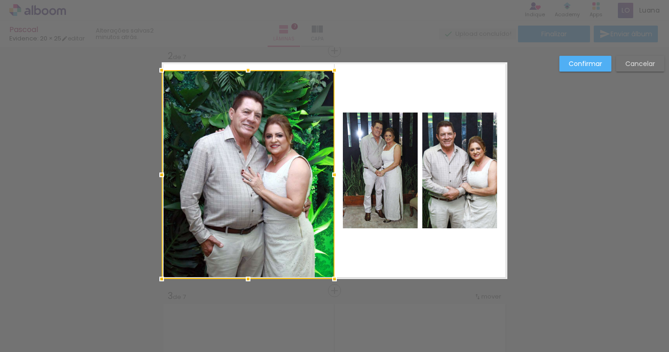
drag, startPoint x: 243, startPoint y: 64, endPoint x: 250, endPoint y: 72, distance: 10.8
click at [250, 72] on div at bounding box center [248, 70] width 19 height 19
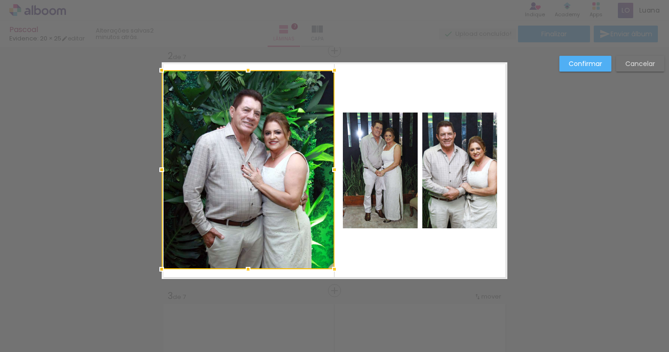
drag, startPoint x: 244, startPoint y: 283, endPoint x: 246, endPoint y: 274, distance: 9.4
click at [246, 274] on div at bounding box center [248, 269] width 19 height 19
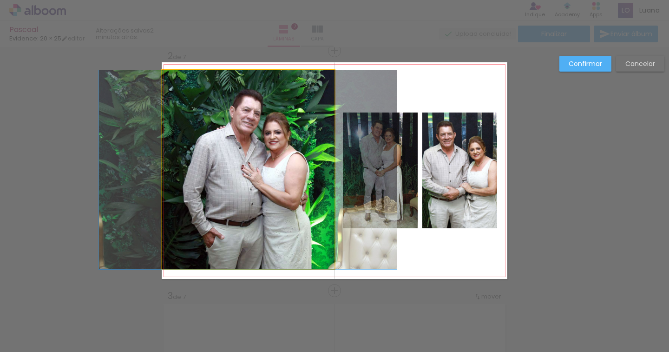
click at [165, 164] on quentale-photo at bounding box center [248, 169] width 173 height 199
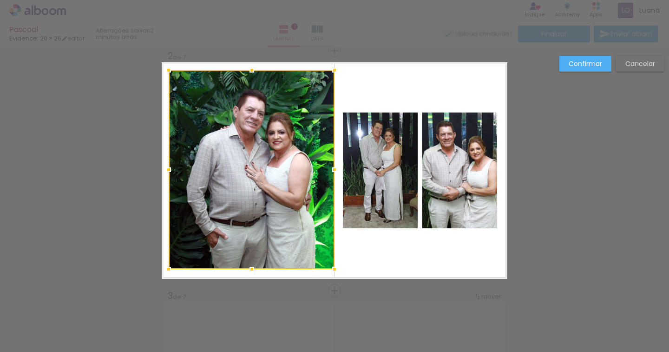
drag, startPoint x: 156, startPoint y: 169, endPoint x: 163, endPoint y: 169, distance: 7.0
click at [163, 169] on div at bounding box center [168, 169] width 19 height 19
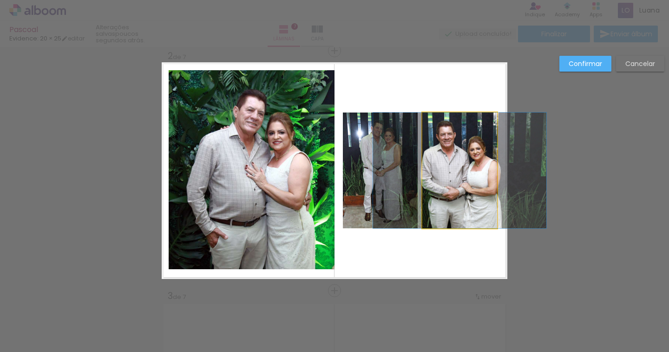
click at [441, 198] on quentale-photo at bounding box center [459, 170] width 75 height 116
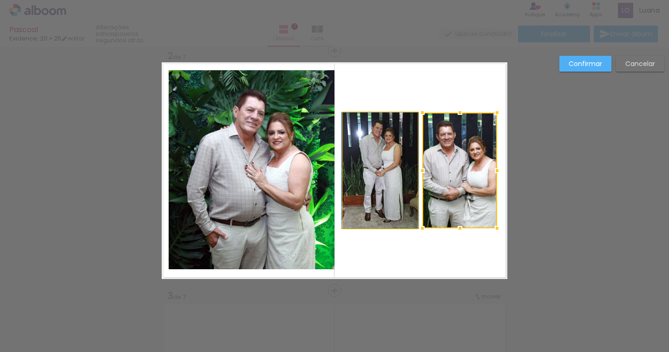
click at [367, 151] on quentale-photo at bounding box center [380, 170] width 75 height 116
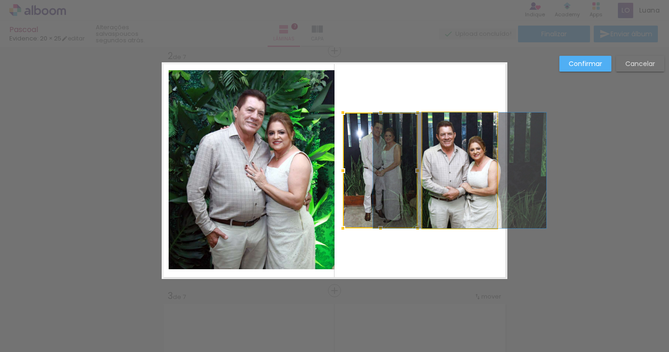
click at [451, 165] on quentale-photo at bounding box center [459, 170] width 75 height 116
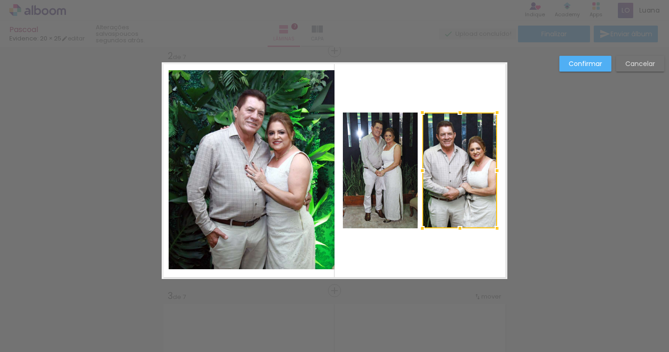
click at [360, 150] on quentale-photo at bounding box center [380, 170] width 75 height 116
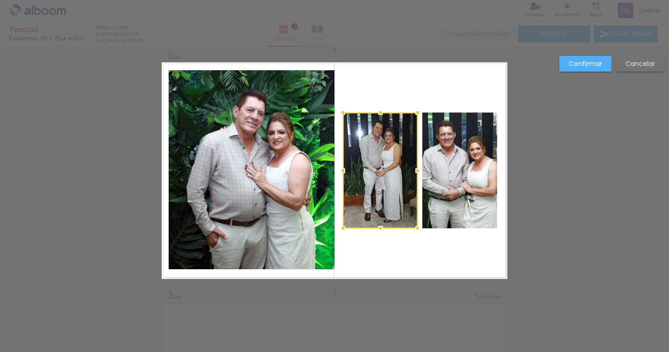
click at [358, 157] on div at bounding box center [380, 170] width 75 height 116
drag, startPoint x: 628, startPoint y: 57, endPoint x: 356, endPoint y: 149, distance: 287.3
click at [628, 57] on paper-button "Cancelar" at bounding box center [640, 64] width 48 height 16
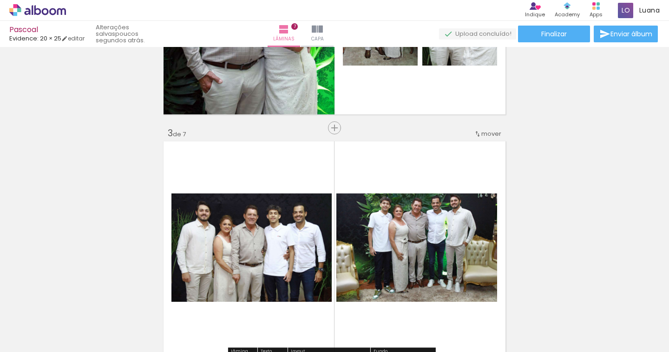
scroll to position [298, 0]
